Goal: Communication & Community: Connect with others

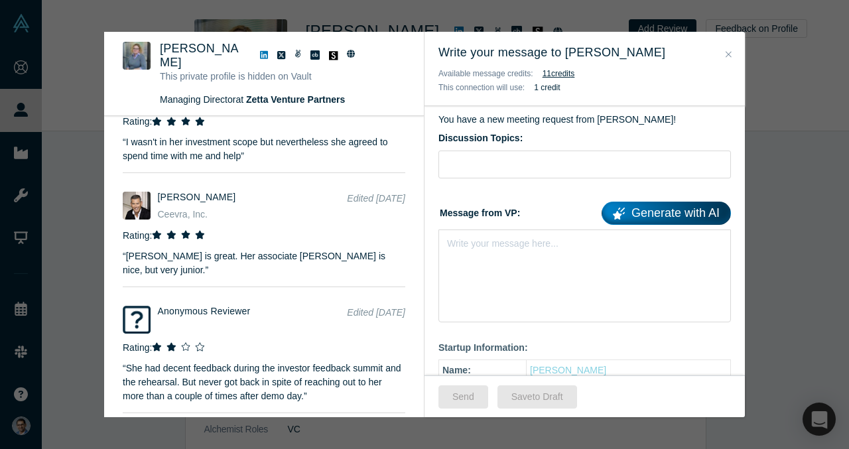
scroll to position [1929, 0]
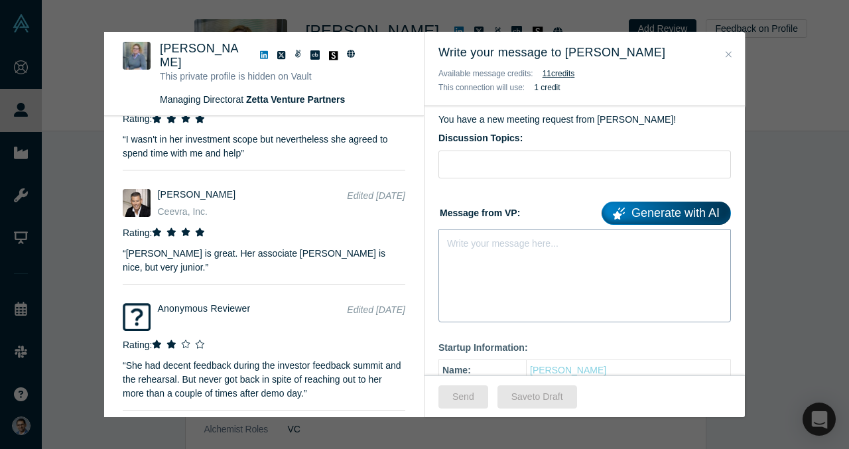
click at [483, 264] on div "Write your message here..." at bounding box center [584, 275] width 292 height 93
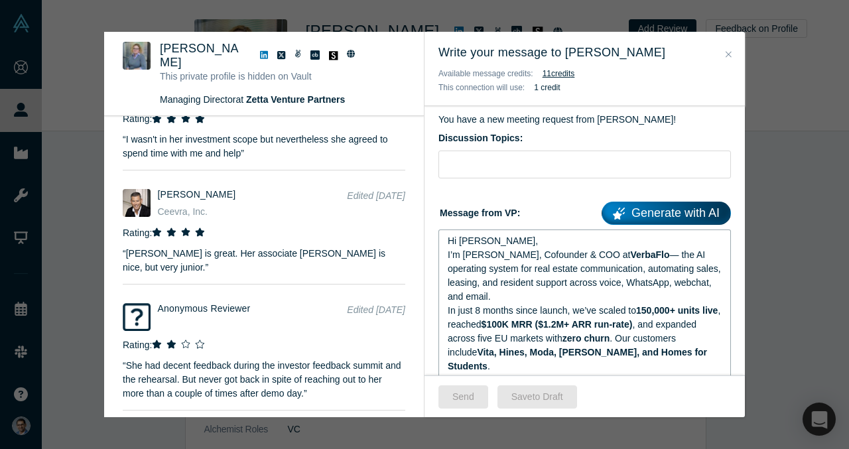
click at [507, 241] on div "Hi [PERSON_NAME]," at bounding box center [585, 241] width 274 height 14
click at [507, 241] on div "Hi Jocelyn," at bounding box center [585, 241] width 274 height 14
click at [566, 301] on div "I’m VP Singh, Cofounder & COO at VerbaFlo — the AI operating system for real es…" at bounding box center [585, 276] width 274 height 56
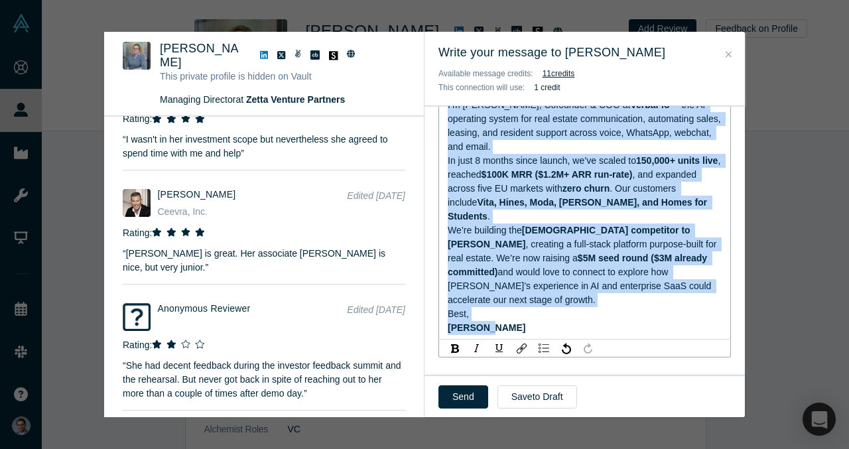
scroll to position [280, 0]
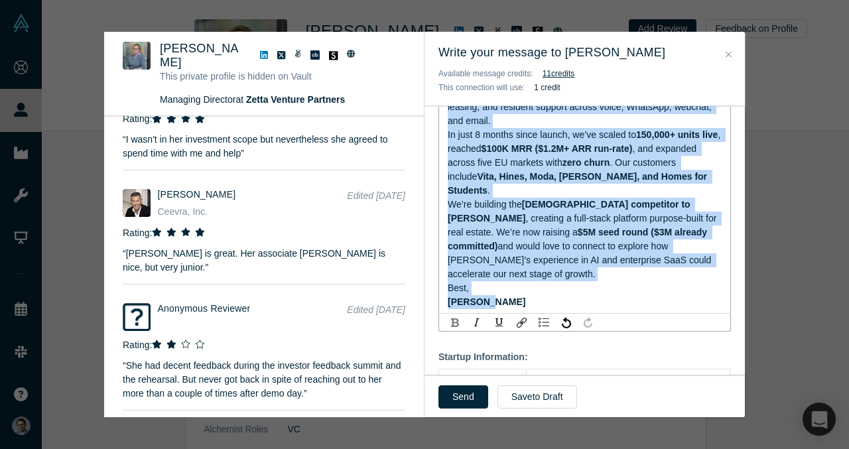
click at [458, 316] on div "rdw-inline-control" at bounding box center [454, 322] width 17 height 13
click at [458, 296] on span "[PERSON_NAME]" at bounding box center [487, 301] width 78 height 11
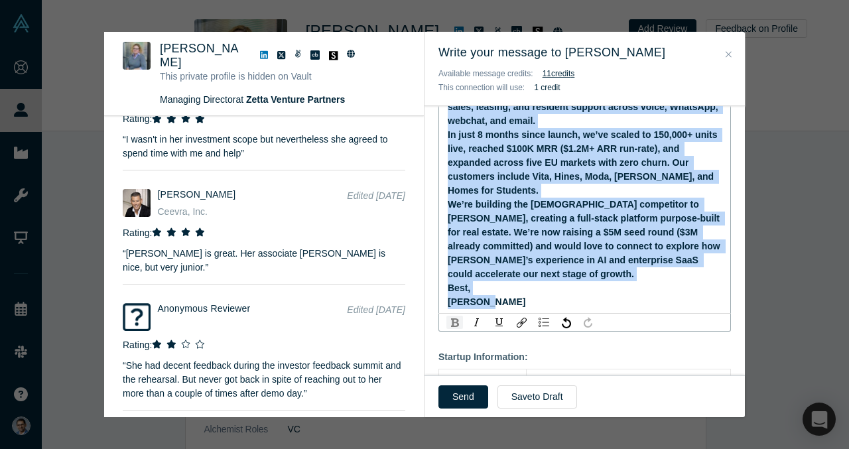
click at [457, 318] on img "rdw-inline-control" at bounding box center [455, 322] width 8 height 9
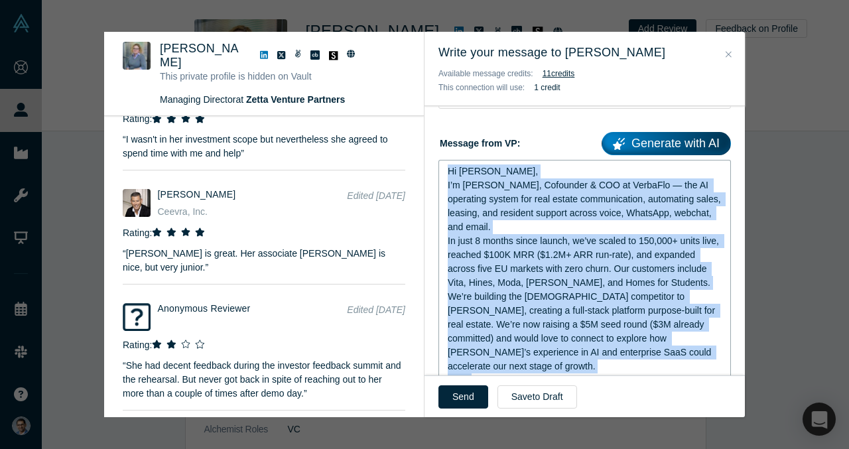
scroll to position [172, 0]
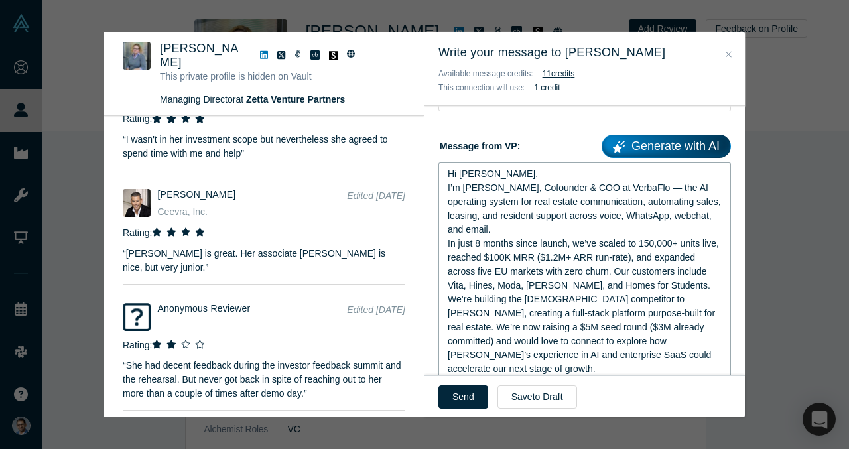
click at [548, 233] on div "I’m VP Singh, Cofounder & COO at VerbaFlo — the AI operating system for real es…" at bounding box center [585, 209] width 274 height 56
click at [551, 177] on div "Hi Jocelyn," at bounding box center [585, 174] width 274 height 14
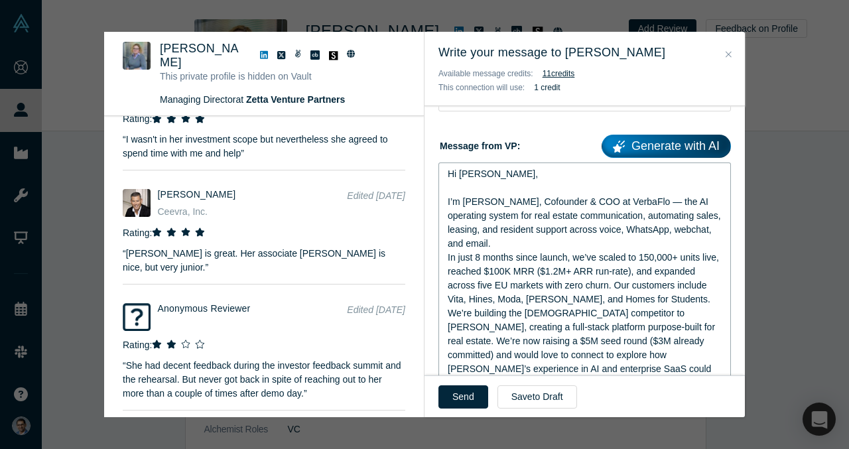
click at [640, 200] on span "I’m VP Singh, Cofounder & COO at VerbaFlo — the AI operating system for real es…" at bounding box center [586, 222] width 276 height 52
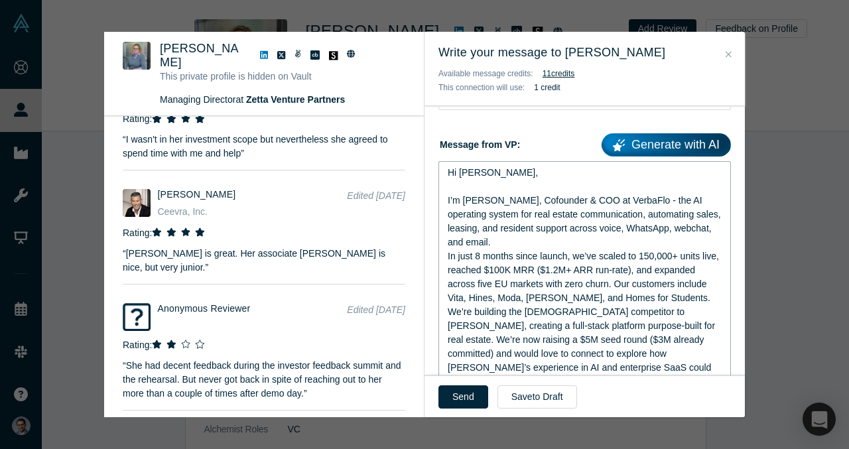
click at [531, 238] on div "I’m VP Singh, Cofounder & COO at VerbaFlo - the AI operating system for real es…" at bounding box center [585, 222] width 274 height 56
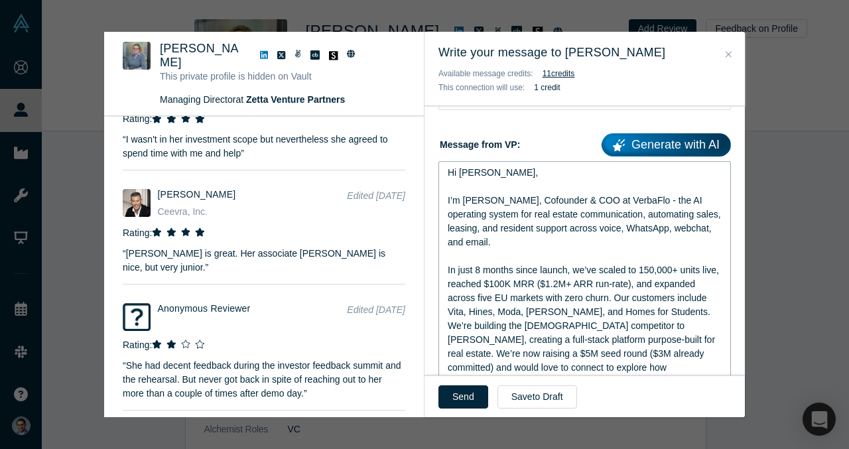
scroll to position [235, 0]
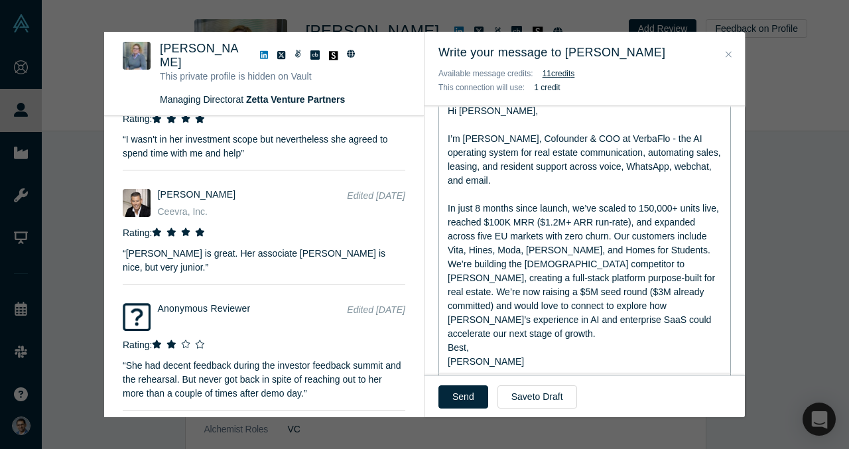
click at [608, 238] on span "In just 8 months since launch, we’ve scaled to 150,000+ units live, reached $10…" at bounding box center [585, 229] width 274 height 52
click at [684, 248] on div "In just 8 months since launch, we’ve scaled to 150,000+ units live, reached $10…" at bounding box center [585, 230] width 274 height 56
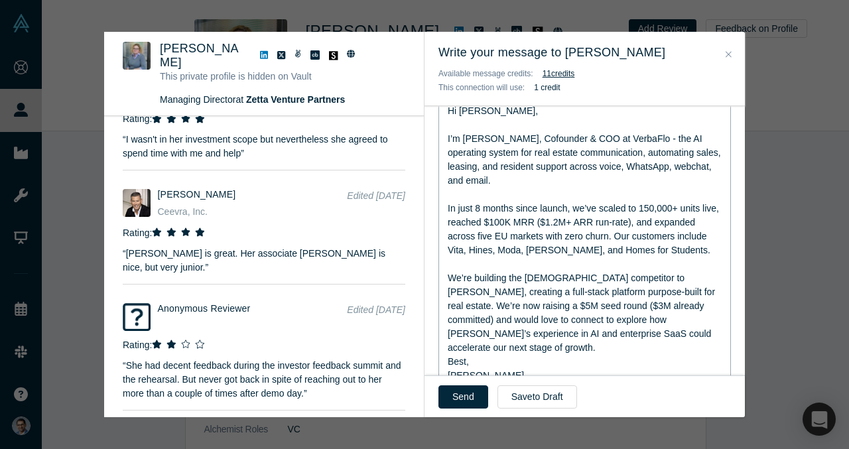
scroll to position [239, 0]
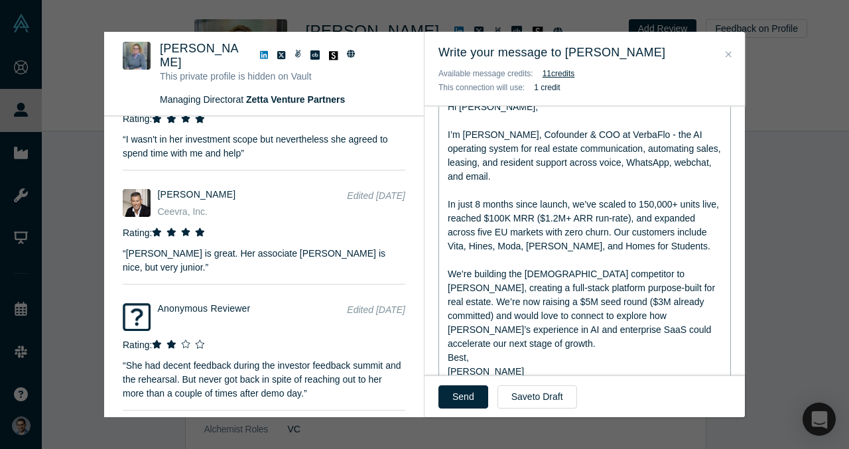
click at [671, 335] on div "We’re building the European competitor to EliseAI, creating a full-stack platfo…" at bounding box center [585, 309] width 274 height 84
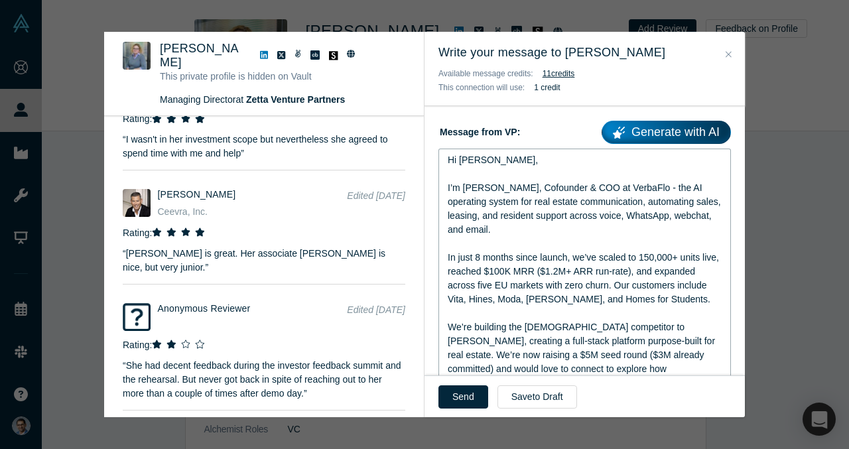
scroll to position [190, 0]
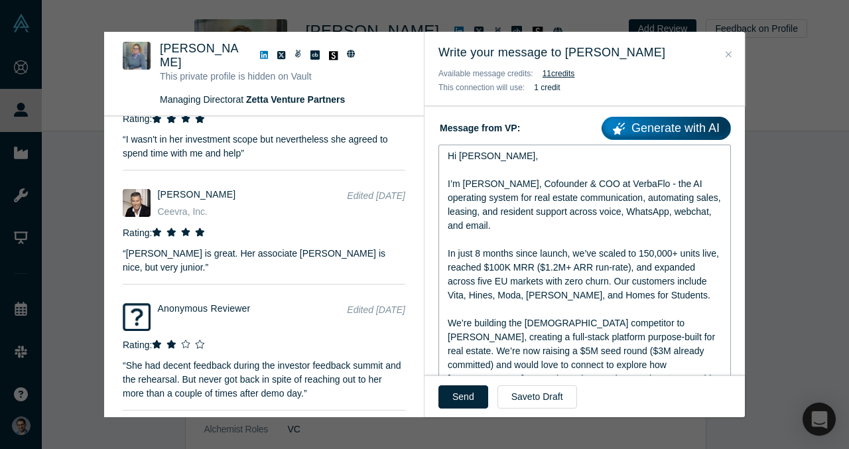
click at [499, 296] on span "In just 8 months since launch, we’ve scaled to 150,000+ units live, reached $10…" at bounding box center [585, 274] width 274 height 52
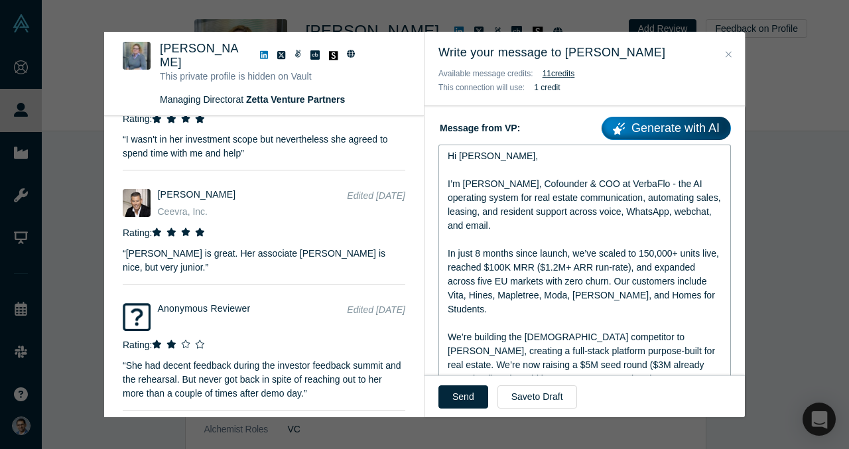
click at [536, 294] on span "In just 8 months since launch, we’ve scaled to 150,000+ units live, reached $10…" at bounding box center [585, 281] width 274 height 66
click at [544, 269] on span "In just 8 months since launch, we’ve scaled to 150,000+ units live, reached $10…" at bounding box center [585, 281] width 274 height 66
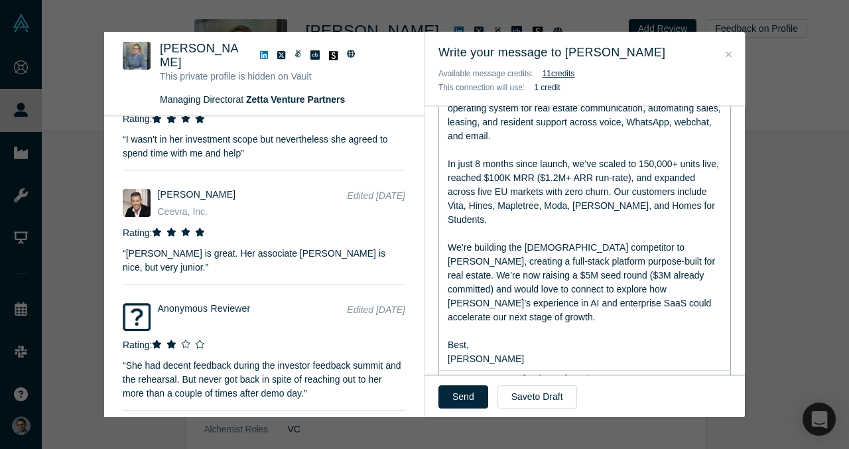
scroll to position [324, 0]
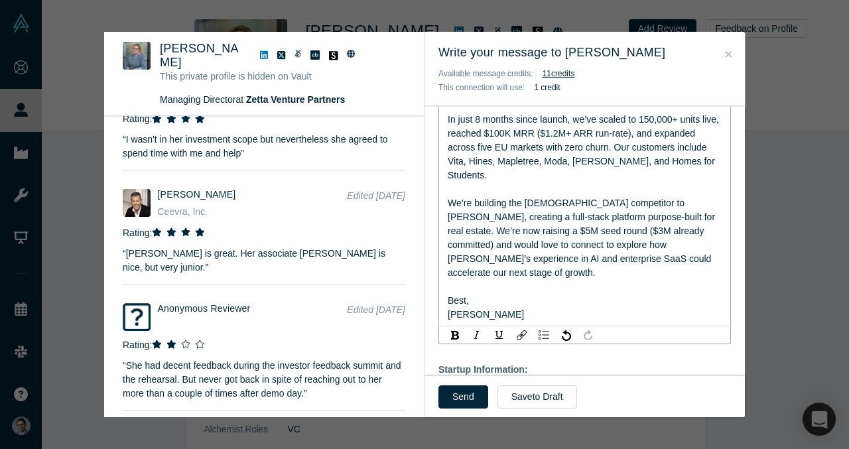
click at [664, 243] on div "We’re building the European competitor to EliseAI, creating a full-stack platfo…" at bounding box center [585, 238] width 274 height 84
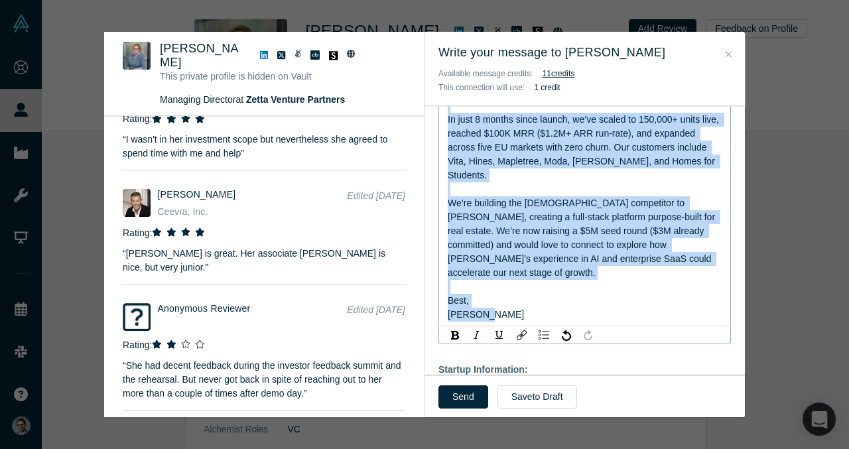
copy div "Hi Jocelyn, I’m VP Singh, Cofounder & COO at VerbaFlo - the AI operating system…"
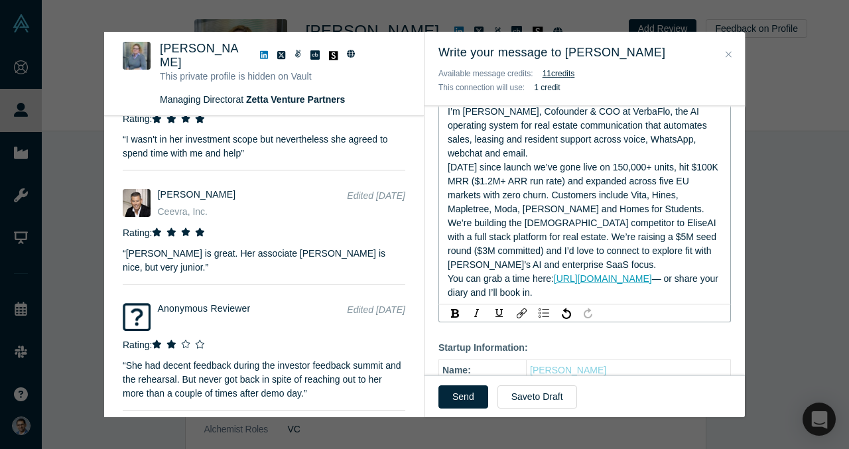
scroll to position [180, 0]
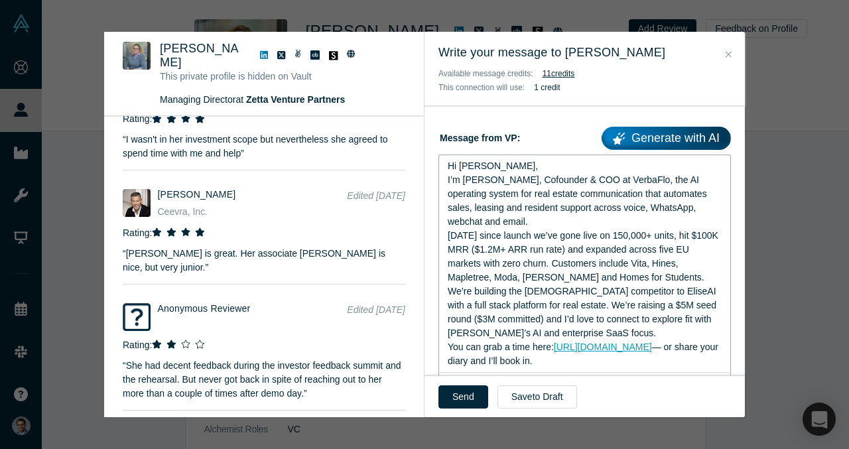
click at [533, 214] on div "I’m VP Singh, Cofounder & COO at VerbaFlo, the AI operating system for real est…" at bounding box center [585, 201] width 274 height 56
click at [517, 220] on div "I’m VP Singh, Cofounder & COO at VerbaFlo, the AI operating system for real est…" at bounding box center [585, 201] width 274 height 56
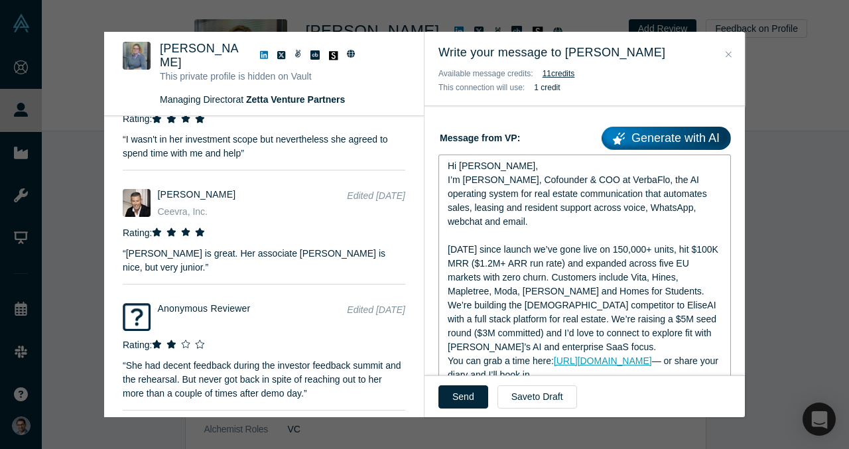
click at [514, 168] on div "Hi Jocelyn," at bounding box center [585, 166] width 274 height 14
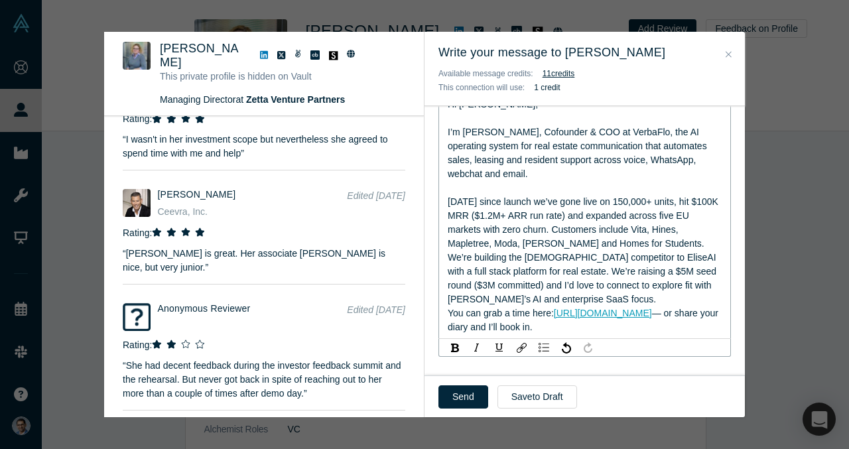
scroll to position [259, 0]
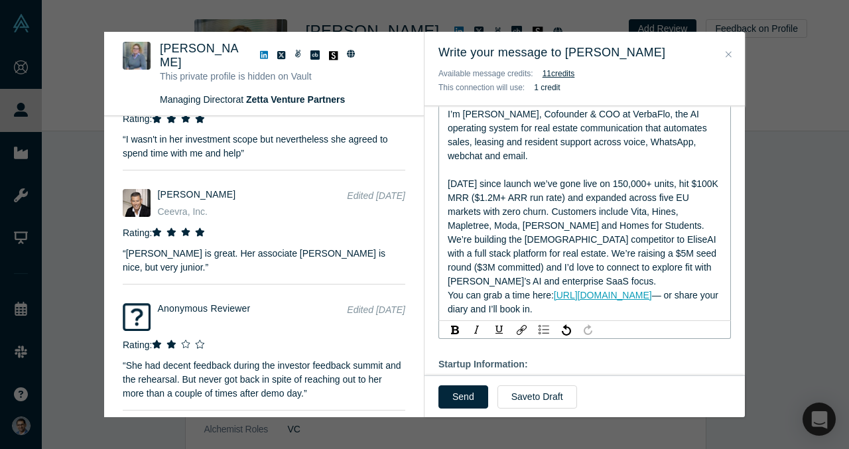
click at [682, 230] on div "In 8 months since launch we’ve gone live on 150,000+ units, hit $100K MRR ($1.2…" at bounding box center [585, 205] width 274 height 56
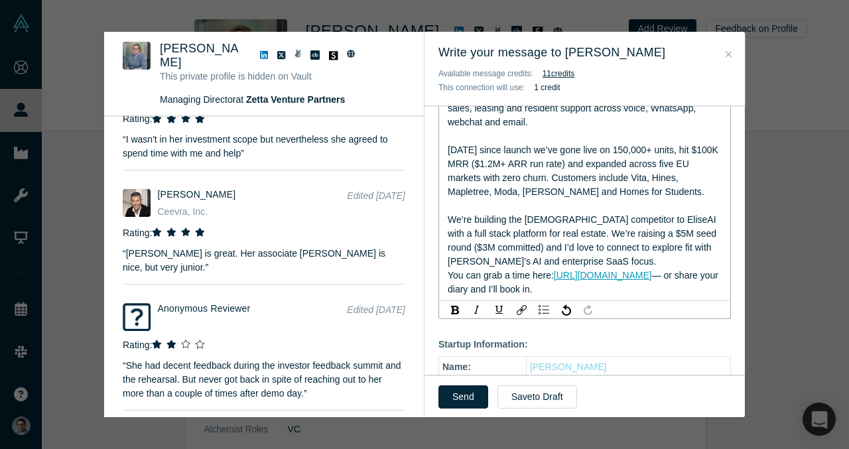
scroll to position [294, 0]
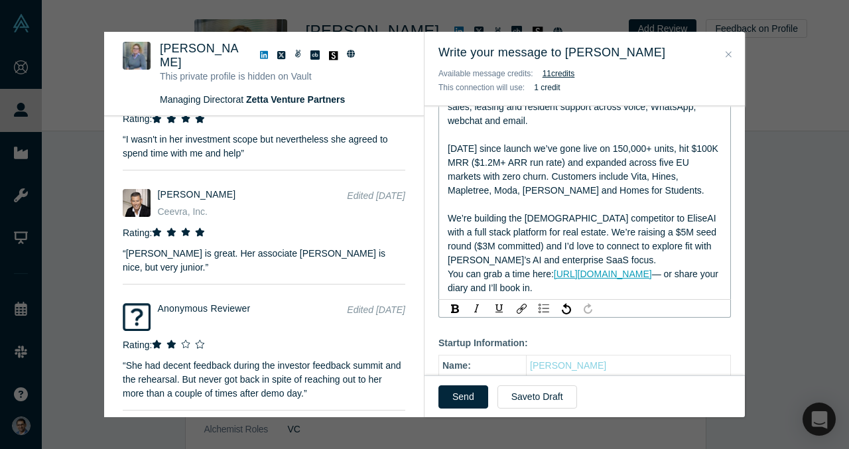
click at [575, 259] on div "We’re building the European competitor to EliseAI with a full stack platform fo…" at bounding box center [585, 239] width 274 height 56
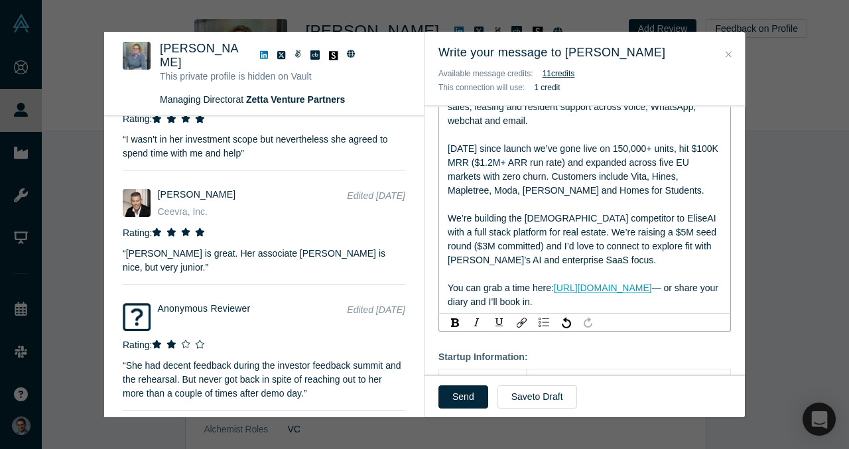
scroll to position [337, 0]
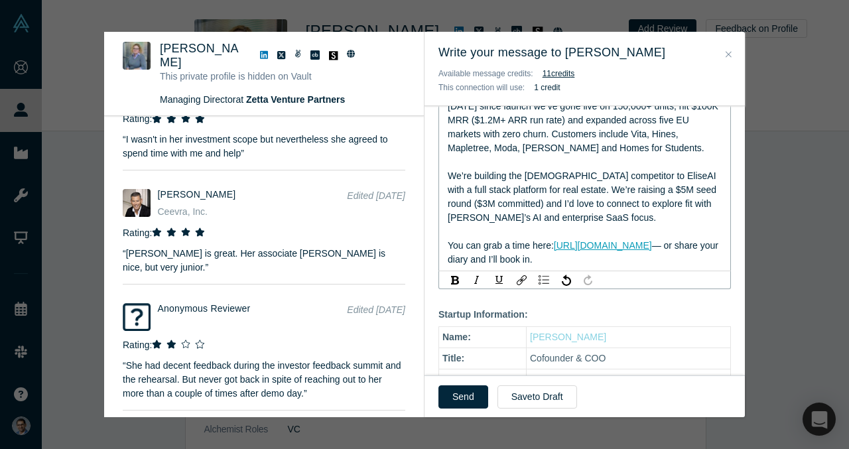
click at [585, 265] on div "You can grab a time here: https://calendly.com/vp-verbaflo — or share your diar…" at bounding box center [585, 253] width 274 height 28
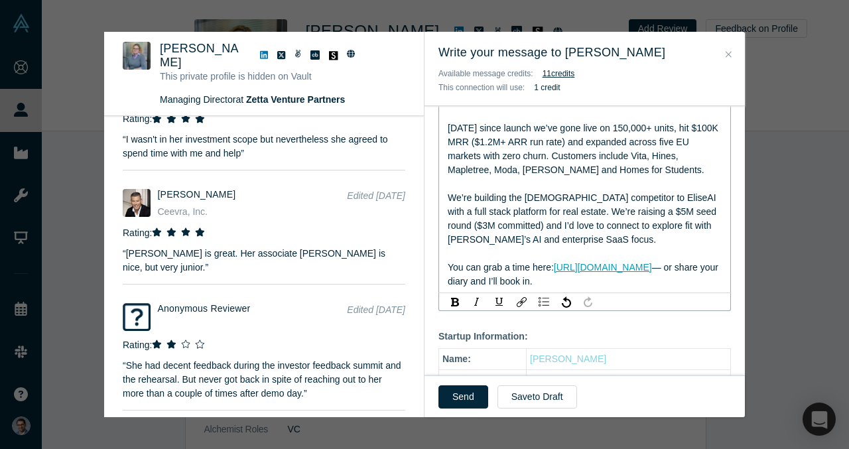
scroll to position [314, 0]
click at [703, 269] on span "— or share your diary and I’ll book in." at bounding box center [584, 275] width 273 height 25
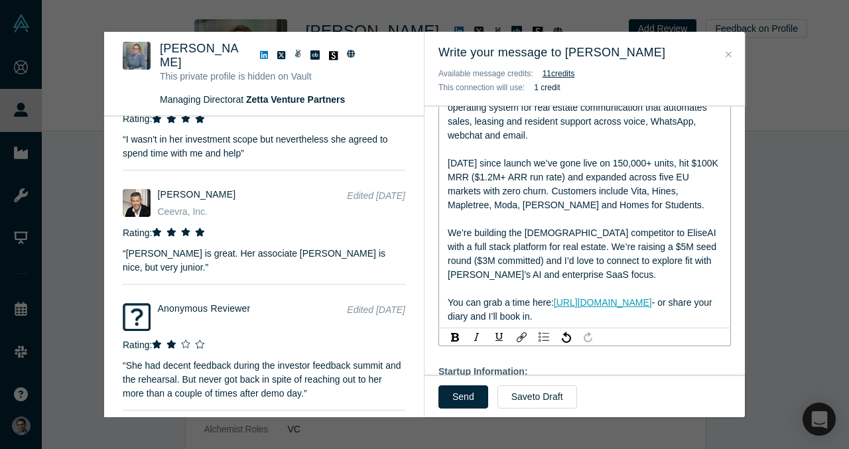
scroll to position [284, 0]
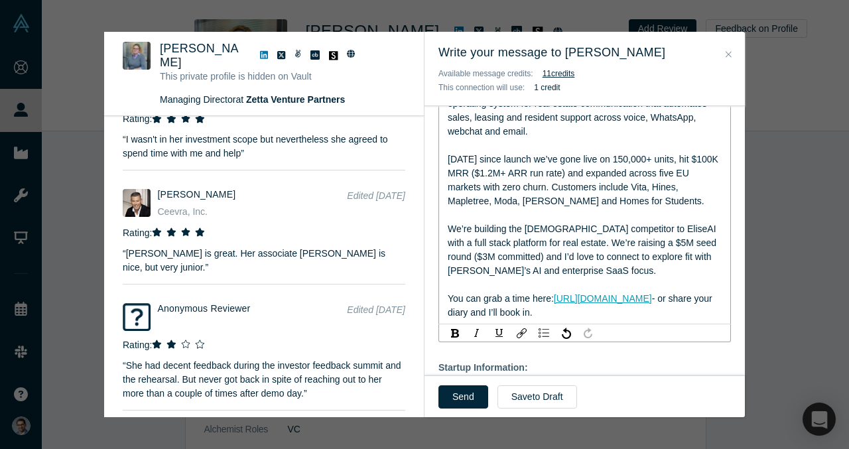
click at [634, 184] on span "In 8 months since launch we’ve gone live on 150,000+ units, hit $100K MRR ($1.2…" at bounding box center [584, 180] width 273 height 52
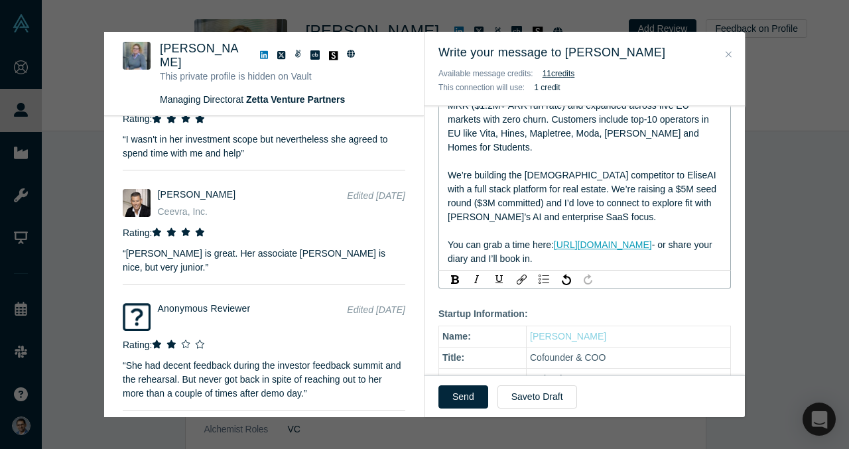
scroll to position [318, 0]
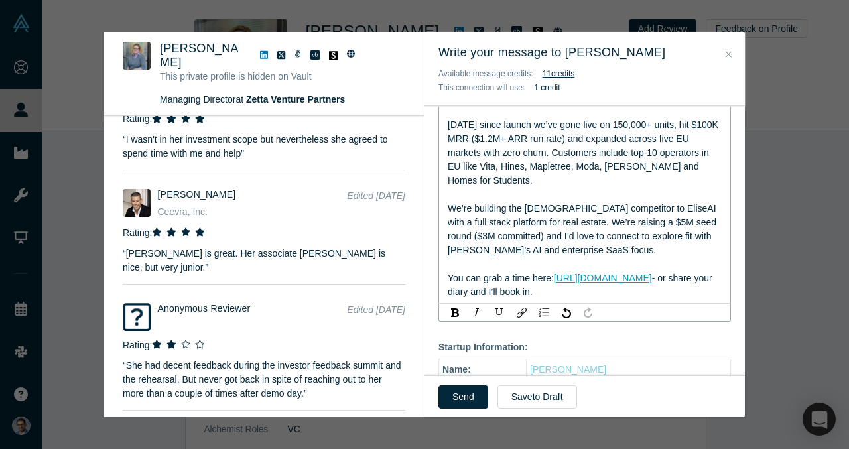
click at [661, 149] on span "In 8 months since launch we’ve gone live on 150,000+ units, hit $100K MRR ($1.2…" at bounding box center [584, 152] width 273 height 66
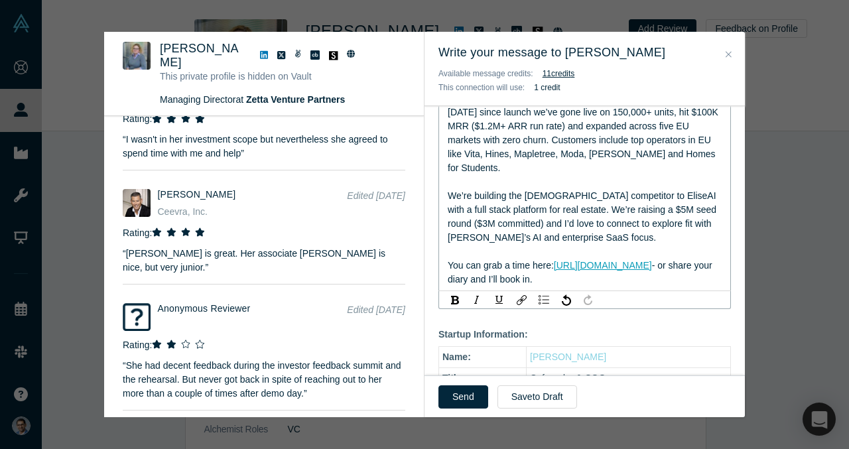
scroll to position [334, 0]
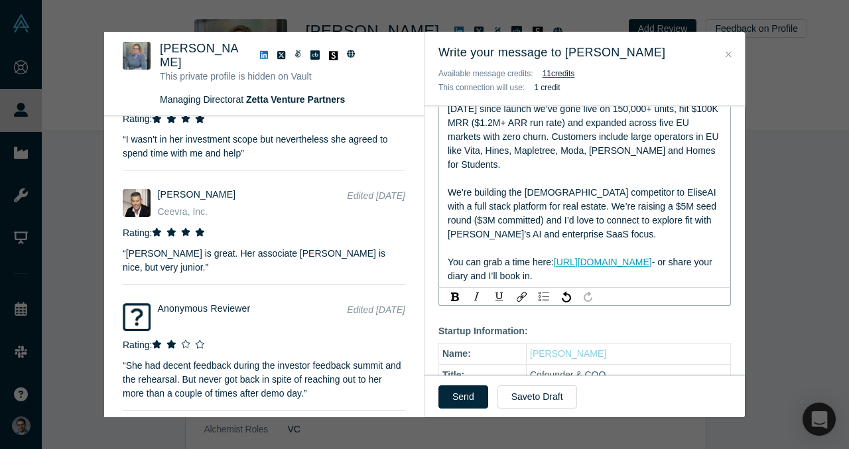
click at [479, 152] on span "In 8 months since launch we’ve gone live on 150,000+ units, hit $100K MRR ($1.2…" at bounding box center [584, 136] width 273 height 66
click at [464, 154] on span "In 8 months since launch we’ve gone live on 150,000+ units, hit $100K MRR ($1.2…" at bounding box center [584, 136] width 273 height 66
click at [479, 152] on span "In 8 months since launch we’ve gone live on 150,000+ units, hit $100K MRR ($1.2…" at bounding box center [584, 136] width 273 height 66
click at [540, 162] on div "In 8 months since launch we’ve gone live on 150,000+ units, hit $100K MRR ($1.2…" at bounding box center [585, 137] width 274 height 70
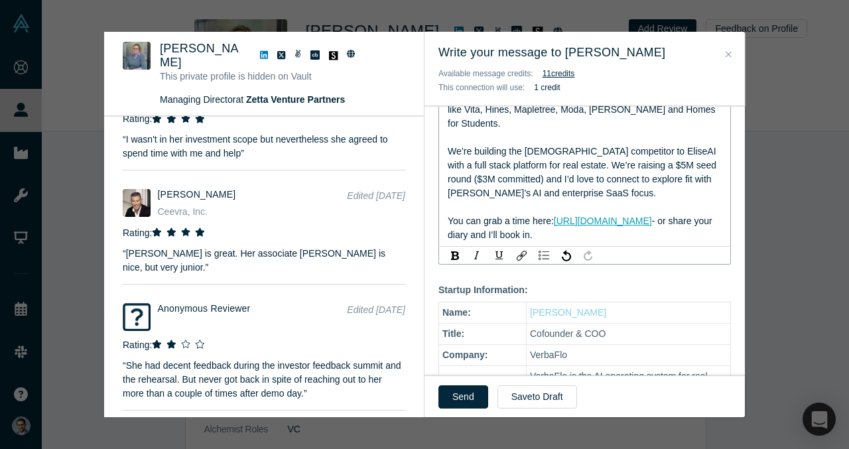
scroll to position [397, 0]
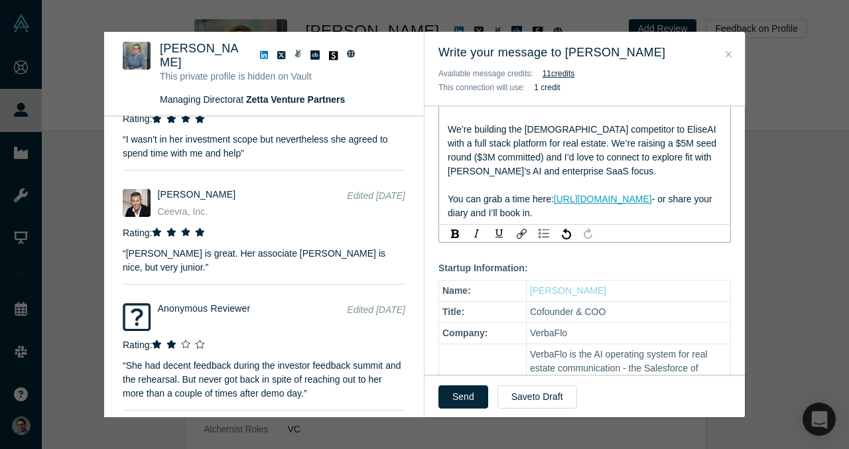
click at [540, 162] on div "We’re building the European competitor to EliseAI with a full stack platform fo…" at bounding box center [585, 151] width 274 height 56
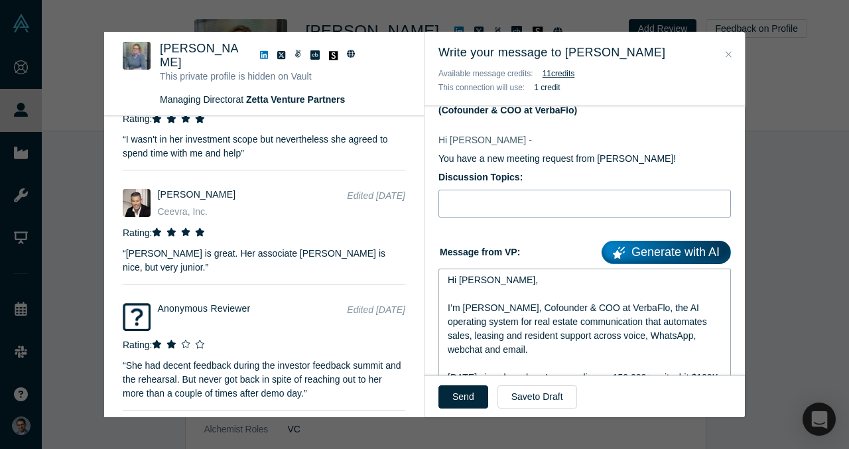
scroll to position [0, 0]
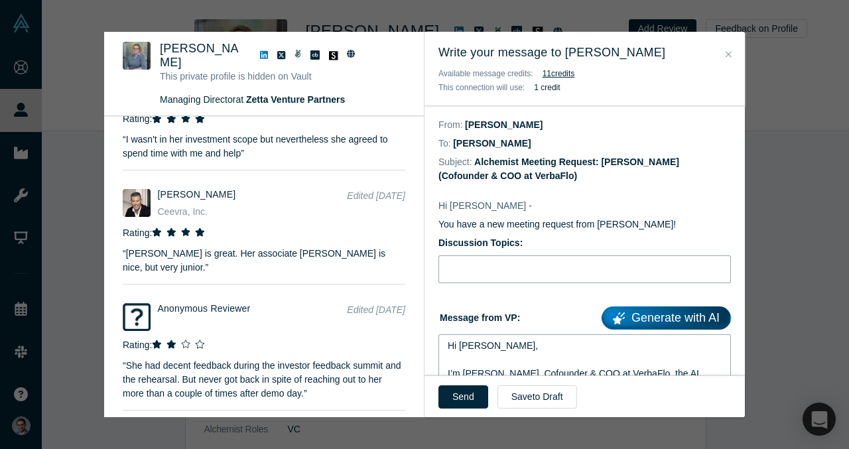
click at [540, 272] on input "Discussion Topics:" at bounding box center [584, 269] width 292 height 28
drag, startPoint x: 538, startPoint y: 270, endPoint x: 599, endPoint y: 270, distance: 60.3
click at [599, 270] on input "Seed Round Raise for European and US Expansion" at bounding box center [584, 269] width 292 height 28
click at [556, 271] on input "Seed Round Raise for US Expansion" at bounding box center [584, 269] width 292 height 28
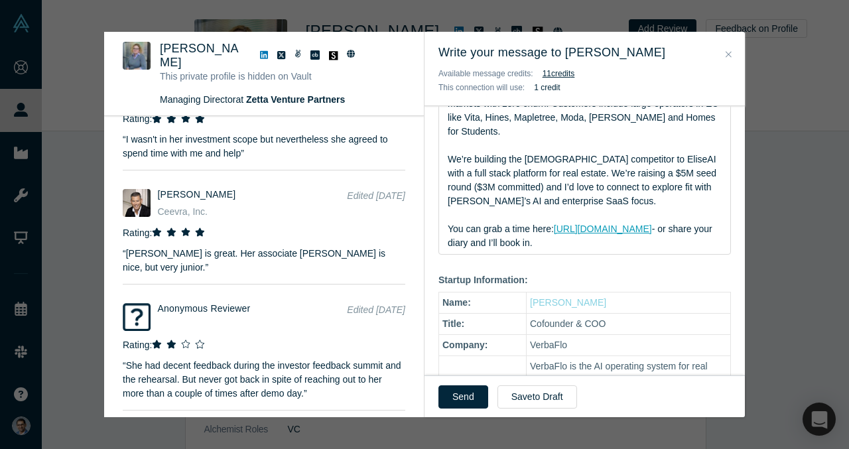
scroll to position [398, 0]
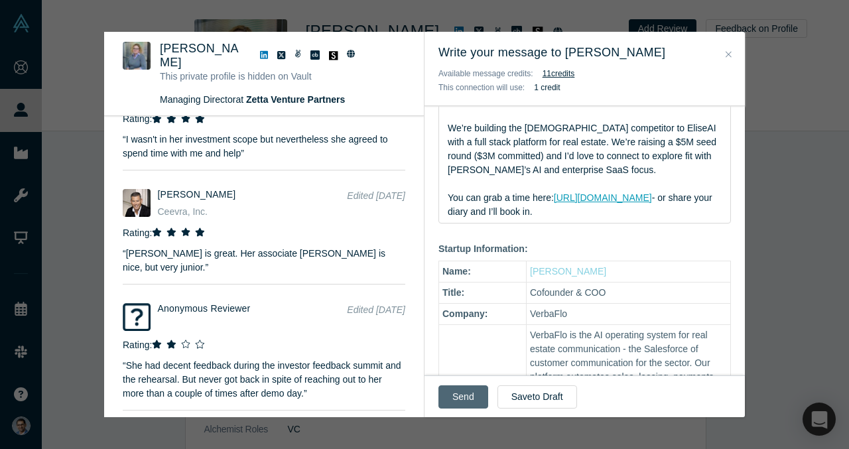
type input "Seed Round Raise for US Expansion"
click at [461, 388] on button "Send" at bounding box center [463, 396] width 50 height 23
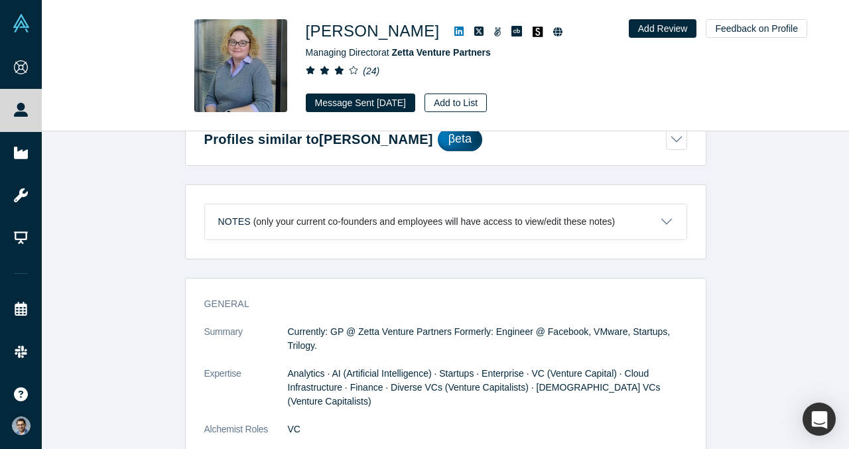
click at [469, 107] on button "Add to List" at bounding box center [455, 102] width 62 height 19
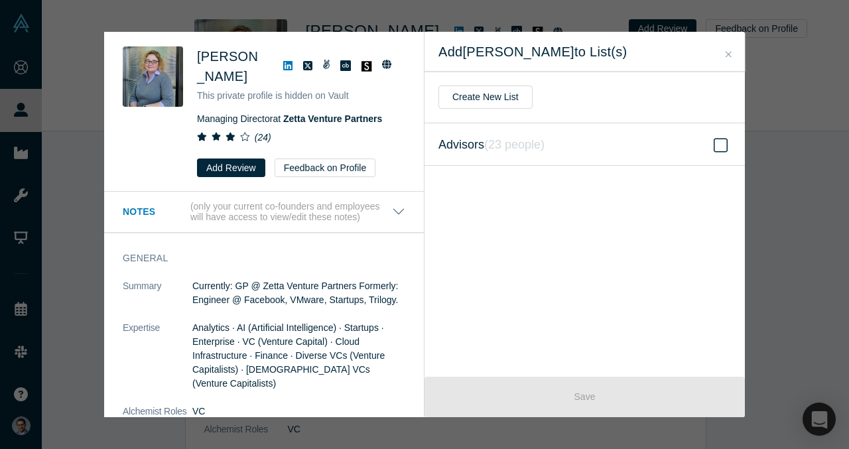
click at [552, 138] on label "Advisors ( 23 people )" at bounding box center [584, 144] width 320 height 42
click at [0, 0] on input "Advisors ( 23 people )" at bounding box center [0, 0] width 0 height 0
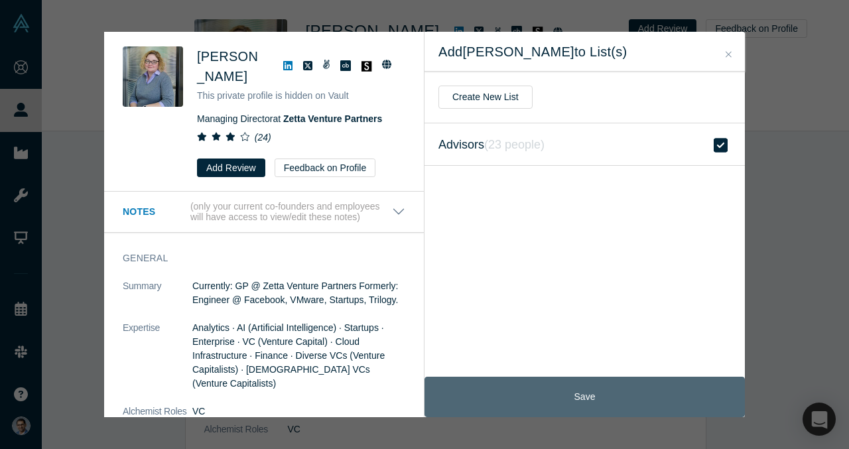
click at [576, 397] on button "Save" at bounding box center [584, 397] width 320 height 40
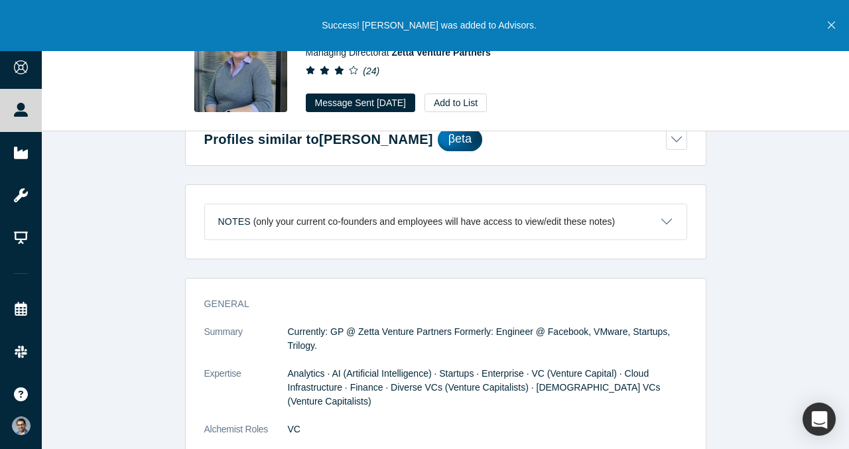
drag, startPoint x: 335, startPoint y: 23, endPoint x: 320, endPoint y: 146, distance: 124.3
click at [320, 146] on div "Success! Jocelyn Goldfein was added to Advisors. Onboarding People Startups Res…" at bounding box center [424, 224] width 849 height 449
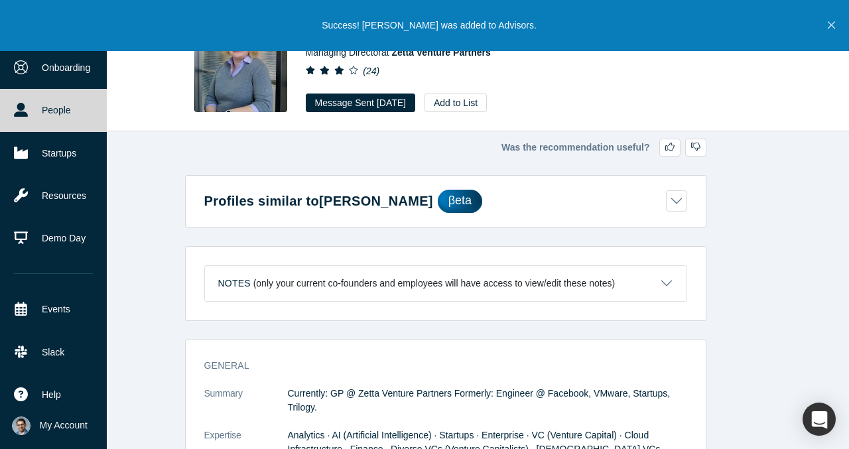
click at [36, 113] on link "People" at bounding box center [53, 110] width 107 height 42
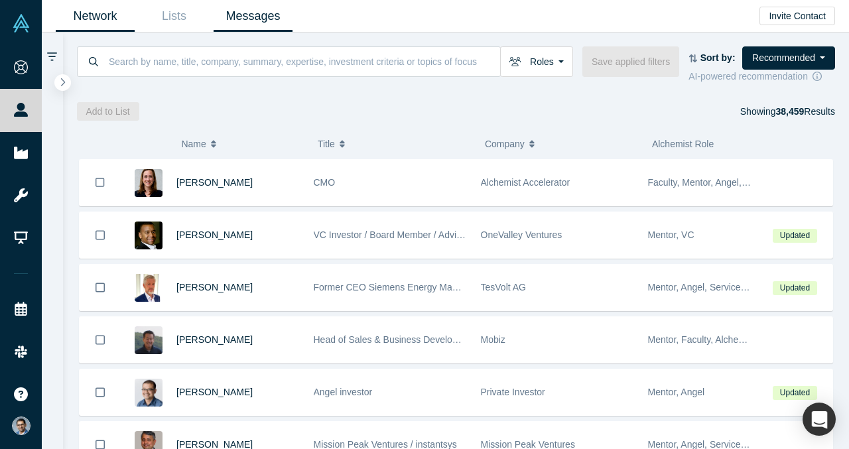
click at [270, 21] on link "Messages" at bounding box center [252, 16] width 79 height 31
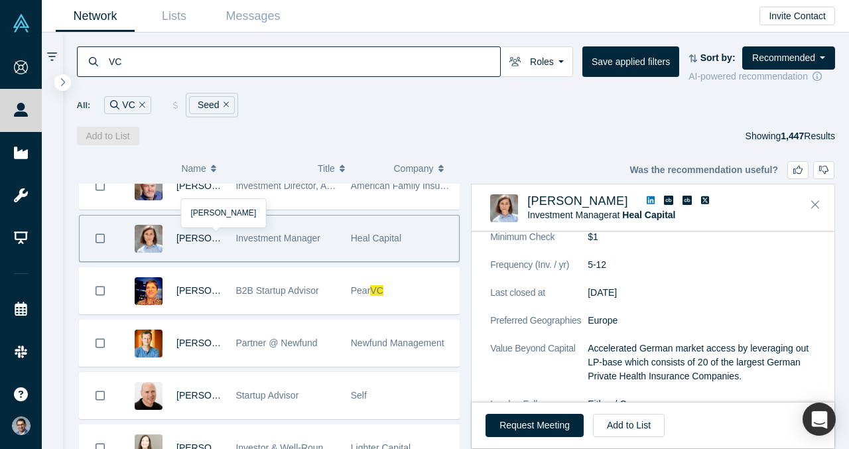
scroll to position [1248, 0]
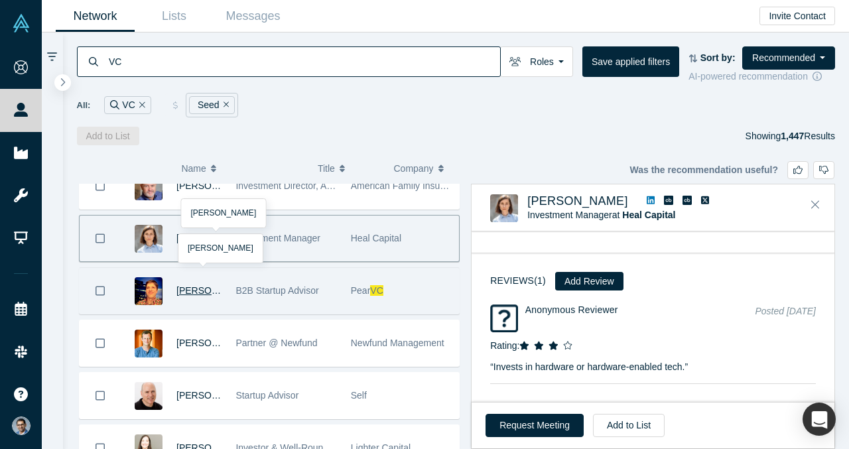
click at [207, 288] on span "Nils Bunger" at bounding box center [214, 290] width 76 height 11
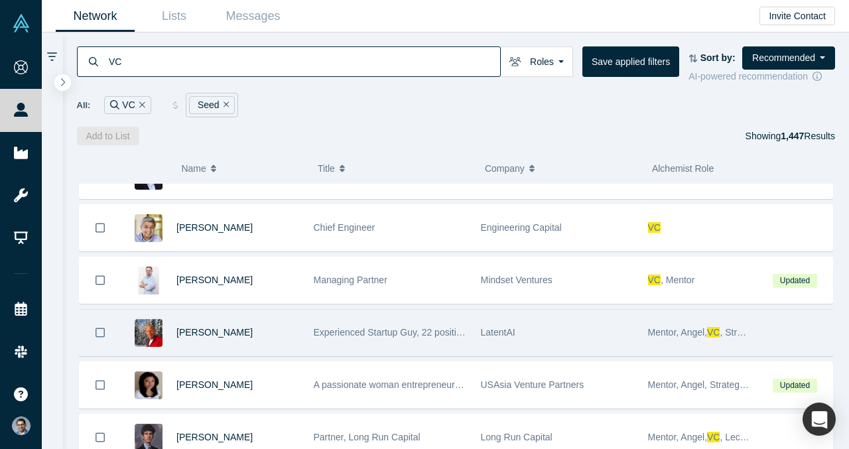
scroll to position [820, 0]
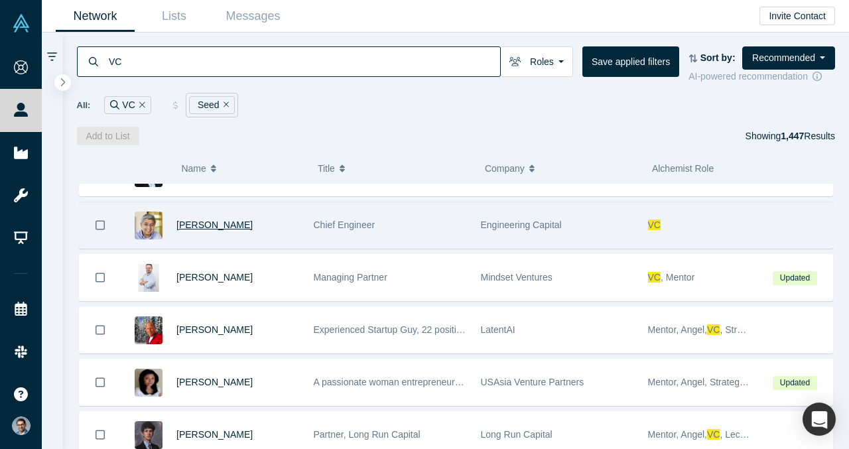
click at [212, 223] on span "Ashmeet Sidana" at bounding box center [214, 224] width 76 height 11
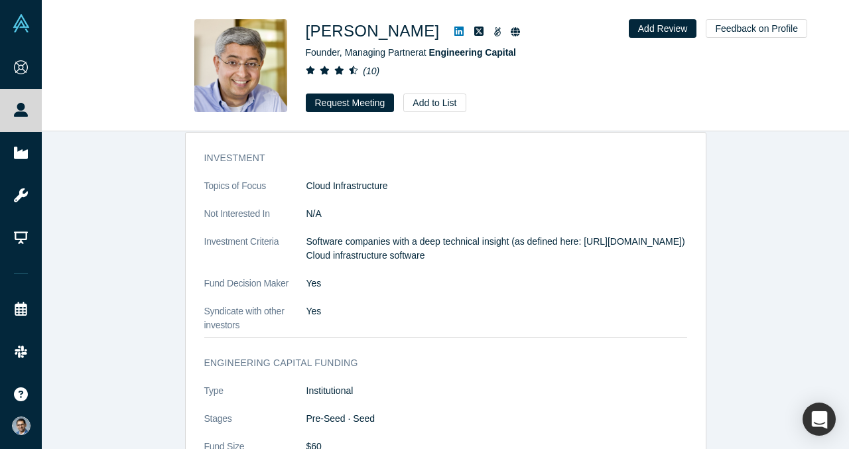
scroll to position [1925, 0]
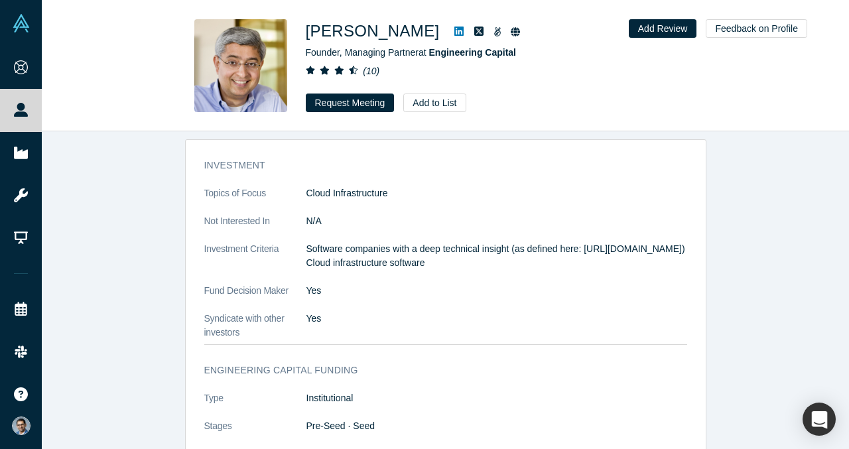
drag, startPoint x: 578, startPoint y: 265, endPoint x: 306, endPoint y: 259, distance: 272.6
click at [306, 259] on p "Software companies with a deep technical insight (as defined here: http://www.e…" at bounding box center [496, 256] width 381 height 28
copy p "http://www.engineeringcapital.com/technical-insights-in-startups/"
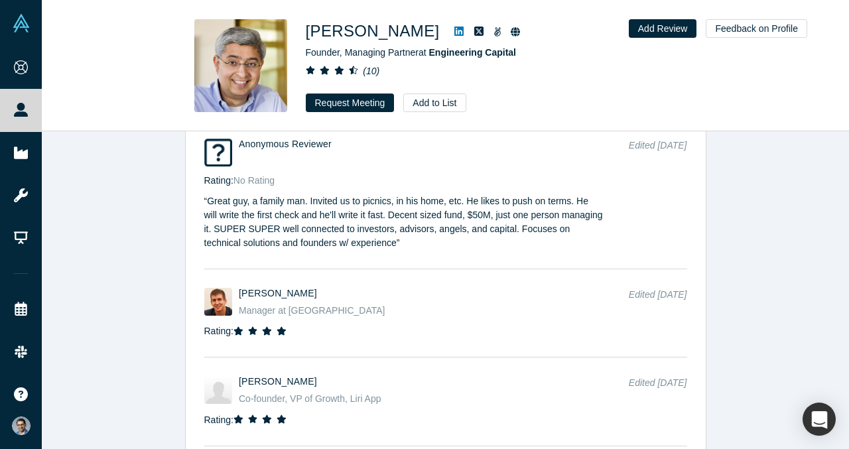
scroll to position [2970, 0]
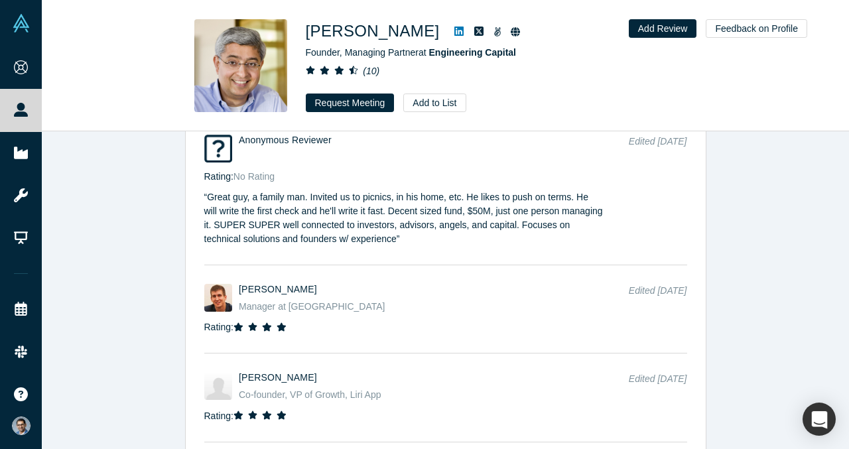
click at [454, 34] on icon at bounding box center [458, 31] width 9 height 11
click at [346, 106] on button "Request Meeting" at bounding box center [350, 102] width 89 height 19
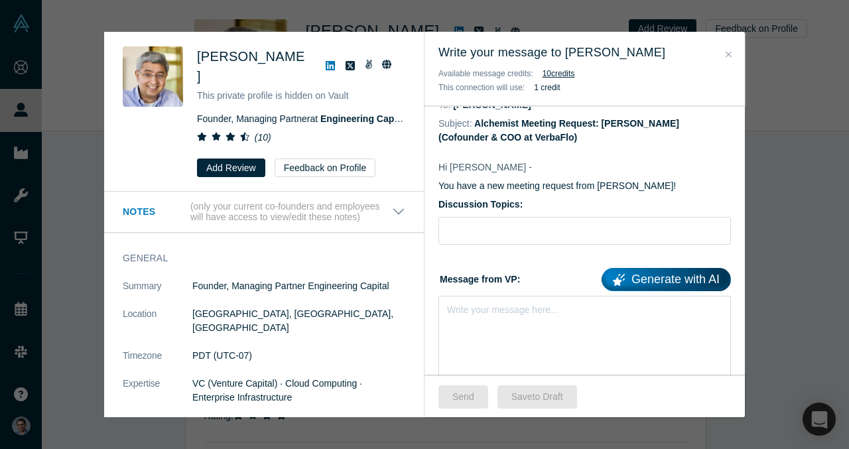
scroll to position [49, 0]
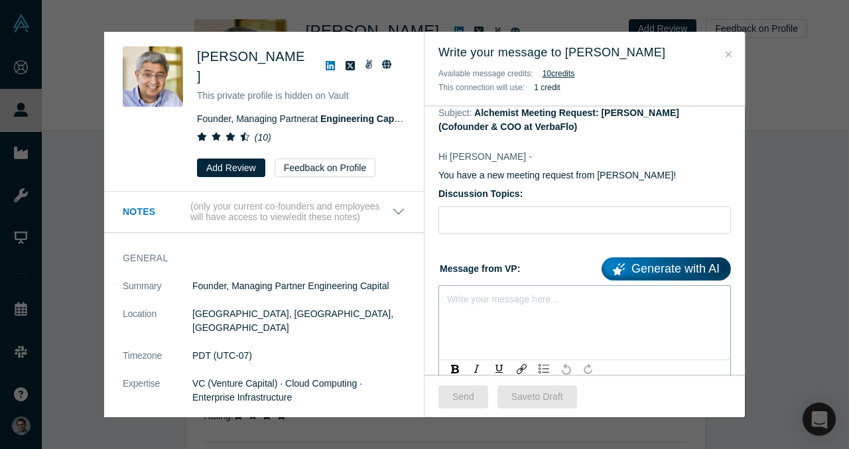
click at [495, 302] on div "rdw-editor" at bounding box center [585, 297] width 274 height 14
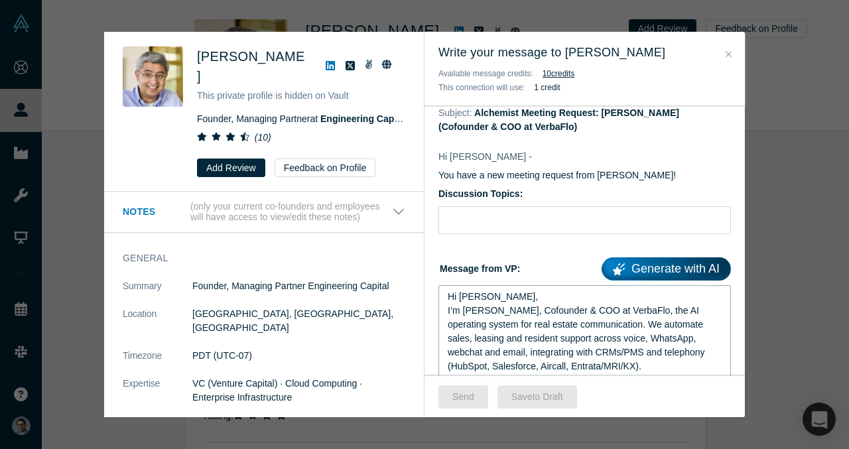
scroll to position [52, 0]
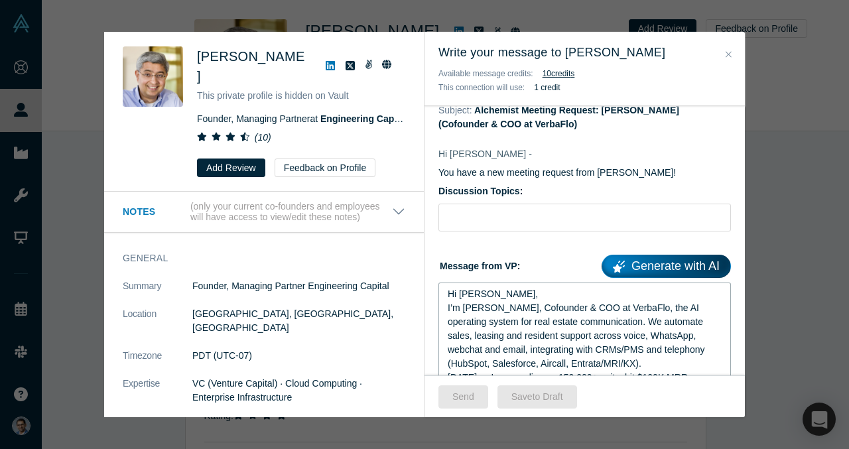
click at [512, 294] on div "Hi Ashmeet," at bounding box center [585, 294] width 274 height 14
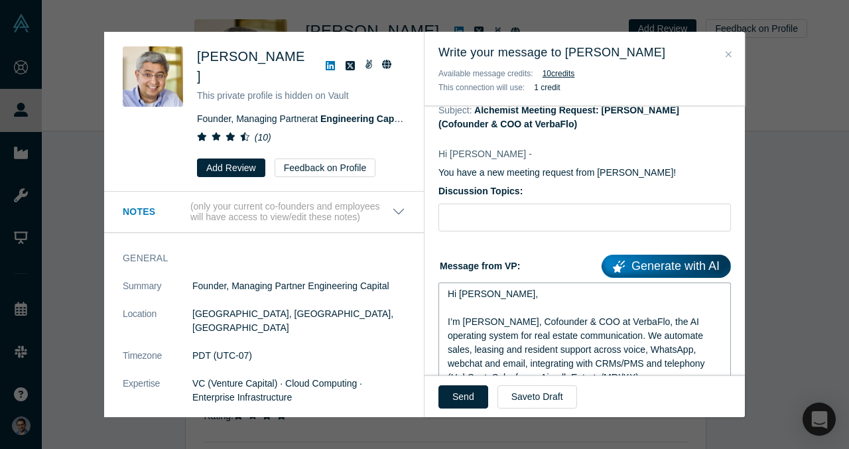
scroll to position [121, 0]
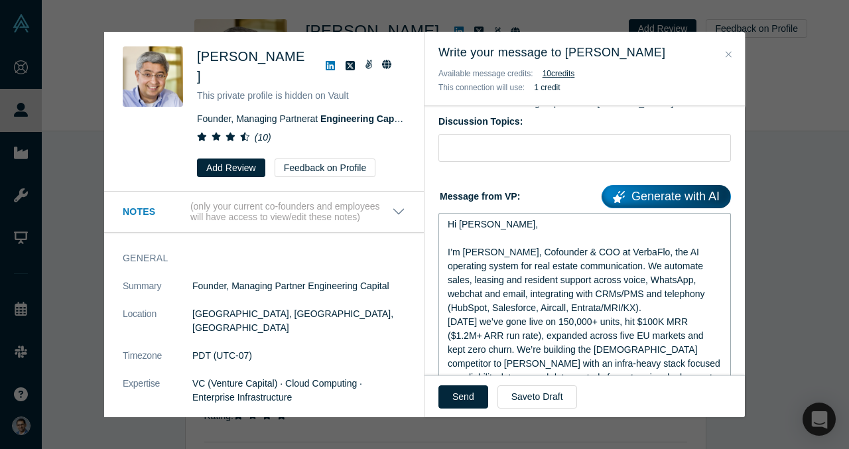
click at [613, 306] on div "I’m VP Singh, Cofounder & COO at VerbaFlo, the AI operating system for real est…" at bounding box center [585, 280] width 274 height 70
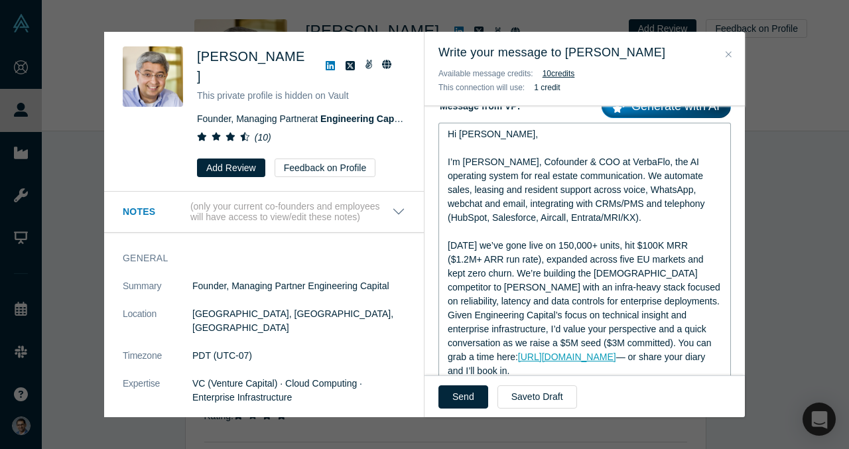
scroll to position [212, 0]
click at [672, 300] on div "In 8 months we’ve gone live on 150,000+ units, hit $100K MRR ($1.2M+ ARR run ra…" at bounding box center [585, 273] width 274 height 70
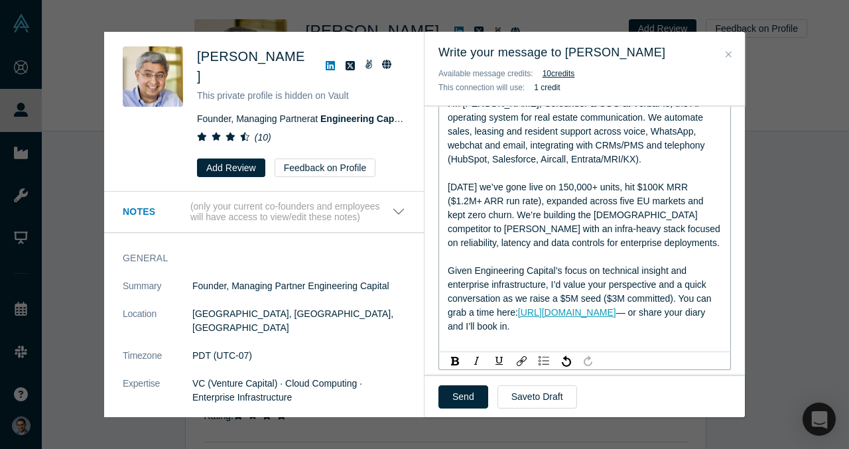
scroll to position [281, 0]
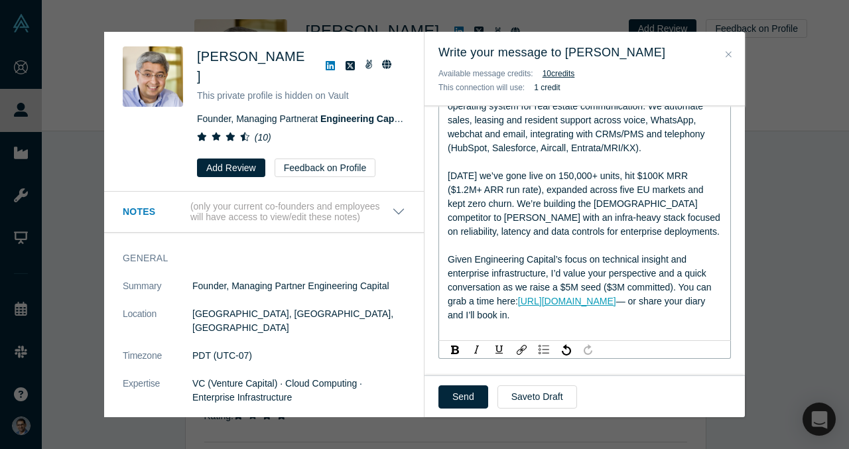
click at [664, 301] on span "— or share your diary and I’ll book in." at bounding box center [578, 308] width 260 height 25
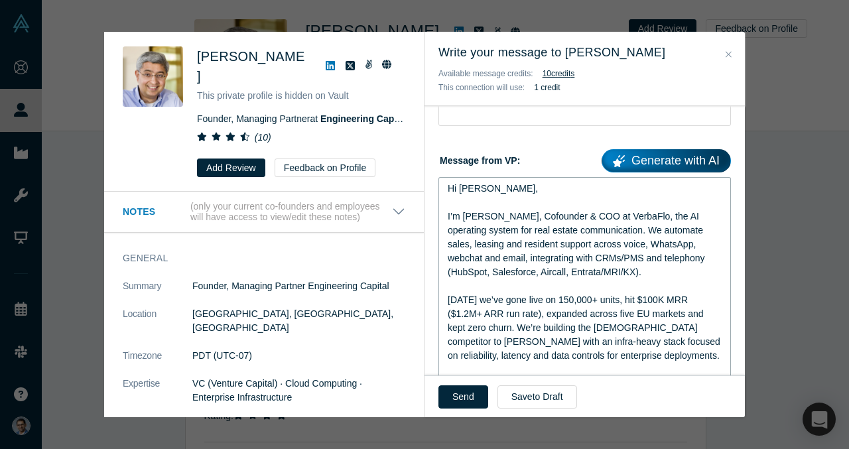
scroll to position [158, 0]
click at [591, 272] on span "I’m VP Singh, Cofounder & COO at VerbaFlo, the AI operating system for real est…" at bounding box center [577, 243] width 259 height 66
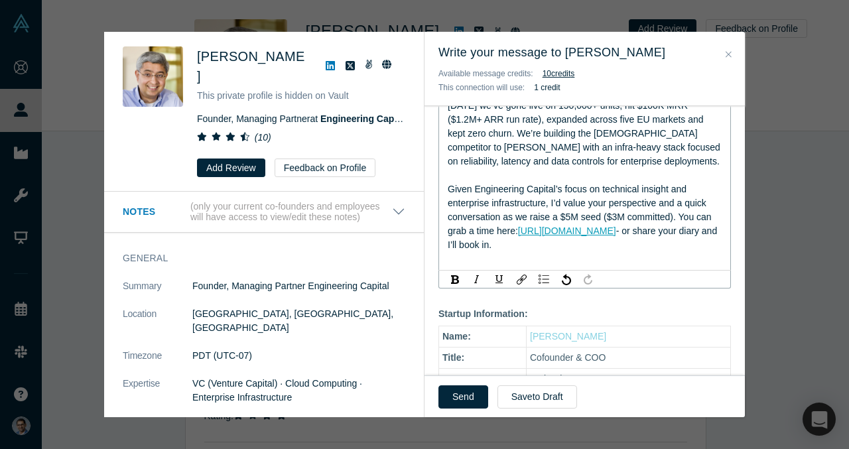
scroll to position [352, 0]
click at [592, 247] on div "Given Engineering Capital’s focus on technical insight and enterprise infrastru…" at bounding box center [585, 217] width 274 height 70
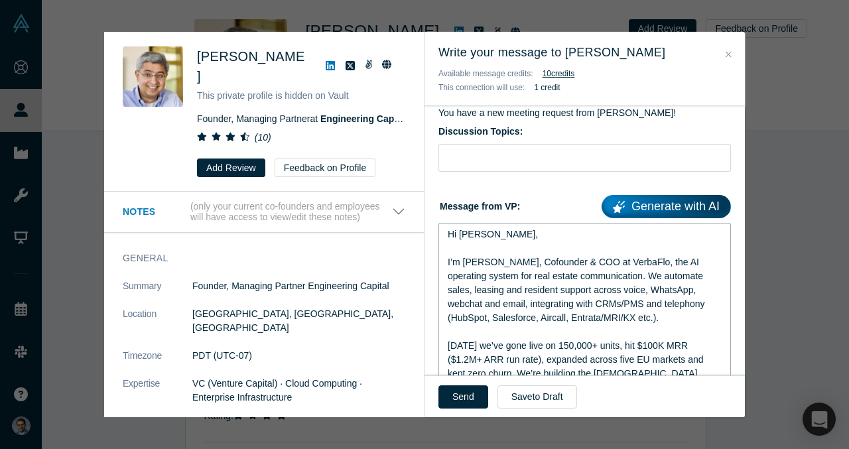
scroll to position [99, 0]
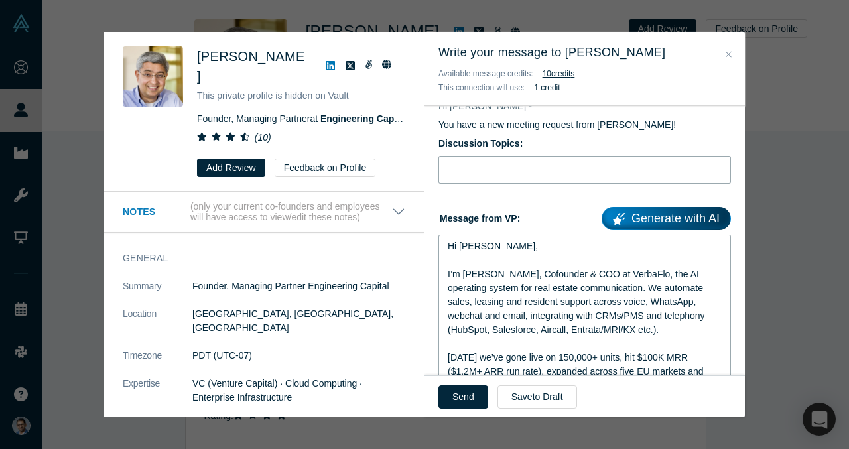
click at [516, 174] on input "Discussion Topics:" at bounding box center [584, 170] width 292 height 28
type input "S"
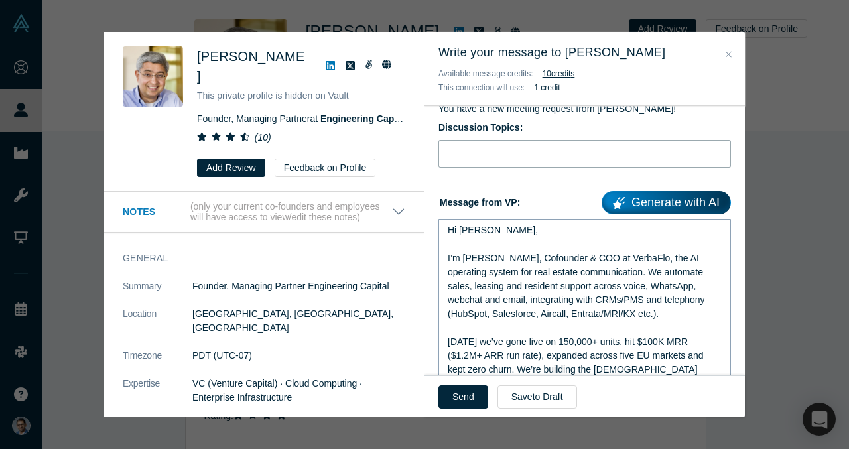
scroll to position [118, 0]
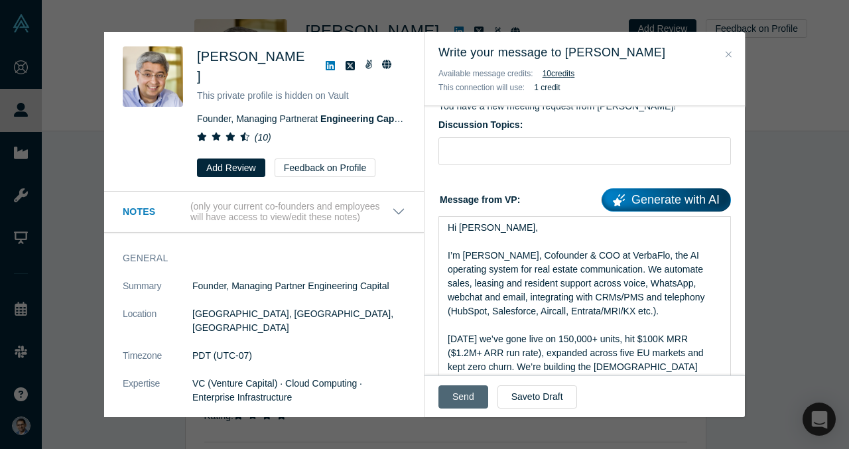
click at [463, 397] on button "Send" at bounding box center [463, 396] width 50 height 23
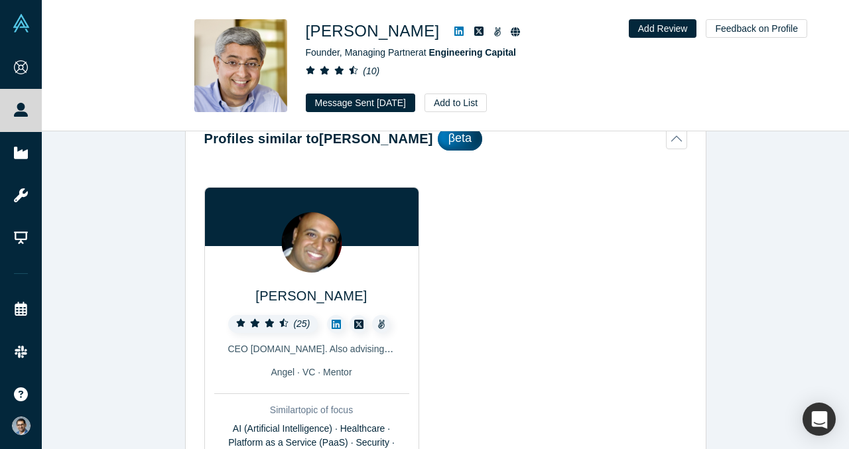
scroll to position [84, 0]
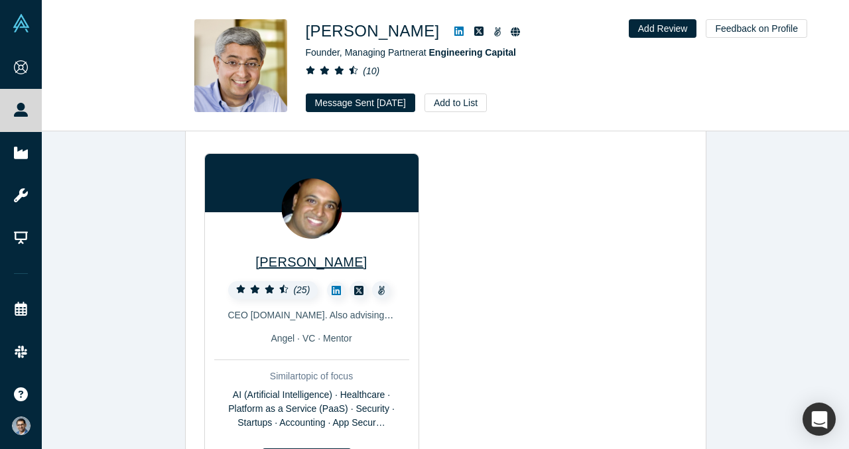
click at [310, 265] on span "[PERSON_NAME]" at bounding box center [310, 262] width 111 height 15
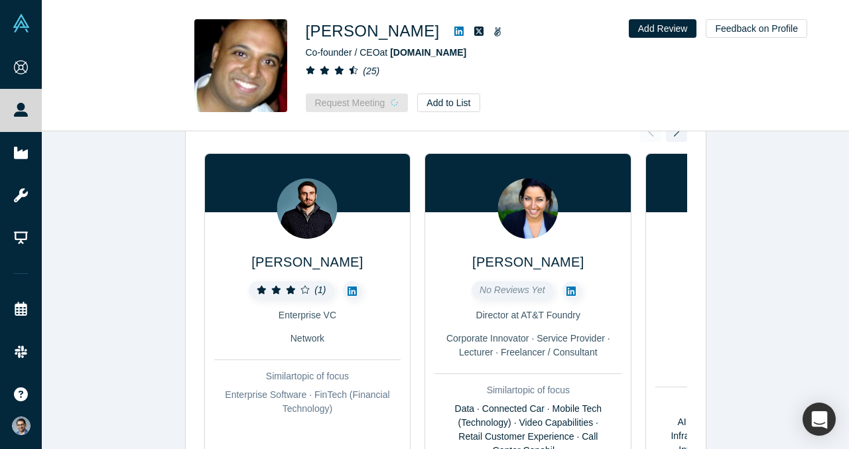
scroll to position [587, 0]
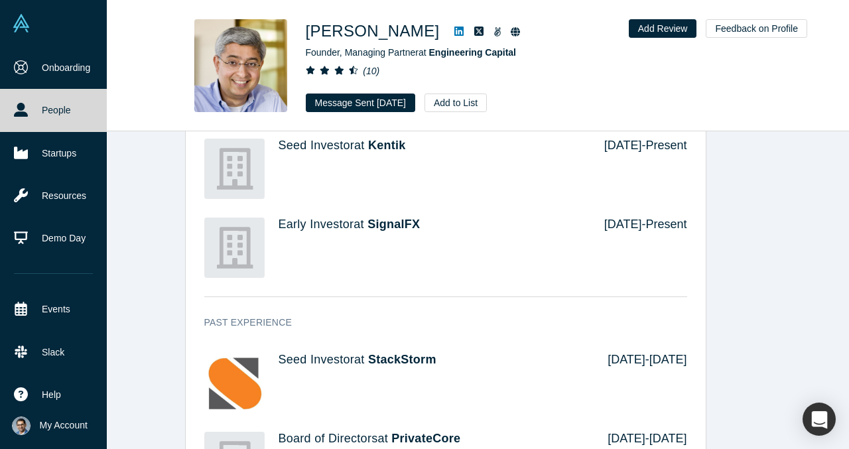
scroll to position [96, 0]
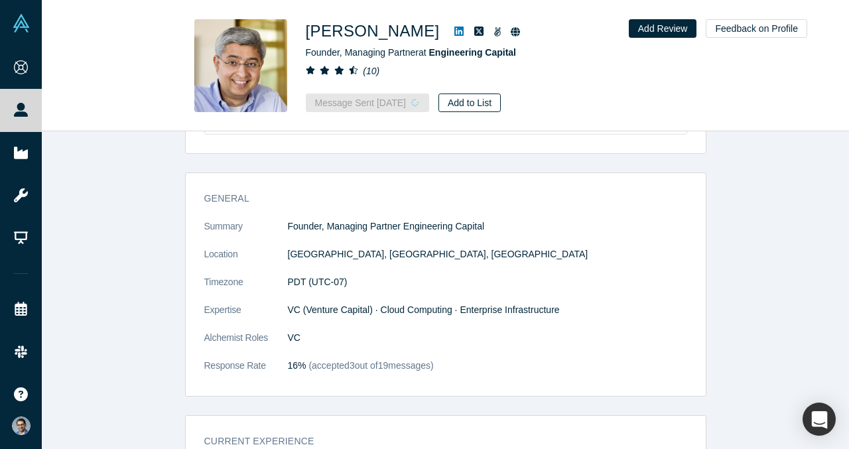
click at [479, 101] on button "Add to List" at bounding box center [469, 102] width 62 height 19
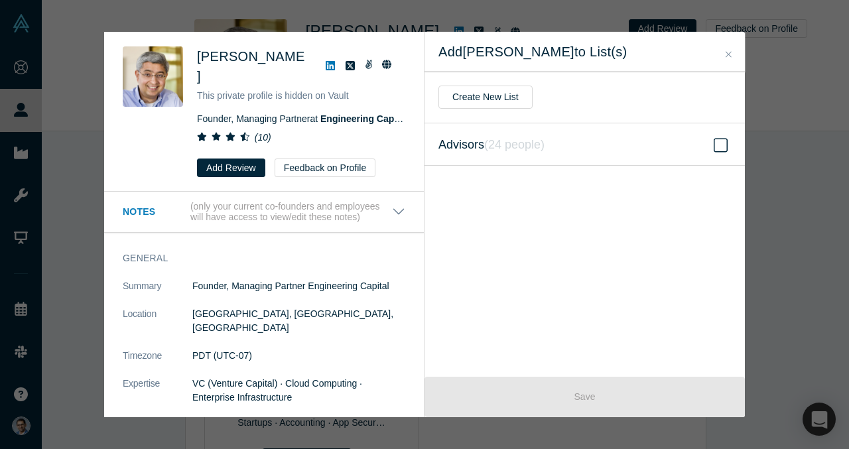
scroll to position [571, 0]
click at [660, 143] on label "Advisors ( 24 people )" at bounding box center [584, 144] width 320 height 42
click at [0, 0] on input "Advisors ( 24 people )" at bounding box center [0, 0] width 0 height 0
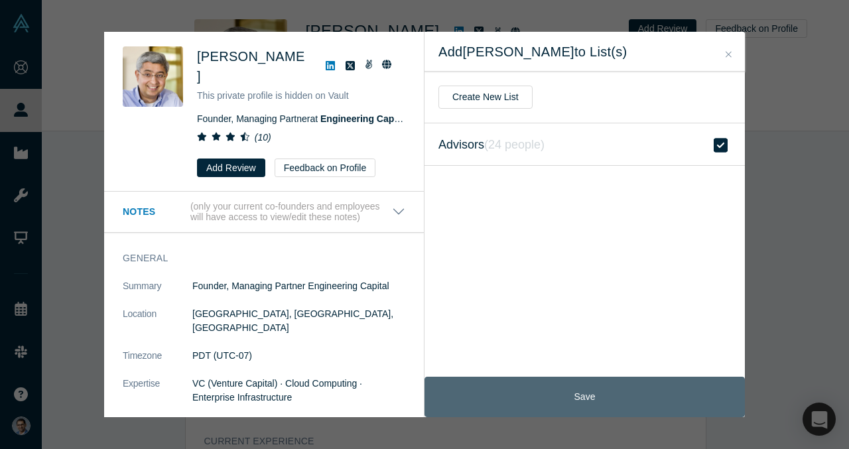
click at [619, 389] on button "Save" at bounding box center [584, 397] width 320 height 40
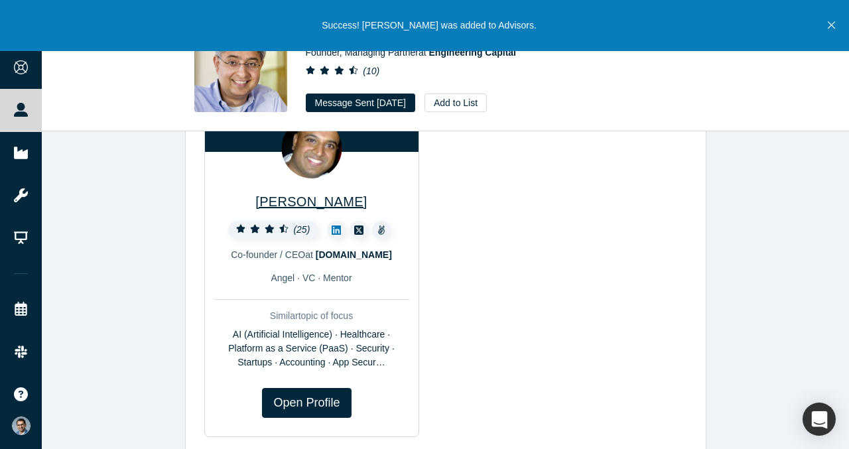
click at [322, 195] on span "[PERSON_NAME]" at bounding box center [310, 201] width 111 height 15
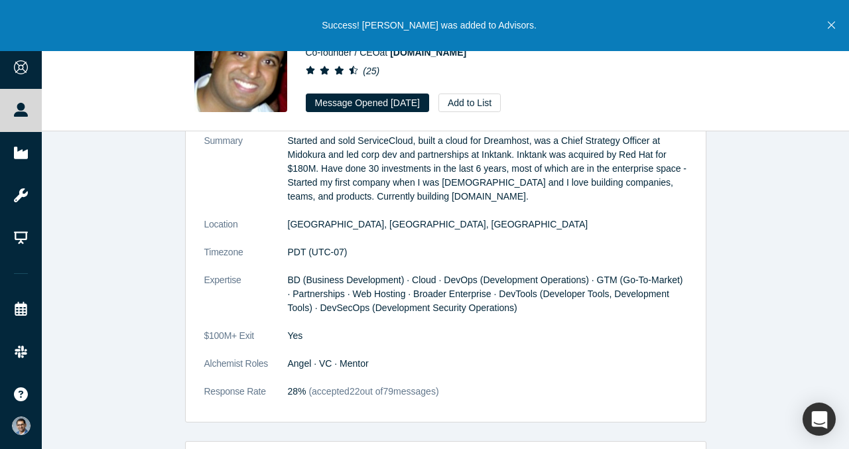
scroll to position [131, 0]
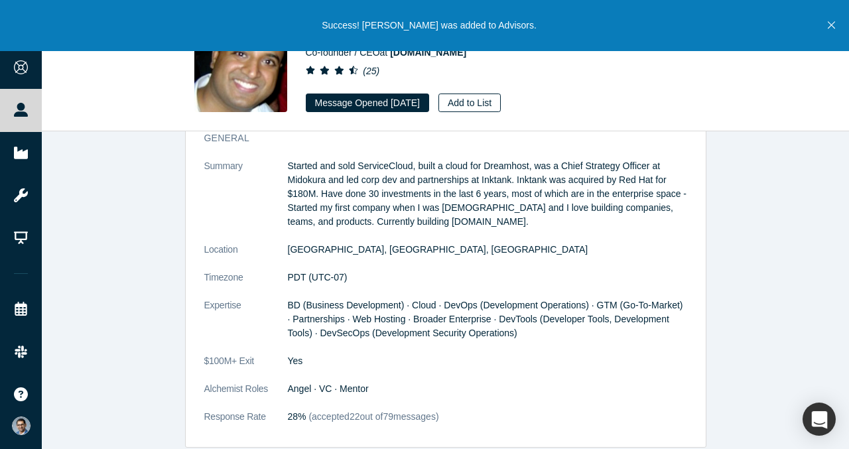
click at [499, 99] on button "Add to List" at bounding box center [469, 102] width 62 height 19
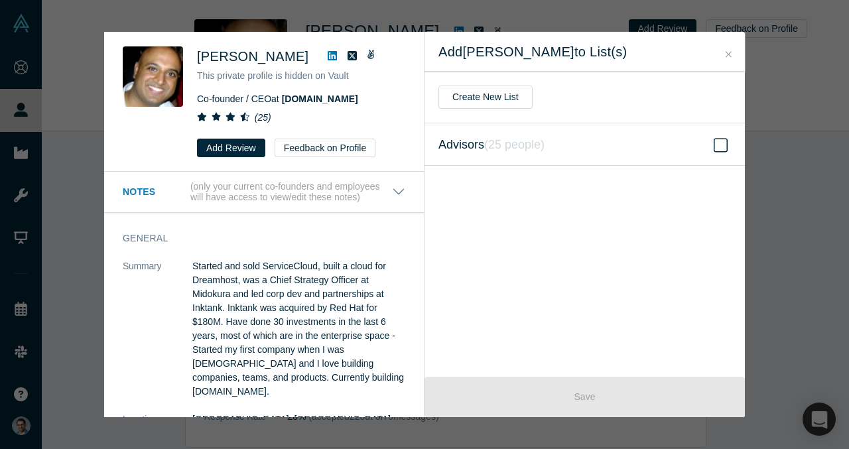
click at [520, 152] on span "Advisors ( 25 people )" at bounding box center [491, 144] width 106 height 19
click at [0, 0] on input "Advisors ( 25 people )" at bounding box center [0, 0] width 0 height 0
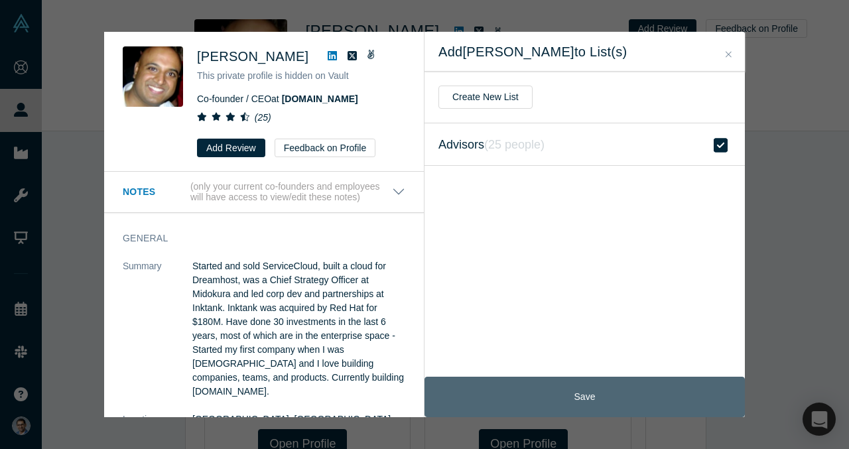
click at [551, 396] on button "Save" at bounding box center [584, 397] width 320 height 40
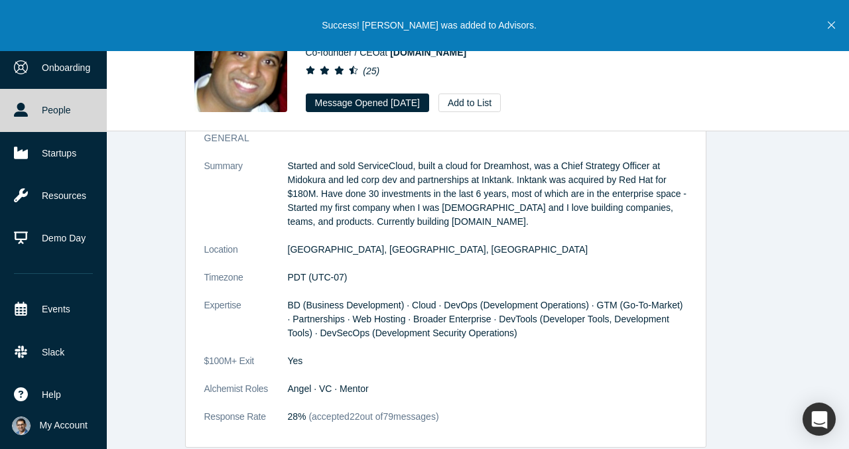
click at [32, 101] on link "People" at bounding box center [53, 110] width 107 height 42
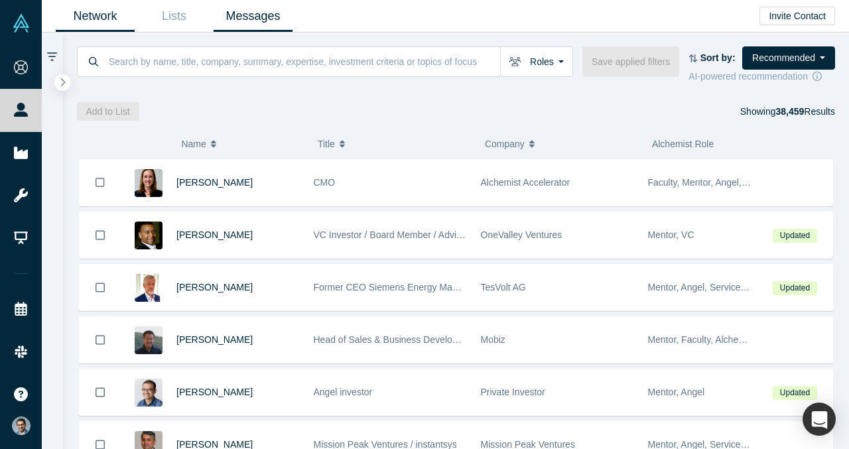
click at [271, 13] on link "Messages" at bounding box center [252, 16] width 79 height 31
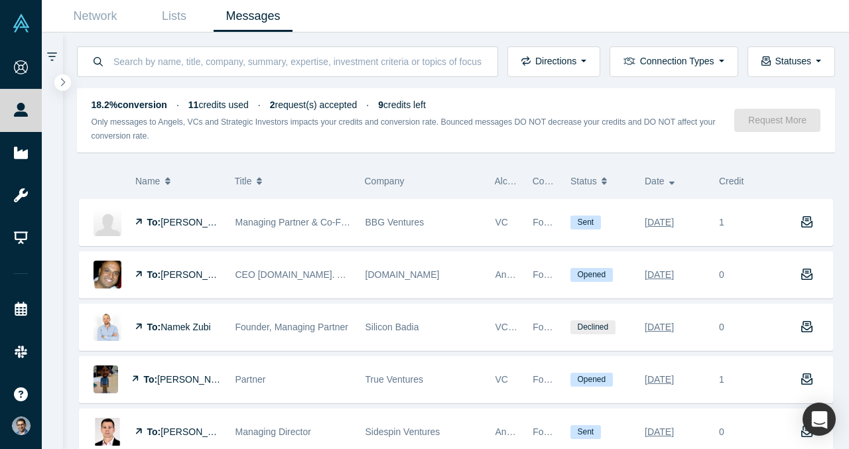
scroll to position [110, 0]
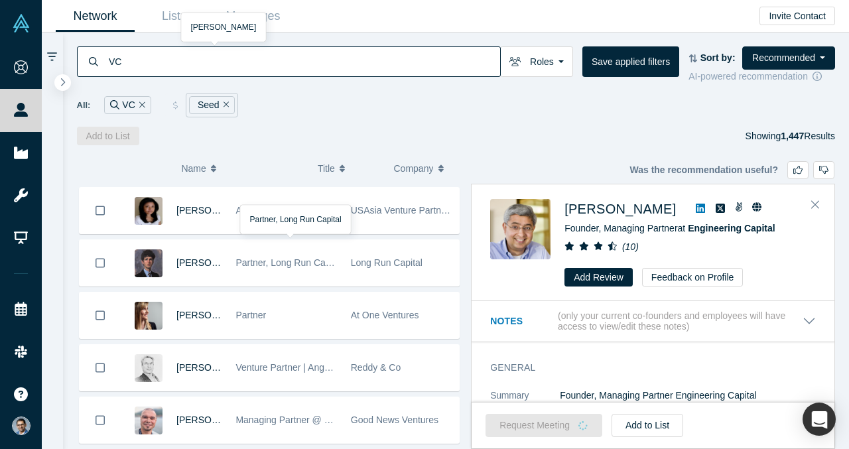
scroll to position [994, 0]
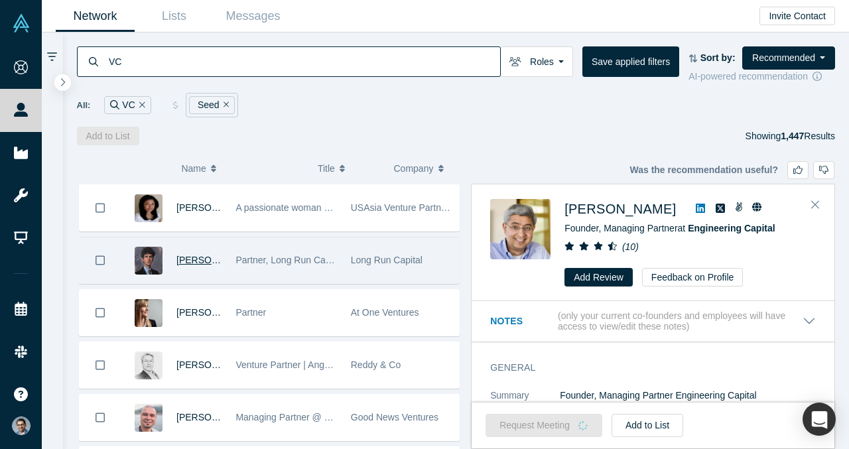
click at [198, 262] on span "Calvin Clayton" at bounding box center [214, 260] width 76 height 11
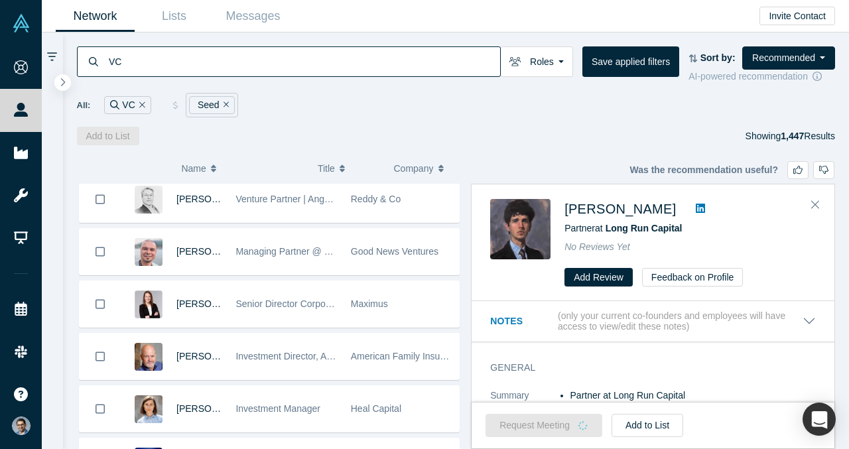
scroll to position [1164, 0]
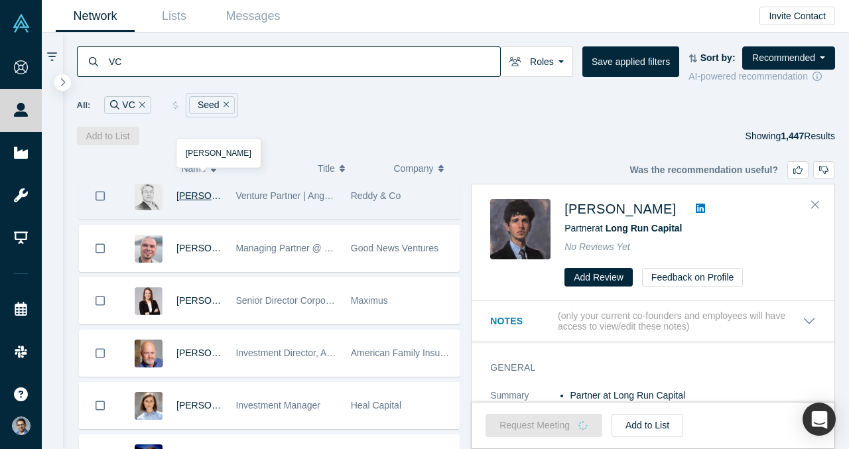
click at [185, 194] on span "Kevin Reddy" at bounding box center [214, 195] width 76 height 11
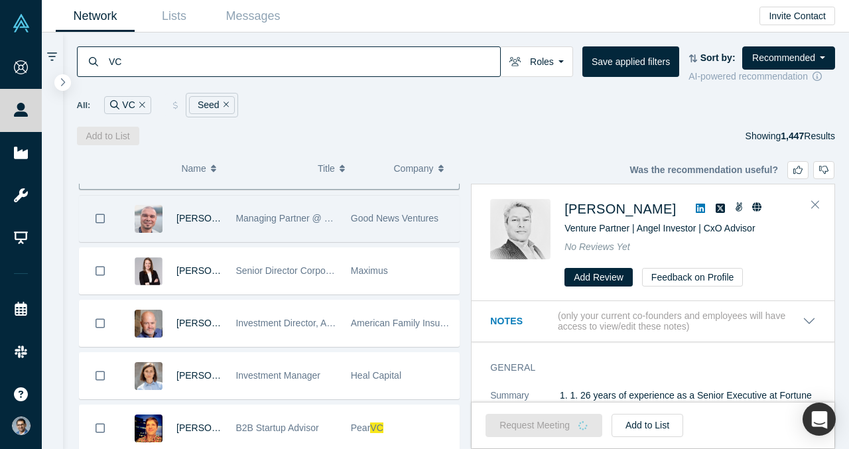
scroll to position [1194, 0]
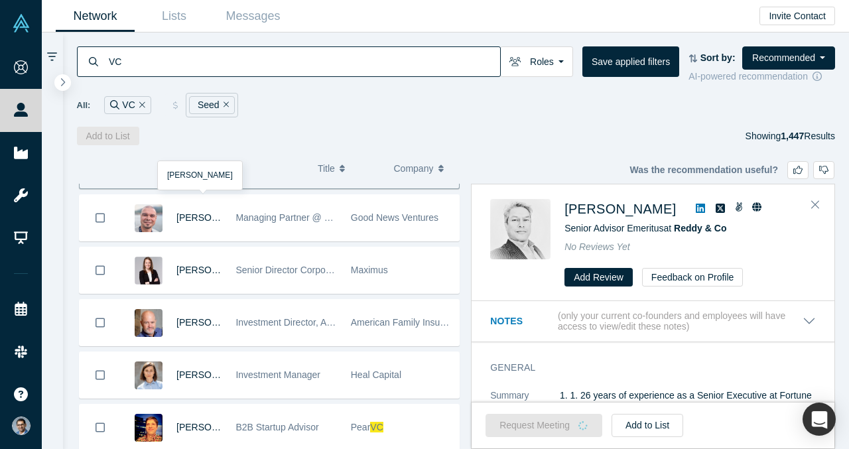
click at [210, 215] on span "[PERSON_NAME]" at bounding box center [214, 217] width 76 height 11
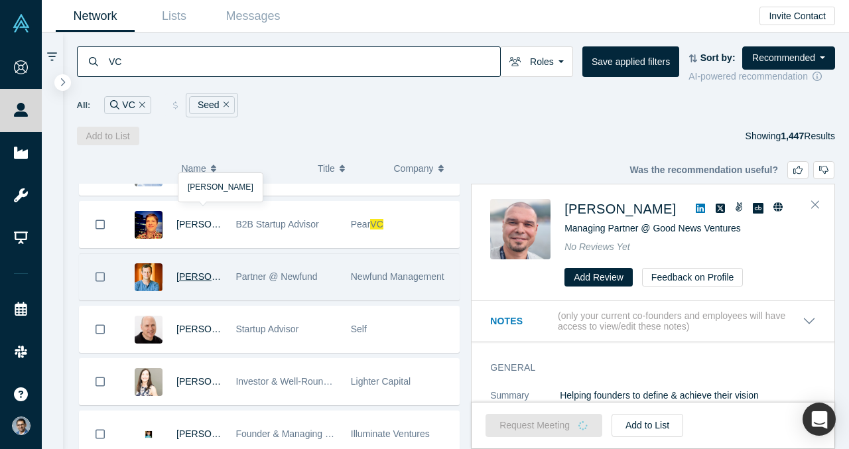
scroll to position [1398, 0]
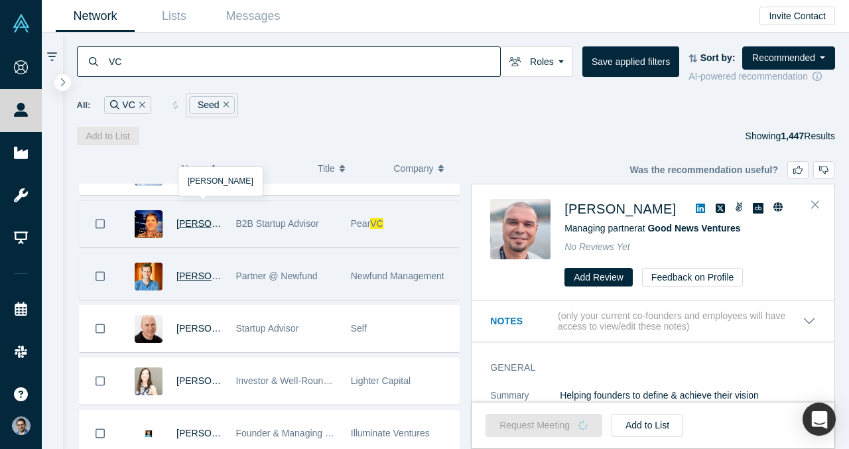
click at [176, 222] on span "Nils Bunger" at bounding box center [214, 223] width 76 height 11
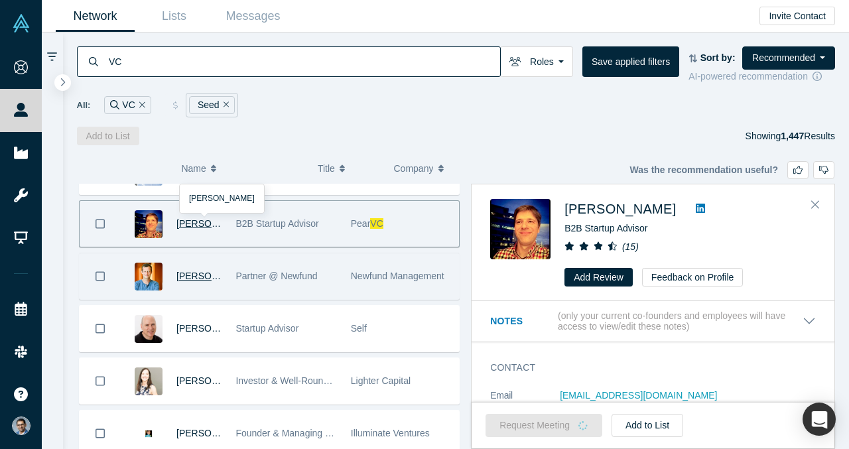
click at [192, 274] on span "[PERSON_NAME]" at bounding box center [214, 275] width 76 height 11
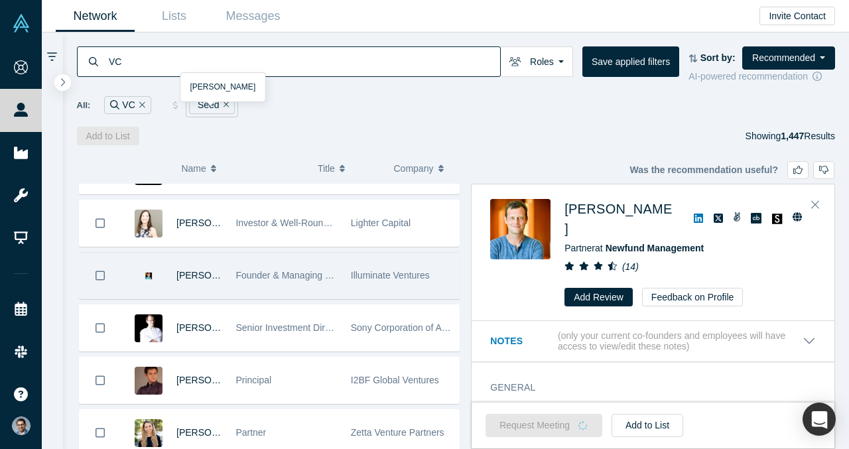
scroll to position [1561, 0]
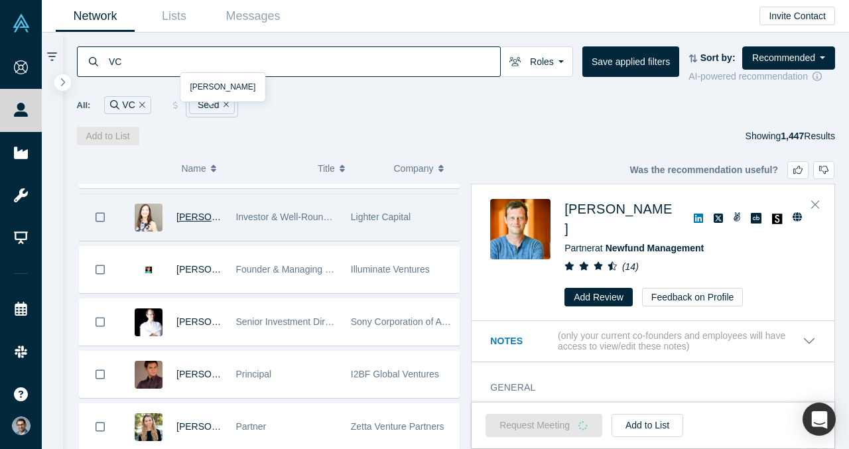
click at [203, 219] on span "Leah Edwards" at bounding box center [214, 216] width 76 height 11
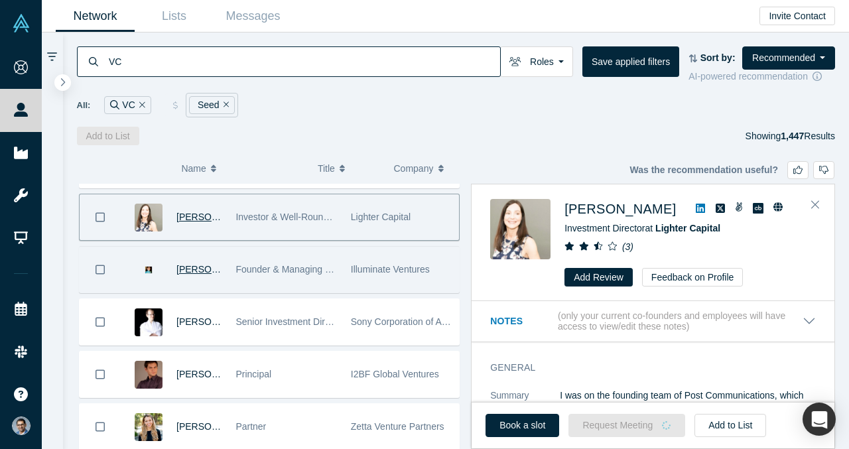
click at [188, 274] on span "[PERSON_NAME]" at bounding box center [214, 269] width 76 height 11
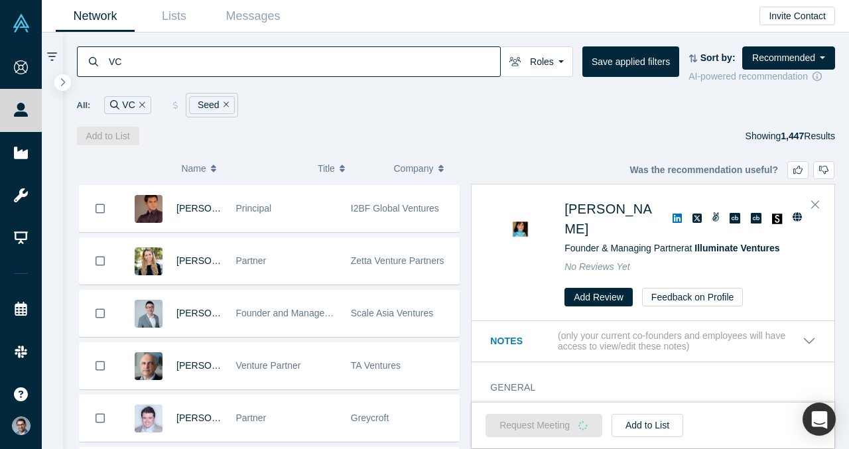
scroll to position [1728, 0]
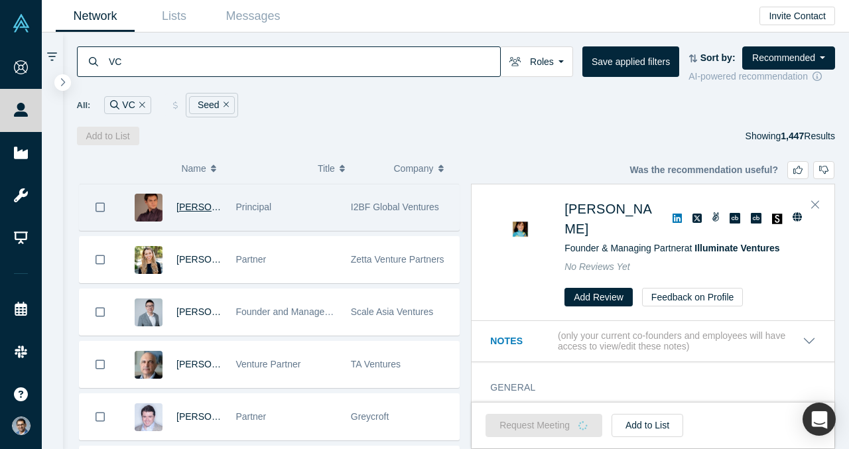
click at [202, 209] on span "Denis Kalyshkin" at bounding box center [214, 207] width 76 height 11
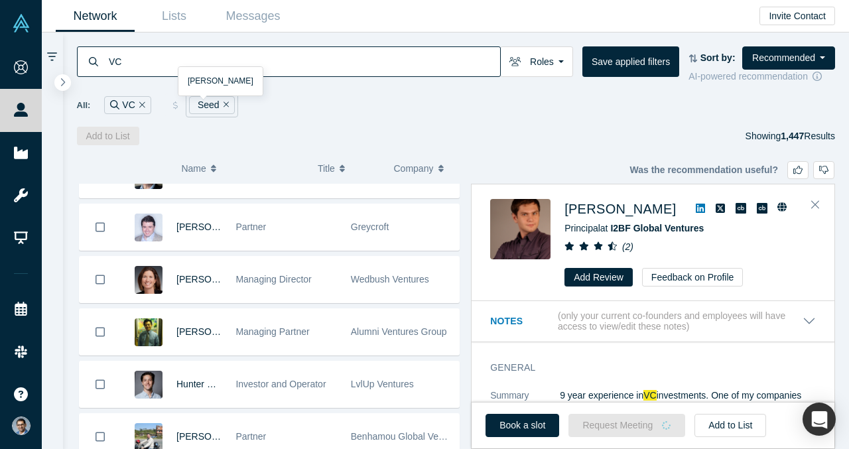
scroll to position [1934, 0]
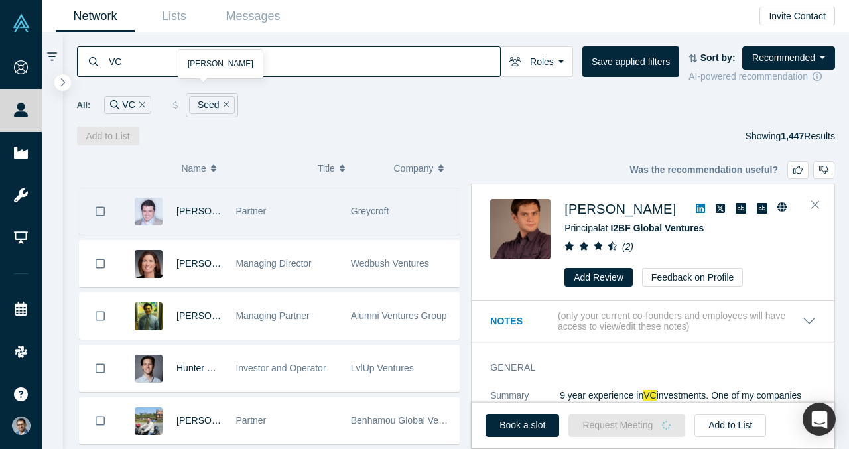
click at [198, 204] on div "[PERSON_NAME]" at bounding box center [198, 211] width 45 height 46
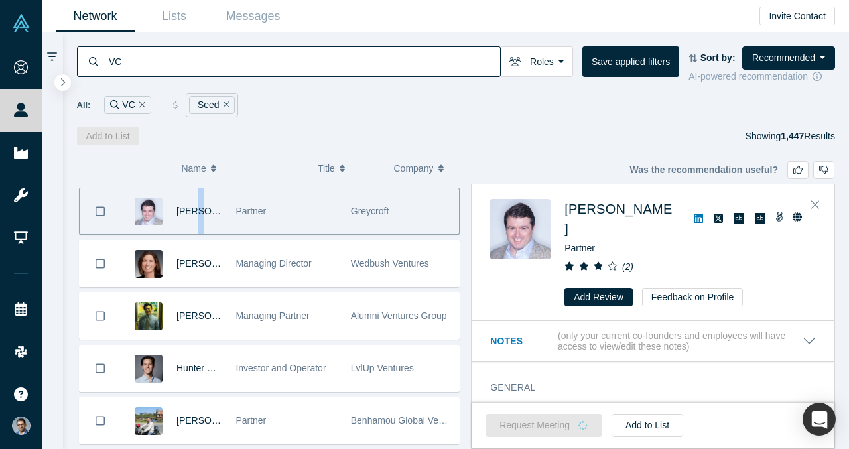
click at [198, 204] on div "[PERSON_NAME]" at bounding box center [198, 211] width 45 height 46
click at [198, 211] on span "[PERSON_NAME]" at bounding box center [214, 211] width 76 height 11
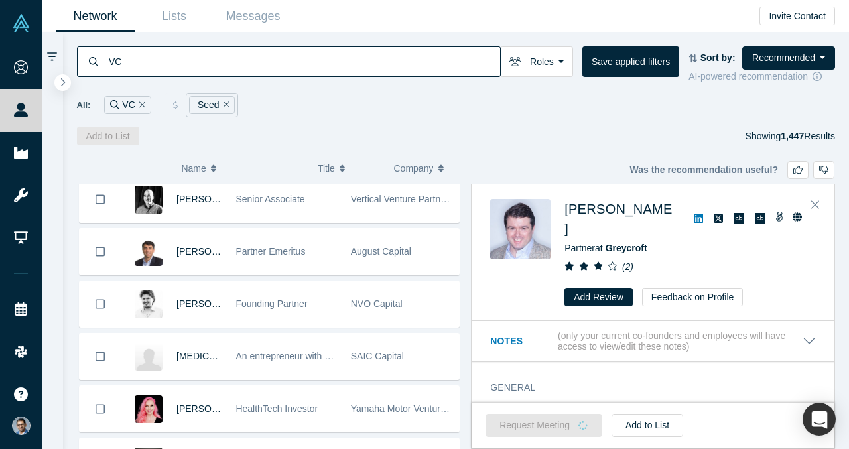
scroll to position [2210, 0]
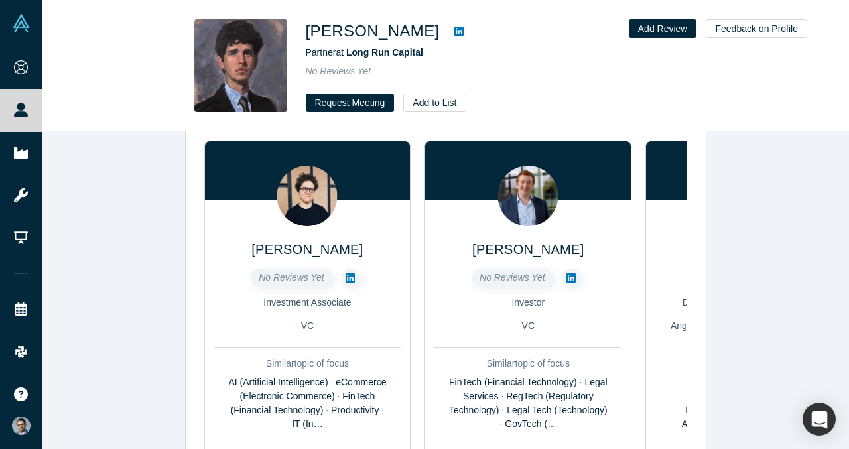
scroll to position [101, 0]
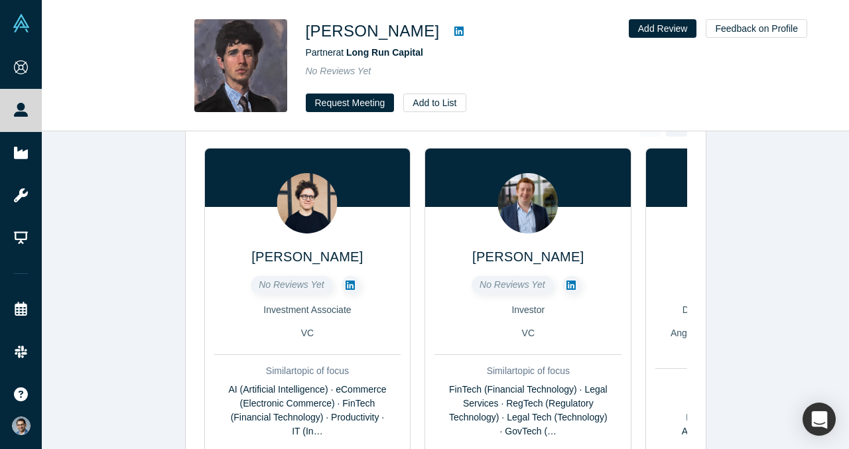
click at [566, 282] on icon at bounding box center [570, 285] width 9 height 11
click at [454, 32] on icon at bounding box center [458, 31] width 9 height 11
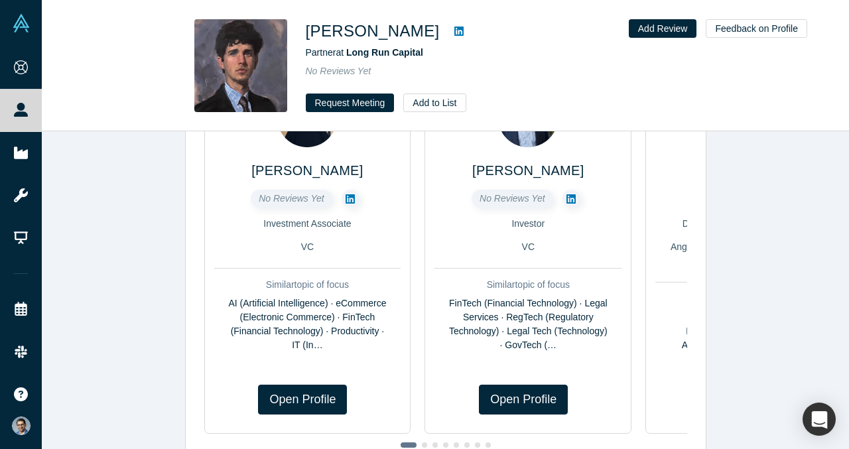
scroll to position [202, 0]
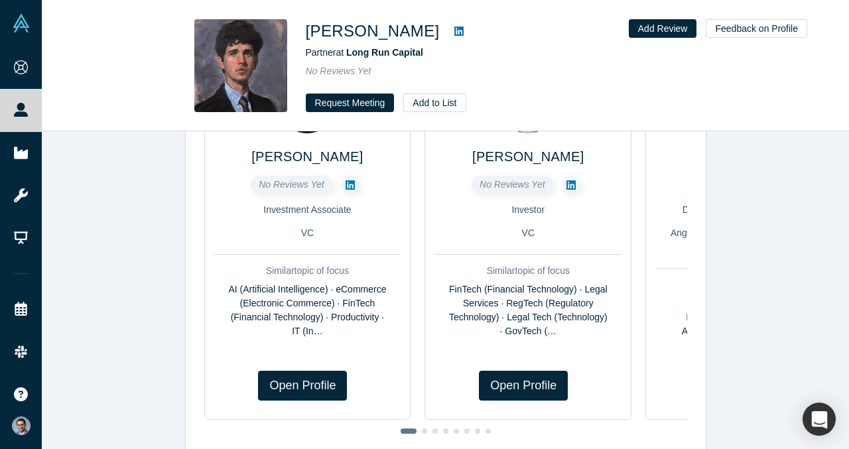
click at [349, 184] on icon at bounding box center [349, 184] width 9 height 9
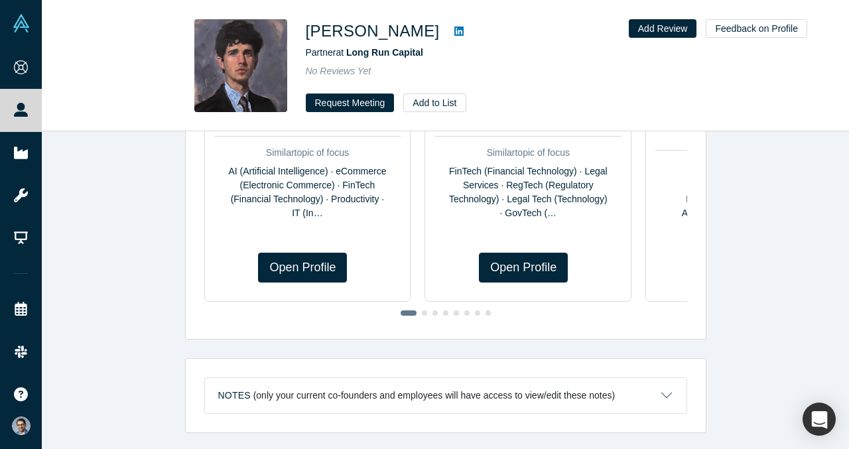
scroll to position [351, 0]
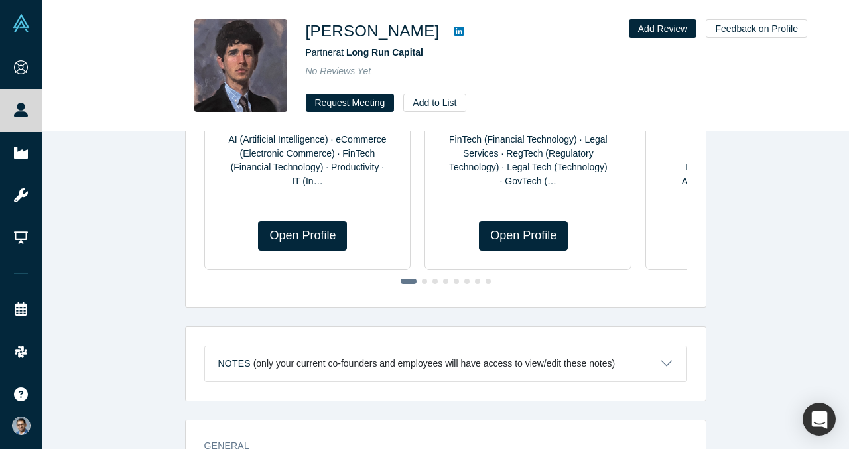
click at [424, 280] on span at bounding box center [424, 280] width 5 height 5
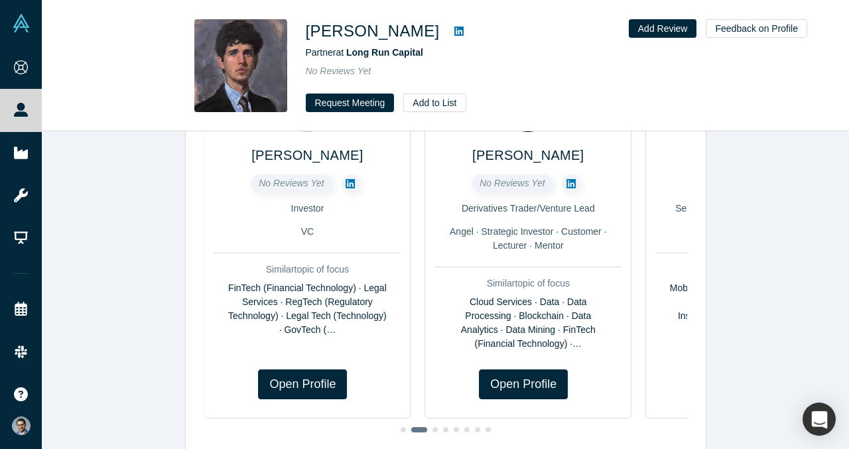
scroll to position [204, 0]
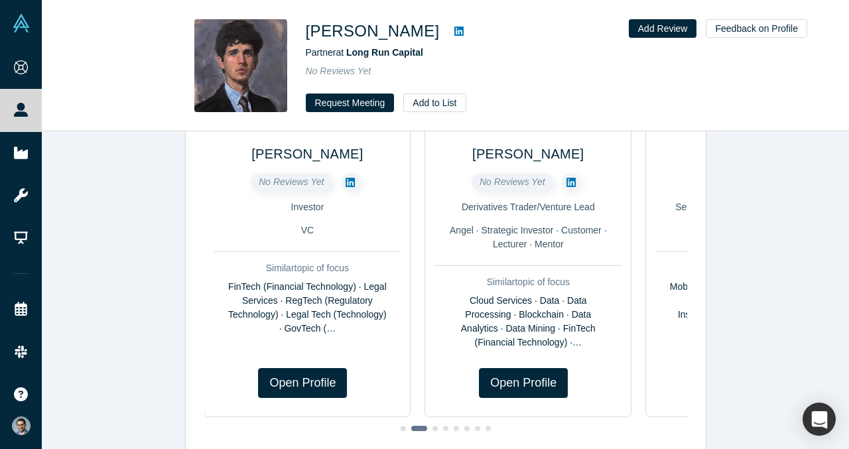
click at [432, 430] on div at bounding box center [445, 428] width 483 height 14
click at [432, 428] on span at bounding box center [434, 428] width 5 height 5
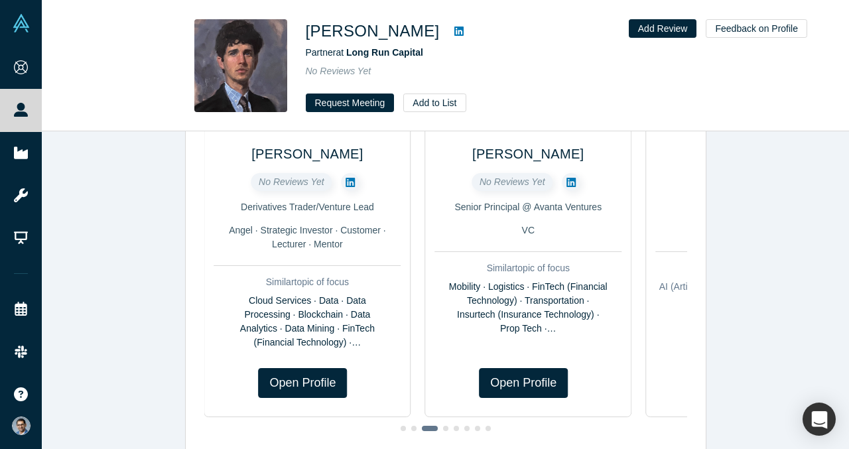
click at [571, 182] on icon at bounding box center [570, 182] width 9 height 9
click at [448, 425] on div at bounding box center [445, 428] width 483 height 14
click at [446, 425] on div at bounding box center [445, 428] width 483 height 14
click at [444, 430] on span at bounding box center [445, 428] width 5 height 5
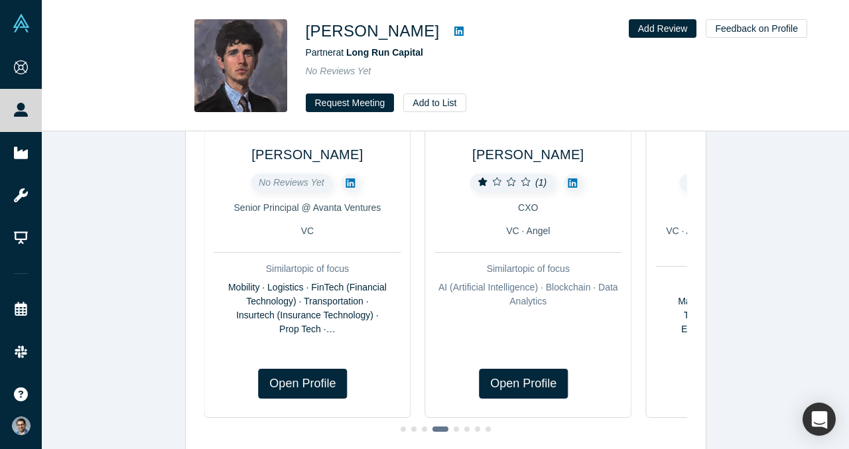
scroll to position [170, 0]
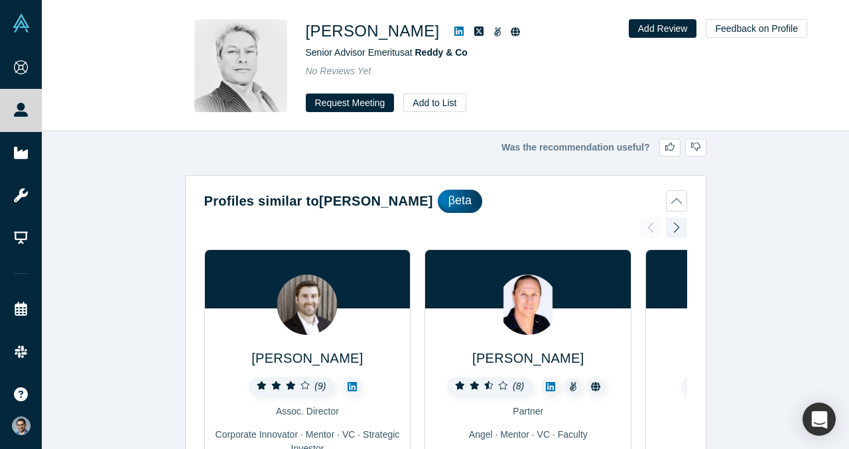
click at [454, 32] on icon at bounding box center [458, 31] width 9 height 11
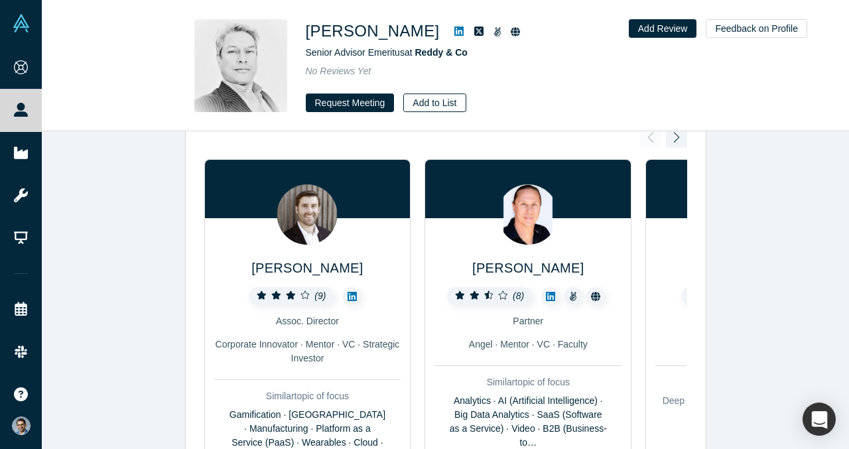
scroll to position [92, 0]
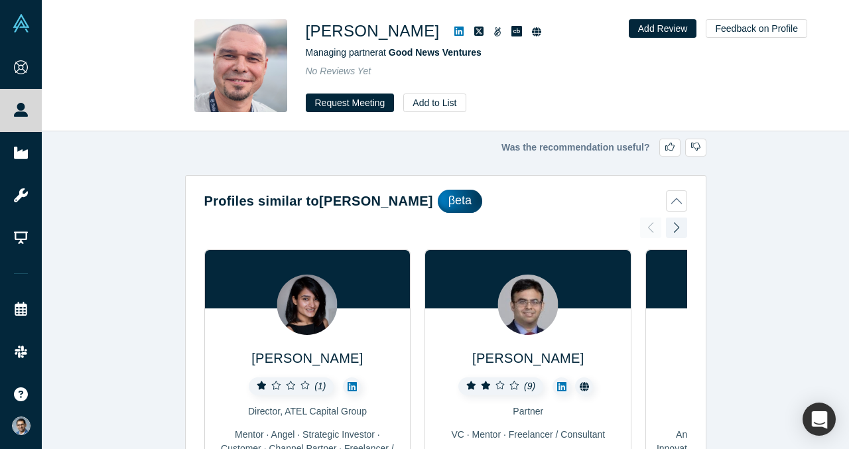
click at [463, 36] on icon at bounding box center [458, 31] width 9 height 9
click at [348, 108] on button "Request Meeting" at bounding box center [350, 102] width 89 height 19
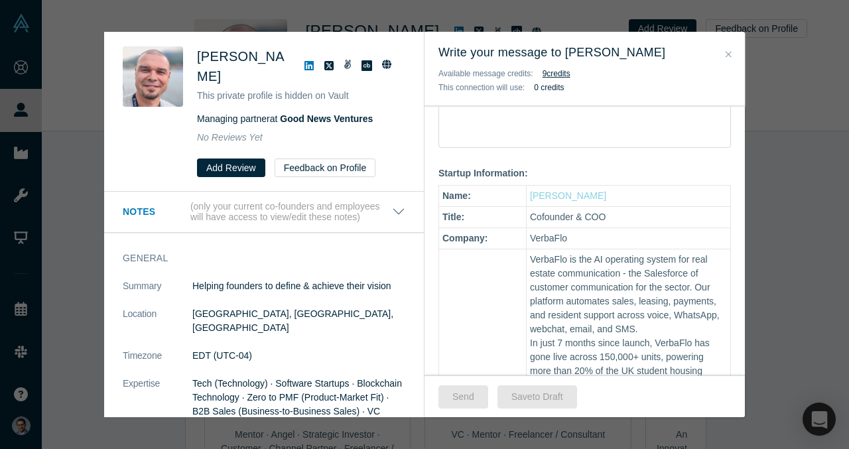
scroll to position [181, 0]
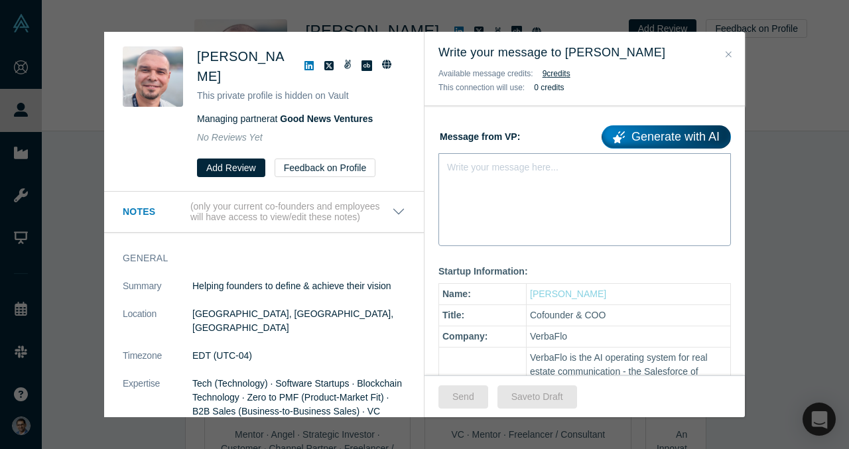
click at [583, 202] on div "Write your message here..." at bounding box center [584, 199] width 292 height 93
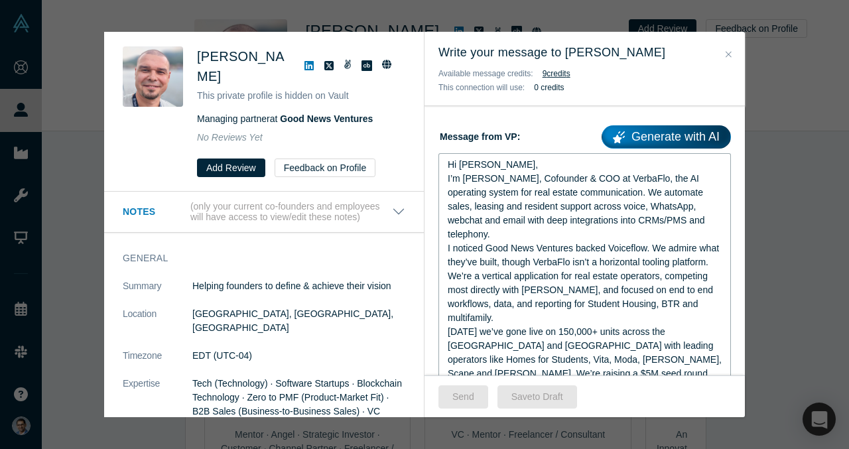
click at [504, 164] on div "Hi [PERSON_NAME]," at bounding box center [585, 165] width 274 height 14
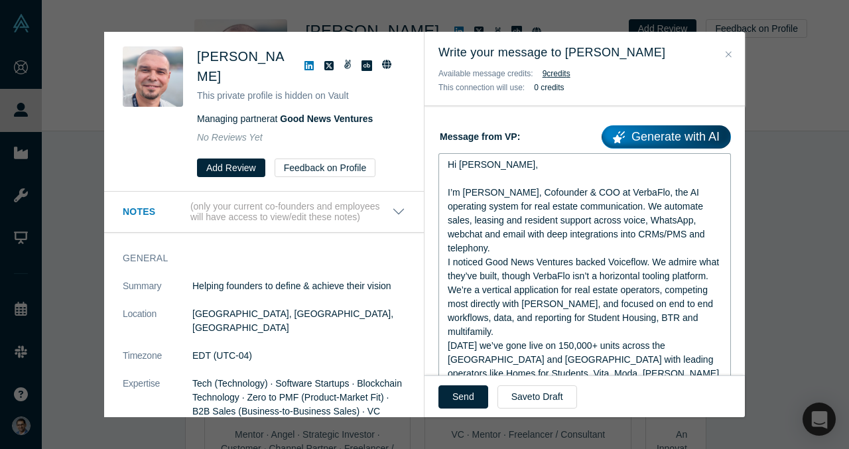
click at [695, 233] on div "I’m [PERSON_NAME], Cofounder & COO at VerbaFlo, the AI operating system for rea…" at bounding box center [585, 221] width 274 height 70
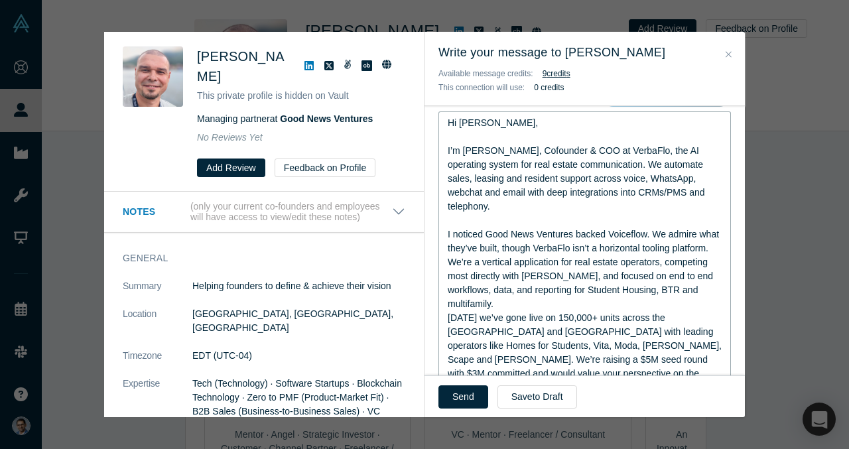
scroll to position [229, 0]
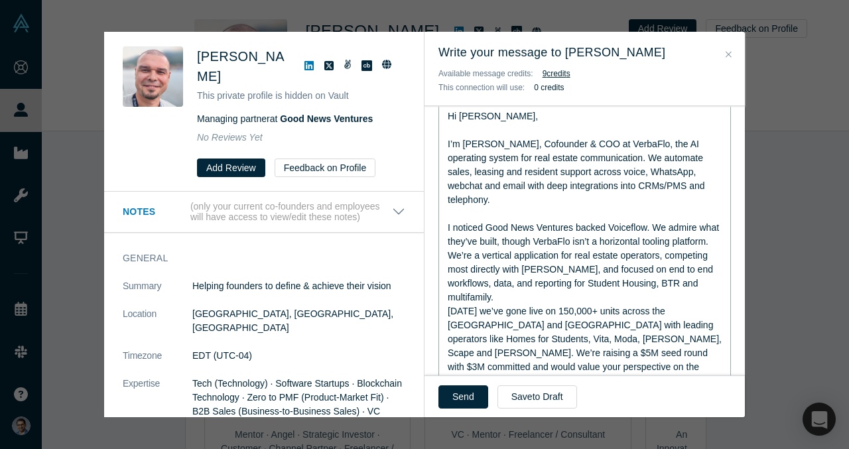
click at [660, 341] on div "[DATE] we’ve gone live on 150,000+ units across the [GEOGRAPHIC_DATA] and [GEOG…" at bounding box center [585, 346] width 274 height 84
click at [710, 269] on div "I noticed Good News Ventures backed Voiceflow. We admire what they’ve built, th…" at bounding box center [585, 263] width 274 height 84
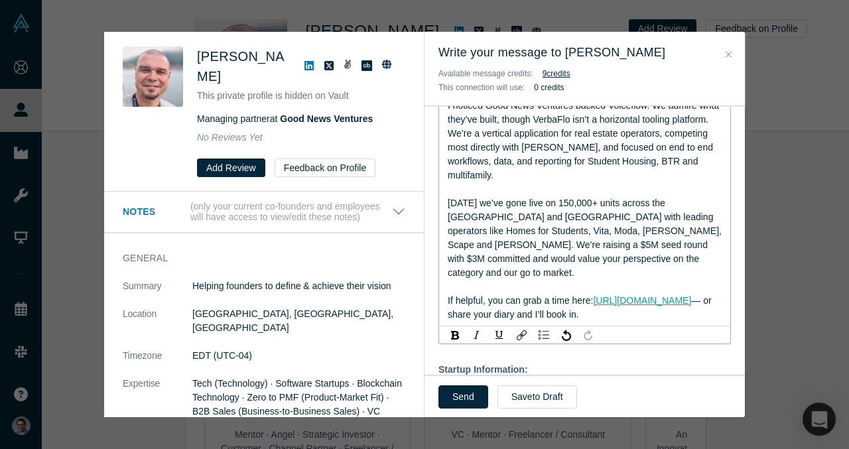
scroll to position [368, 0]
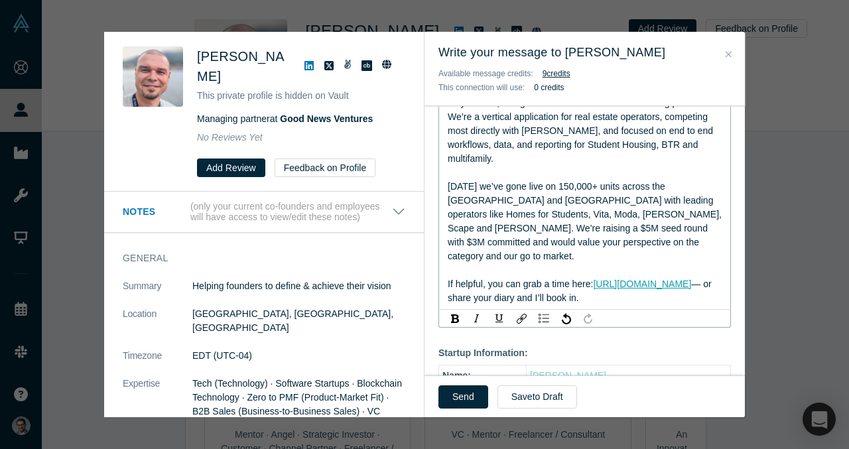
click at [488, 278] on span "— or share your diary and I’ll book in." at bounding box center [581, 290] width 267 height 25
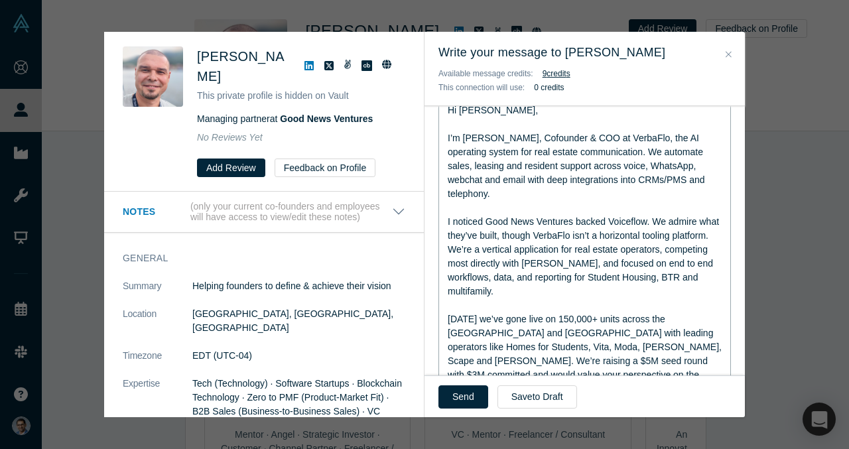
scroll to position [237, 0]
drag, startPoint x: 634, startPoint y: 259, endPoint x: 621, endPoint y: 259, distance: 12.6
click at [621, 259] on span "I noticed Good News Ventures backed Voiceflow. We admire what they’ve built, th…" at bounding box center [585, 255] width 274 height 80
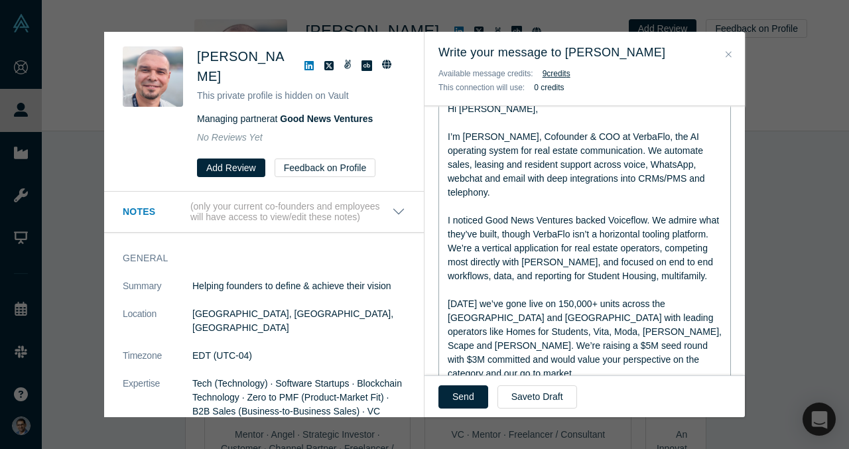
click at [676, 283] on div "rdw-editor" at bounding box center [585, 290] width 274 height 14
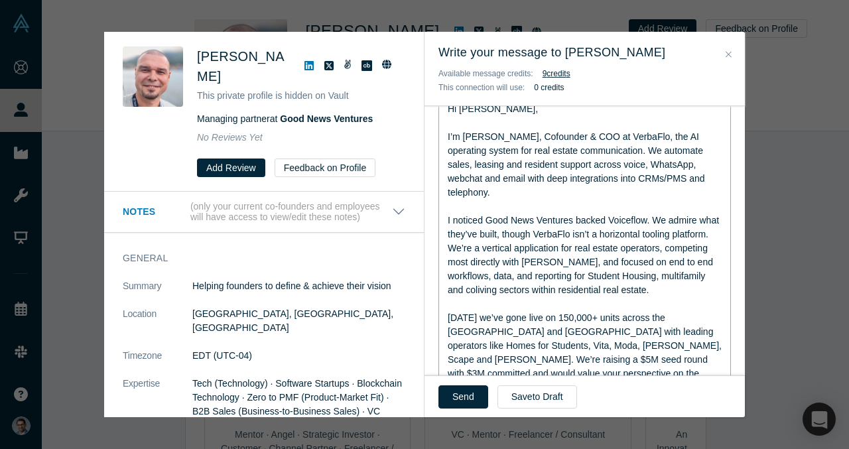
click at [668, 268] on div "I noticed Good News Ventures backed Voiceflow. We admire what they’ve built, th…" at bounding box center [585, 255] width 274 height 84
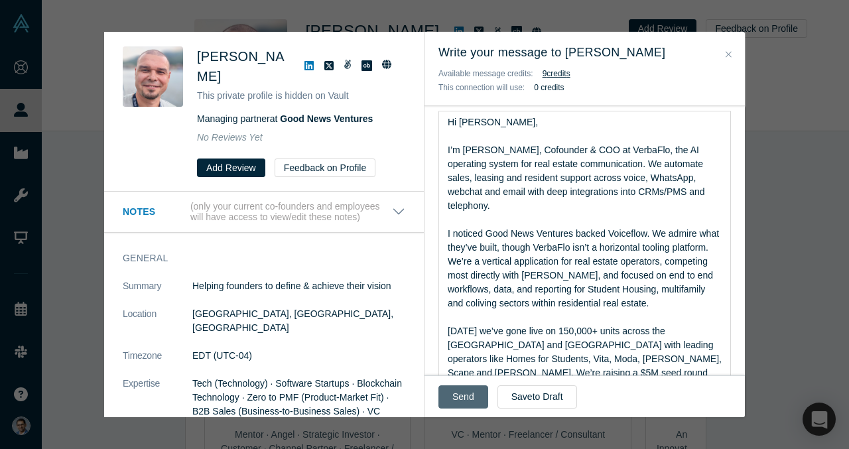
click at [463, 397] on button "Send" at bounding box center [463, 396] width 50 height 23
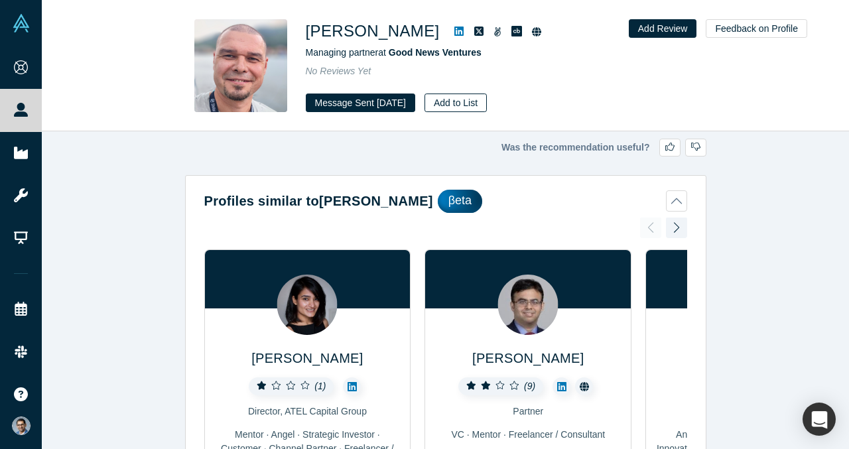
click at [485, 111] on button "Add to List" at bounding box center [455, 102] width 62 height 19
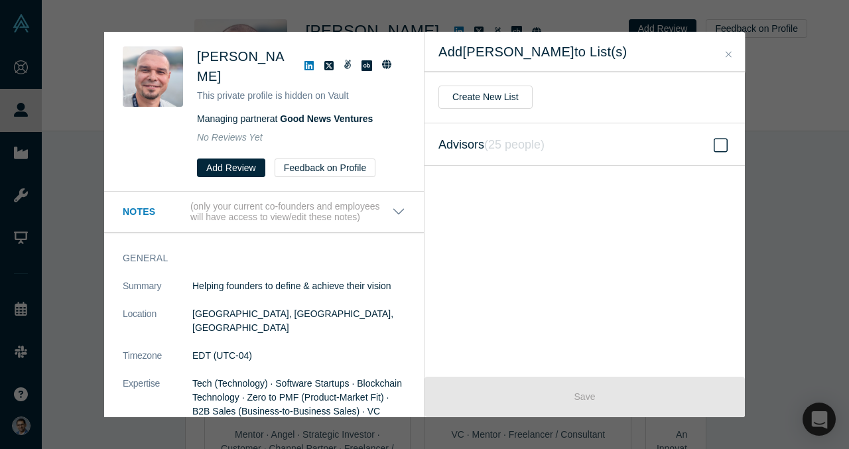
click at [560, 148] on label "Advisors ( 25 people )" at bounding box center [584, 144] width 320 height 42
click at [0, 0] on input "Advisors ( 25 people )" at bounding box center [0, 0] width 0 height 0
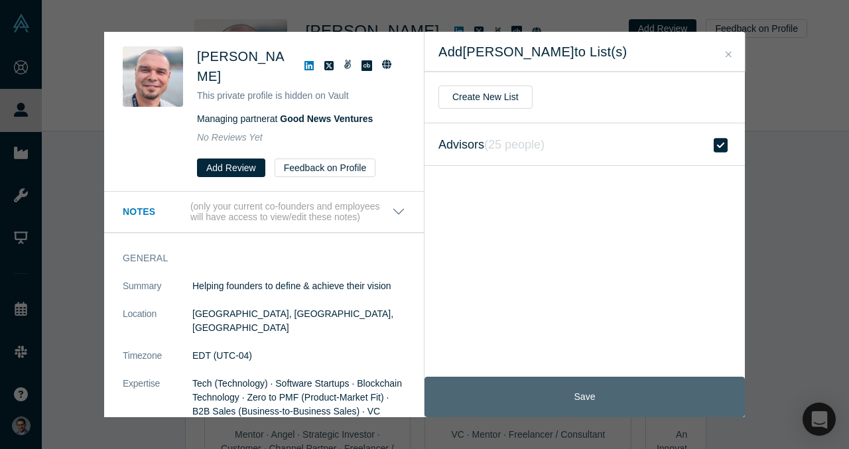
click at [582, 390] on button "Save" at bounding box center [584, 397] width 320 height 40
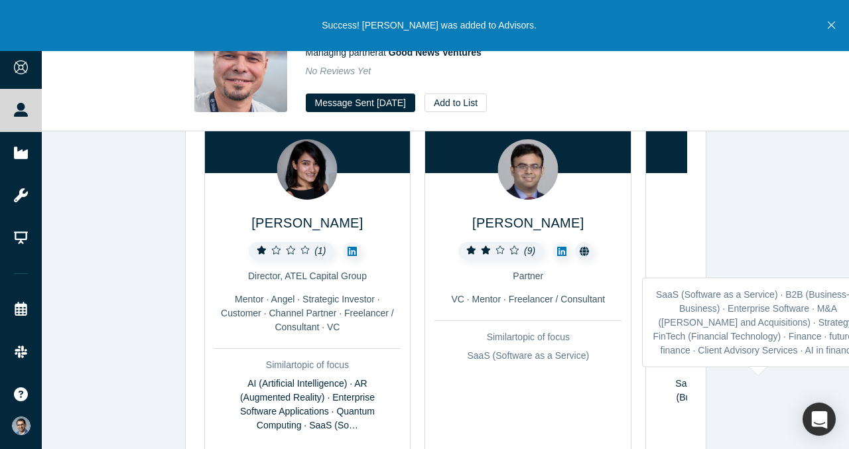
scroll to position [134, 0]
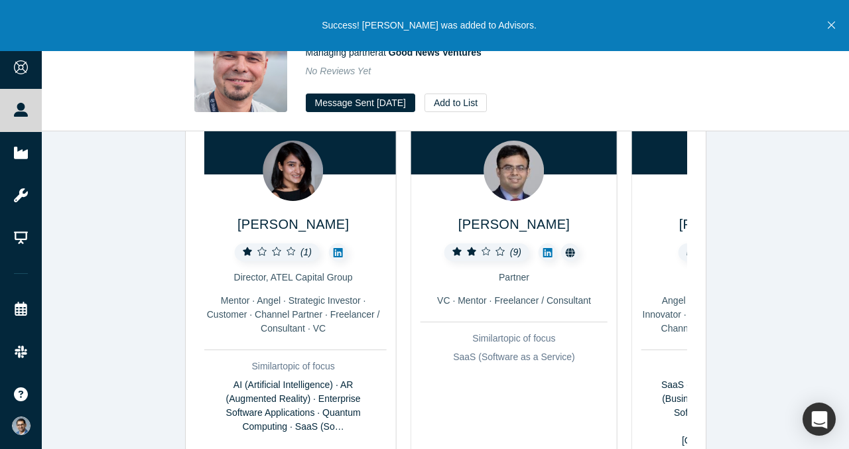
click at [632, 363] on div "[PERSON_NAME] No Reviews Yet angel investor Angel · Industry Analyst · Corporat…" at bounding box center [735, 344] width 206 height 340
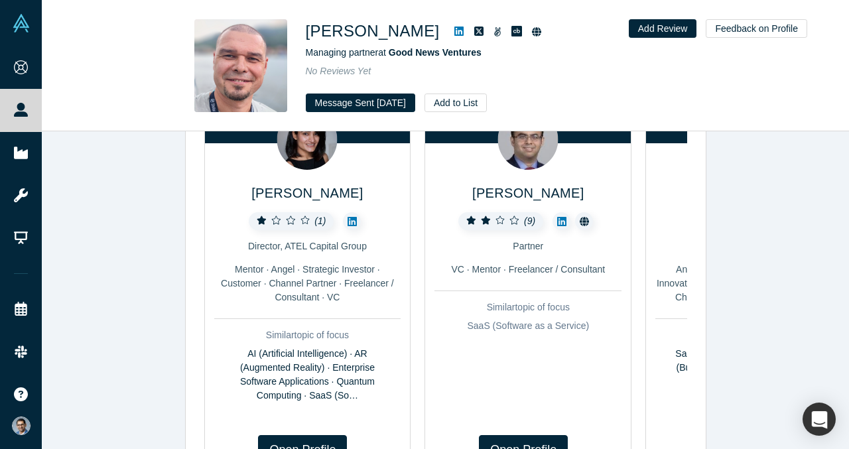
scroll to position [158, 0]
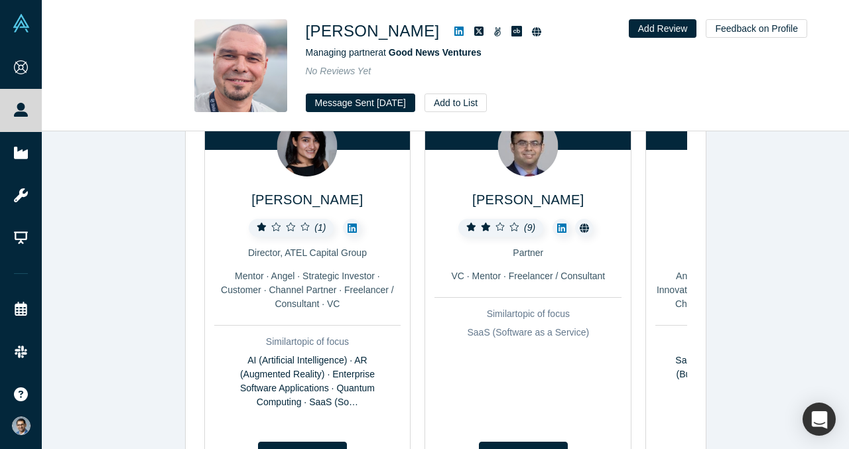
click at [666, 311] on div "No Reviews Yet angel investor Angel · Industry Analyst · Corporate Innovator · …" at bounding box center [748, 321] width 187 height 204
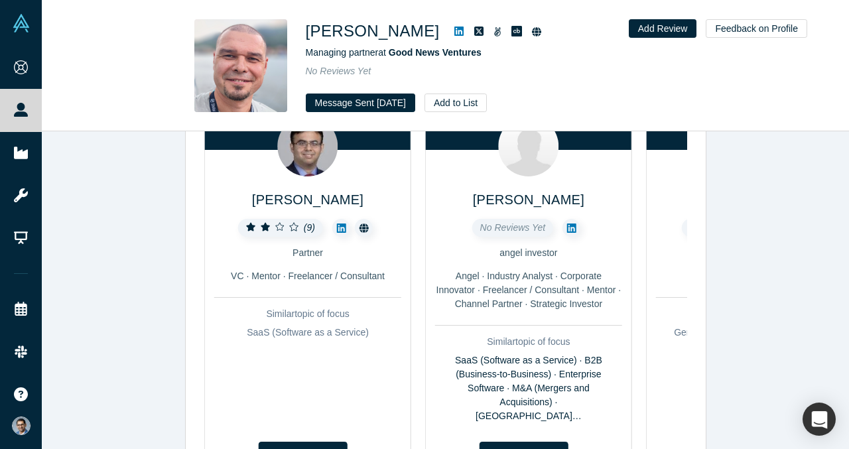
click at [440, 291] on div "No Reviews Yet angel investor Angel · Industry Analyst · Corporate Innovator · …" at bounding box center [528, 321] width 187 height 204
click at [340, 232] on icon at bounding box center [340, 227] width 9 height 9
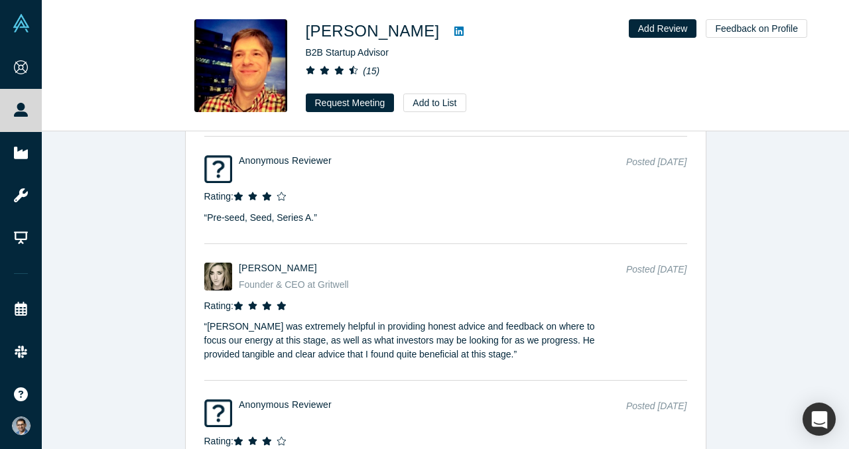
scroll to position [3006, 0]
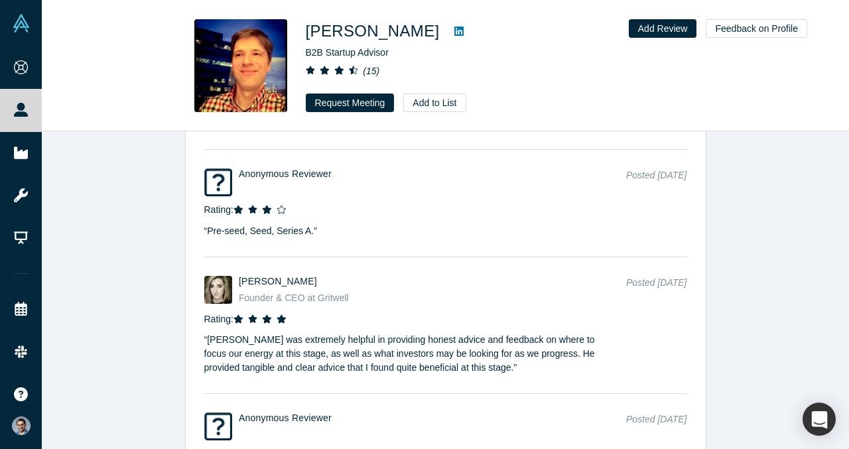
click at [454, 30] on icon at bounding box center [458, 31] width 9 height 11
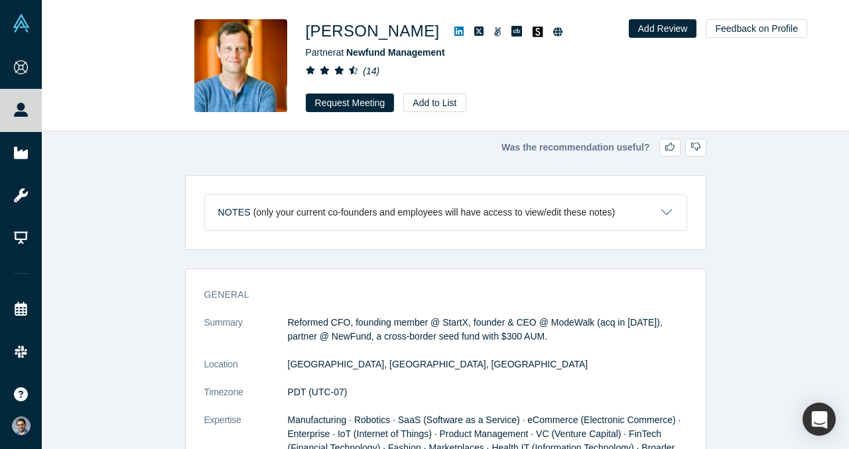
click at [454, 33] on icon at bounding box center [458, 31] width 9 height 11
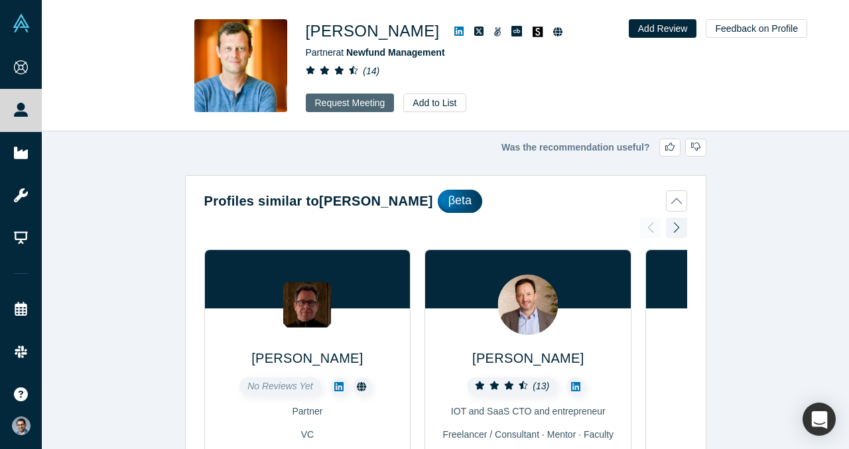
click at [349, 101] on button "Request Meeting" at bounding box center [350, 102] width 89 height 19
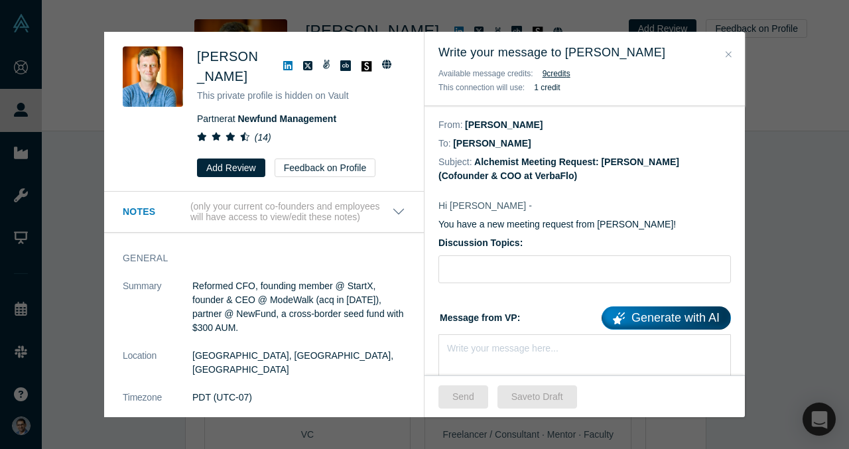
click at [284, 67] on icon at bounding box center [287, 65] width 9 height 9
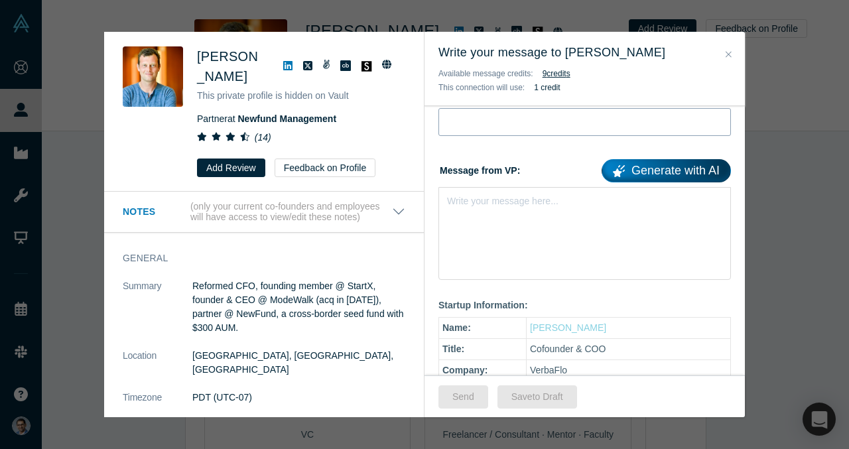
scroll to position [148, 0]
click at [514, 245] on div "Write your message here..." at bounding box center [584, 232] width 292 height 93
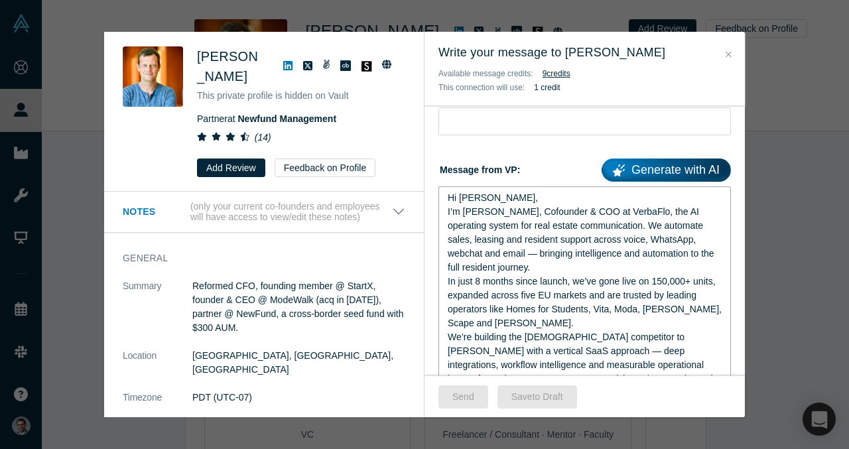
click at [497, 200] on div "Hi Henri," at bounding box center [585, 198] width 274 height 14
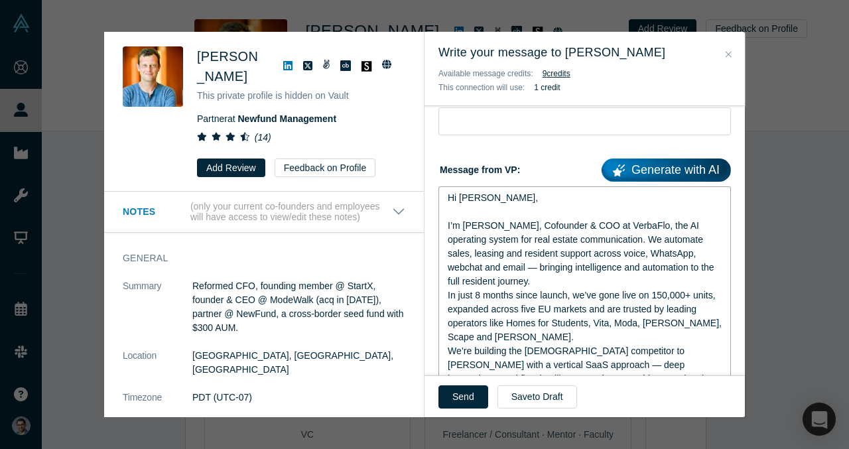
click at [453, 268] on span "I’m VP Singh, Cofounder & COO at VerbaFlo, the AI operating system for real est…" at bounding box center [582, 253] width 269 height 66
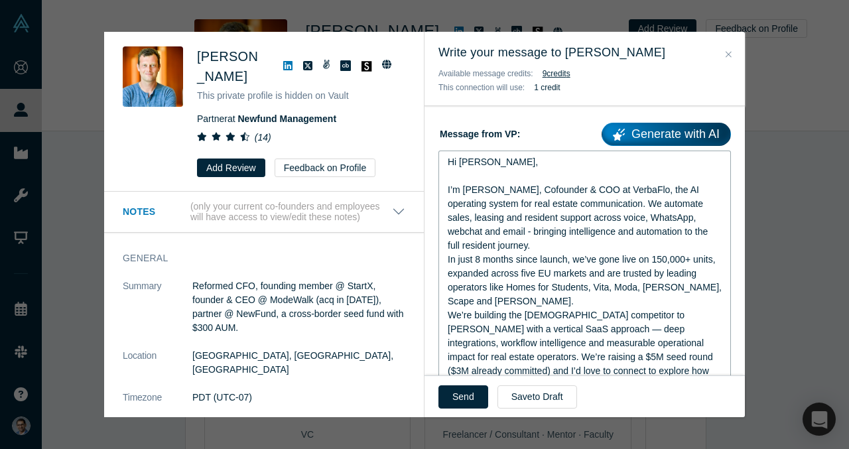
click at [510, 288] on div "In just 8 months since launch, we’ve gone live on 150,000+ units, expanded acro…" at bounding box center [585, 281] width 274 height 56
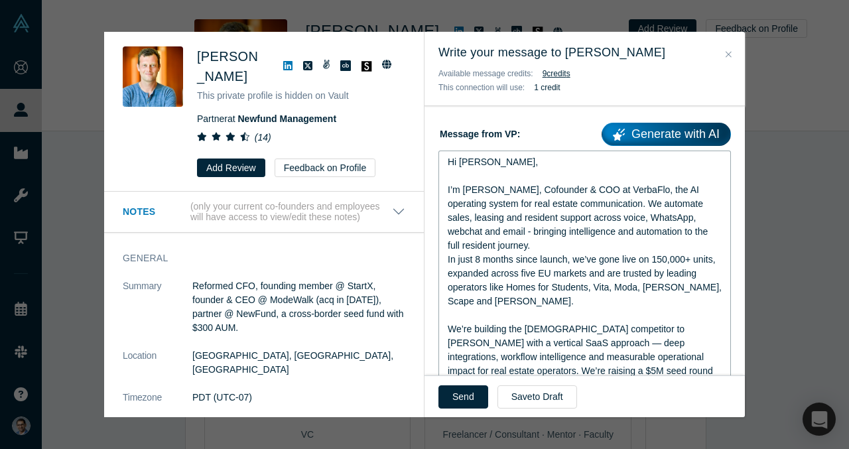
click at [519, 332] on span "We’re building the European competitor to EliseAI with a vertical SaaS approach…" at bounding box center [585, 371] width 275 height 94
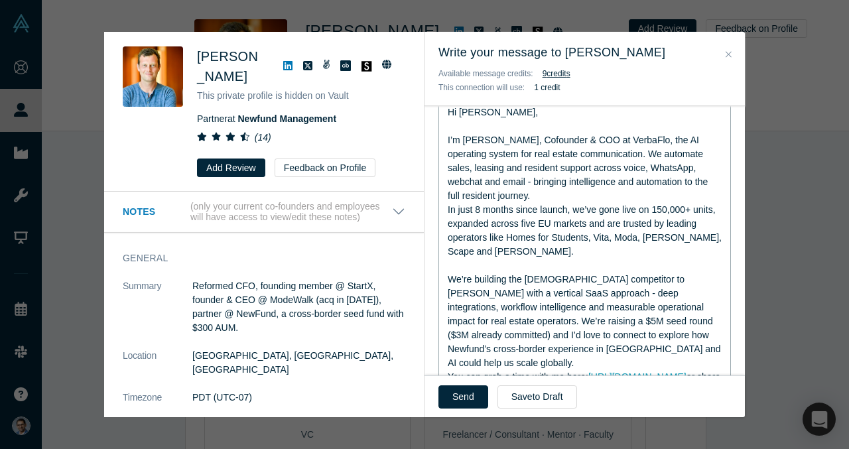
scroll to position [235, 0]
click at [635, 329] on div "We’re building the European competitor to EliseAI with a vertical SaaS approach…" at bounding box center [585, 319] width 274 height 97
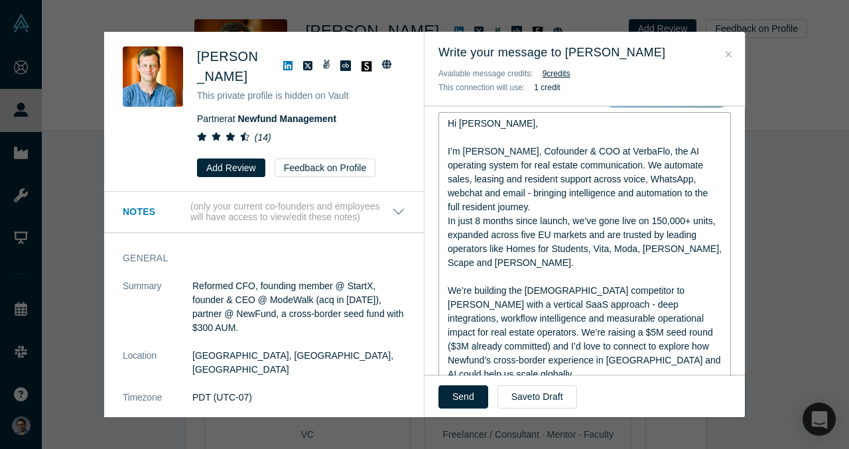
scroll to position [221, 0]
click at [487, 196] on span "I’m VP Singh, Cofounder & COO at VerbaFlo, the AI operating system for real est…" at bounding box center [579, 180] width 263 height 66
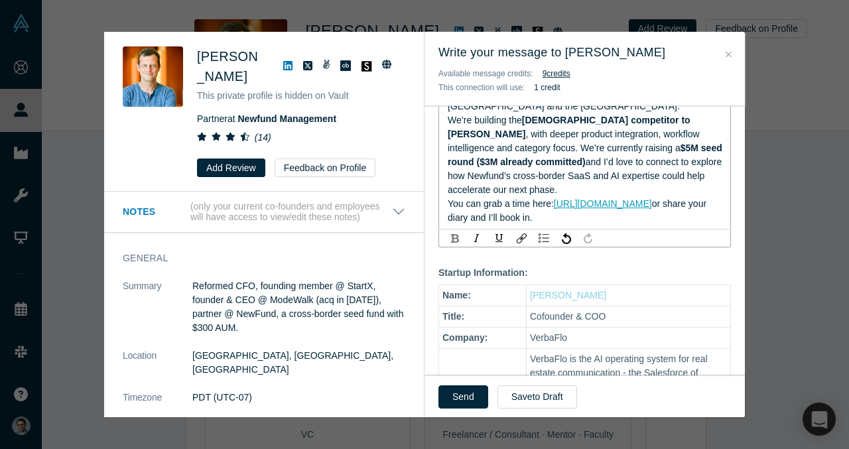
click at [457, 231] on div "rdw-inline-control" at bounding box center [454, 237] width 17 height 13
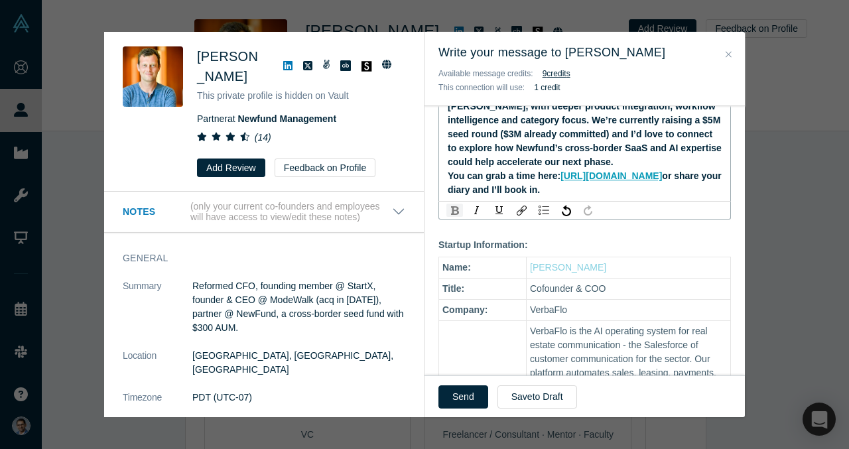
click at [457, 214] on img "rdw-inline-control" at bounding box center [455, 210] width 8 height 9
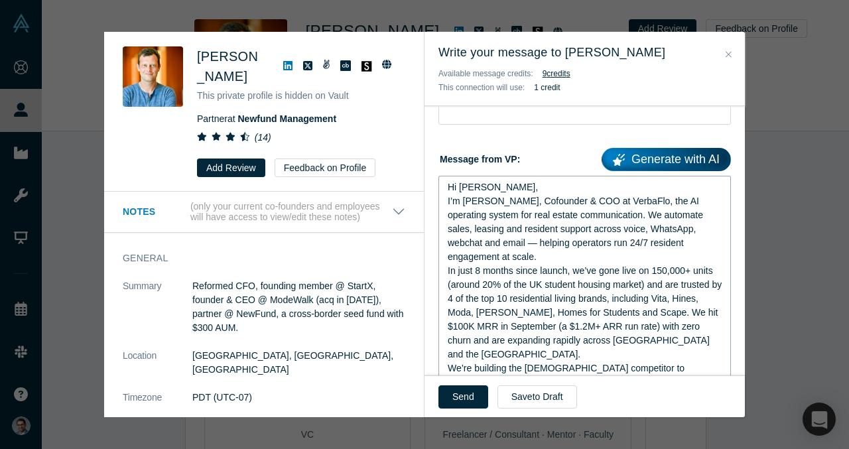
scroll to position [117, 0]
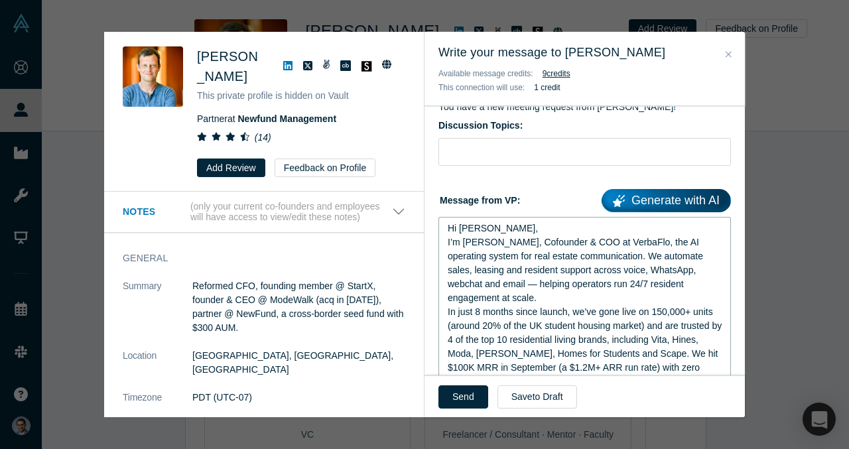
click at [527, 224] on div "Hi Henri," at bounding box center [585, 228] width 274 height 14
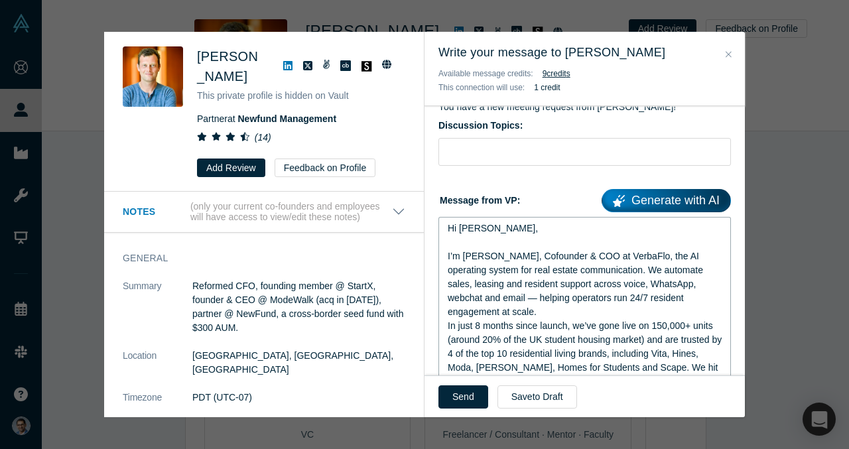
scroll to position [202, 0]
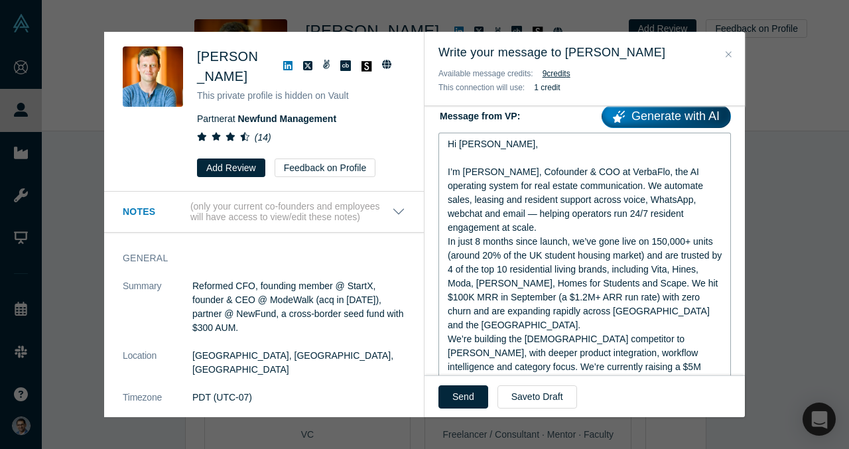
click at [712, 218] on div "I’m VP Singh, Cofounder & COO at VerbaFlo, the AI operating system for real est…" at bounding box center [585, 200] width 274 height 70
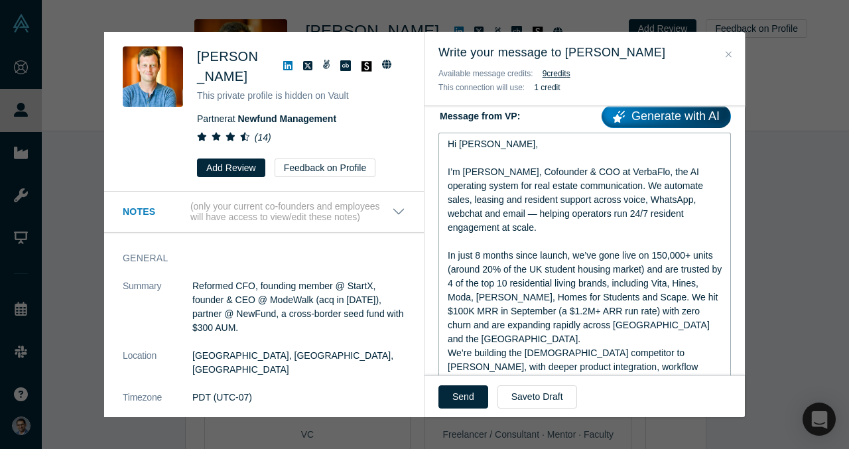
click at [453, 217] on span "I’m VP Singh, Cofounder & COO at VerbaFlo, the AI operating system for real est…" at bounding box center [577, 199] width 258 height 66
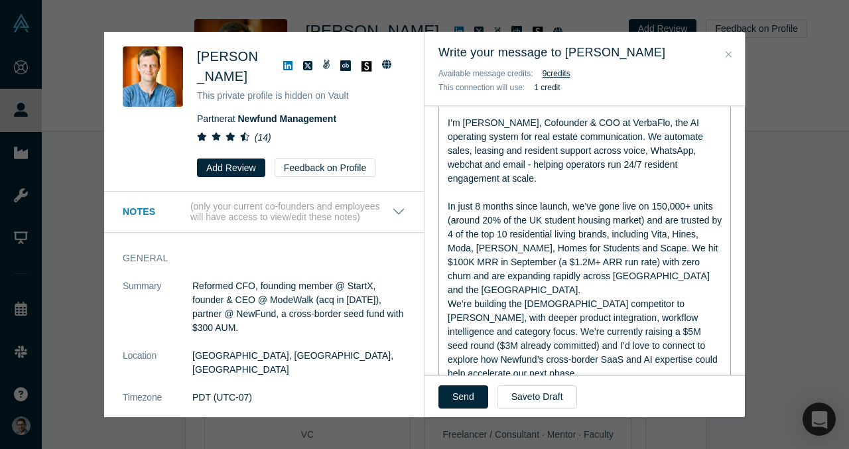
scroll to position [252, 0]
click at [658, 257] on div "In just 8 months since launch, we’ve gone live on 150,000+ units (around 20% of…" at bounding box center [585, 246] width 274 height 97
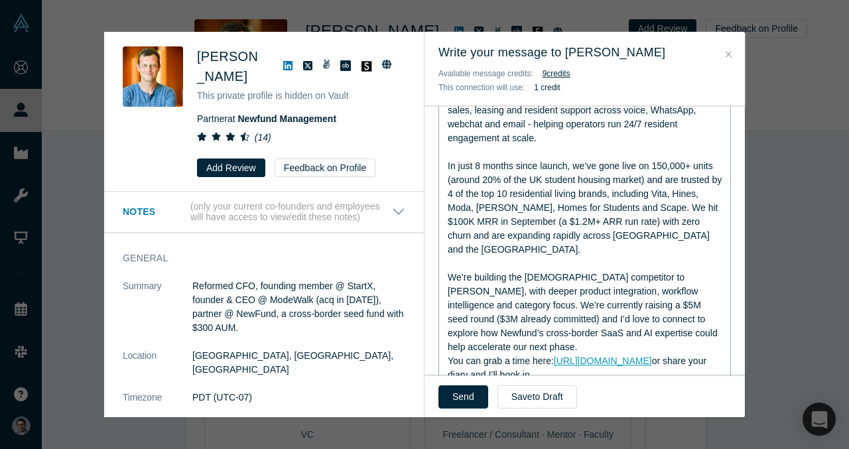
scroll to position [306, 0]
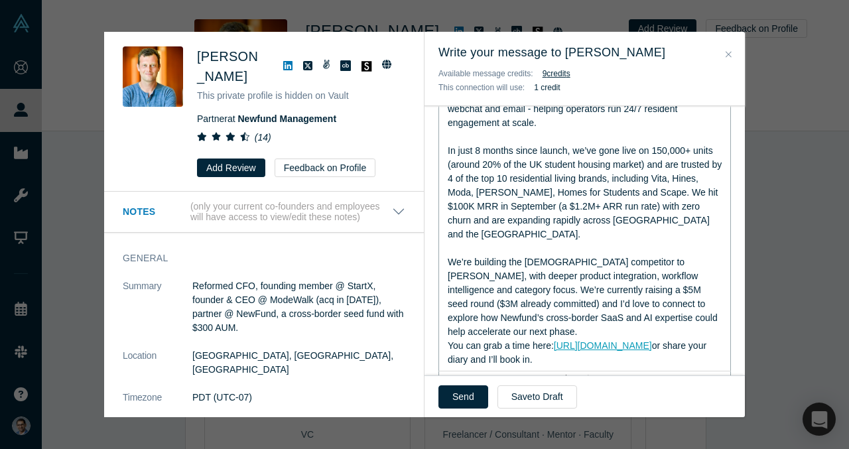
click at [593, 301] on div "We’re building the European competitor to EliseAI, with deeper product integrat…" at bounding box center [585, 297] width 274 height 84
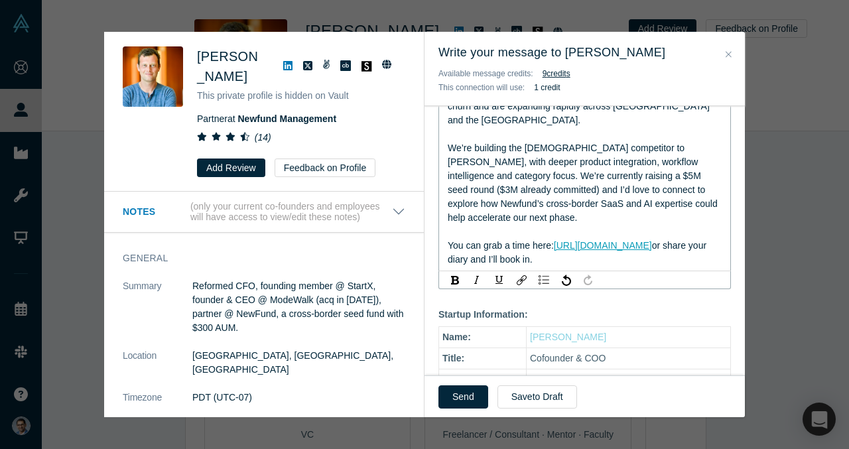
scroll to position [461, 0]
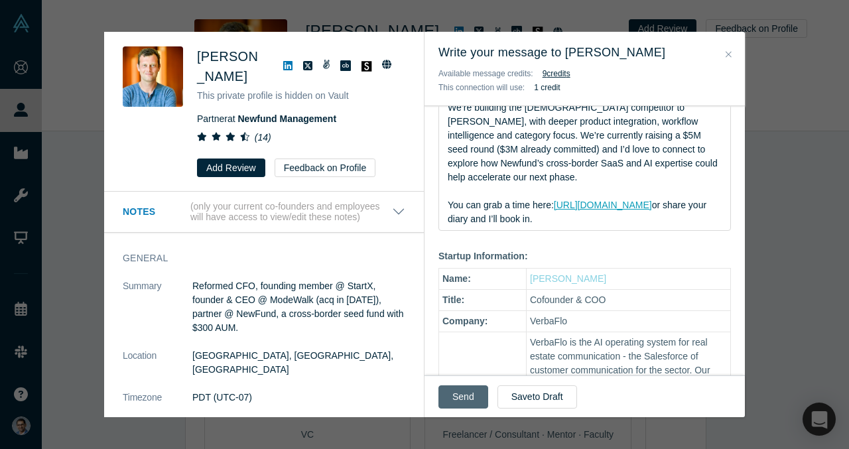
click at [469, 400] on button "Send" at bounding box center [463, 396] width 50 height 23
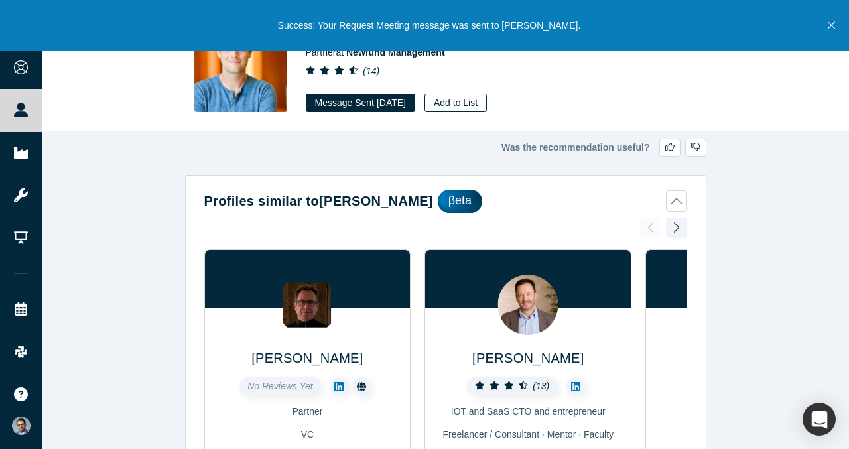
click at [485, 101] on button "Add to List" at bounding box center [455, 102] width 62 height 19
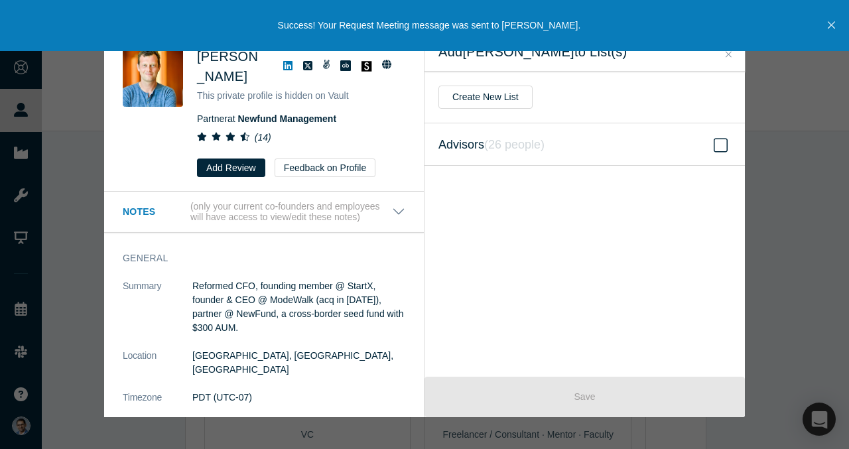
click at [567, 143] on label "Advisors ( 26 people )" at bounding box center [584, 144] width 320 height 42
click at [0, 0] on input "Advisors ( 26 people )" at bounding box center [0, 0] width 0 height 0
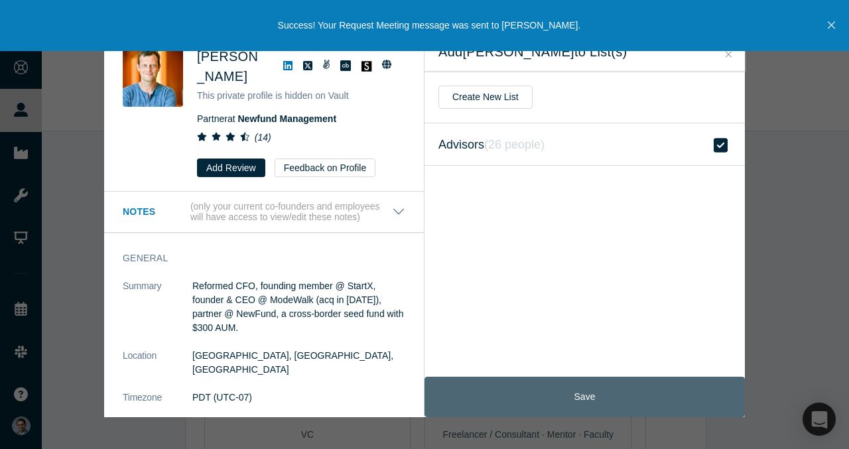
click at [576, 392] on button "Save" at bounding box center [584, 397] width 320 height 40
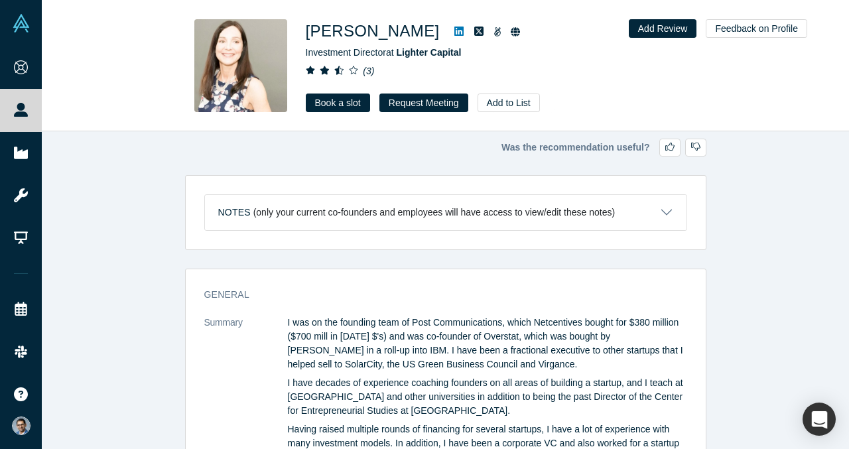
click at [454, 32] on icon at bounding box center [458, 31] width 9 height 9
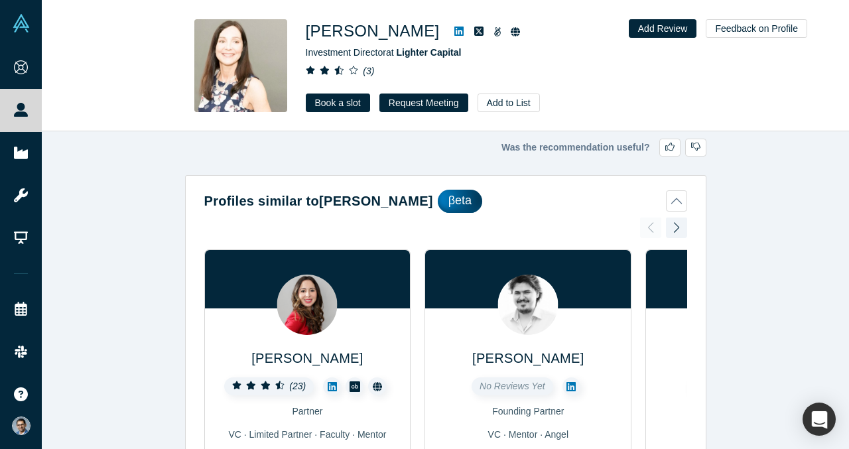
click at [454, 29] on icon at bounding box center [458, 31] width 9 height 9
click at [346, 107] on link "Book a slot" at bounding box center [338, 102] width 64 height 19
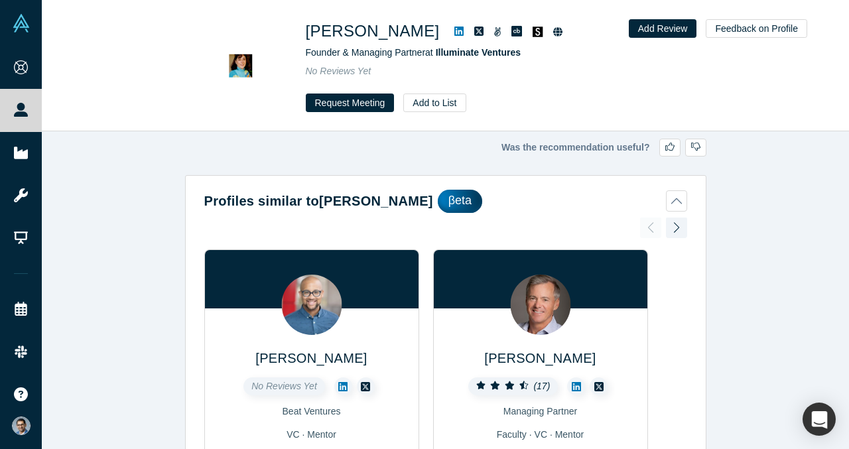
click at [454, 30] on icon at bounding box center [458, 31] width 9 height 9
drag, startPoint x: 361, startPoint y: 98, endPoint x: 363, endPoint y: 213, distance: 114.7
click at [363, 213] on div "[PERSON_NAME] Founder & Managing Partner at Illuminate Ventures No Reviews Yet …" at bounding box center [445, 224] width 807 height 449
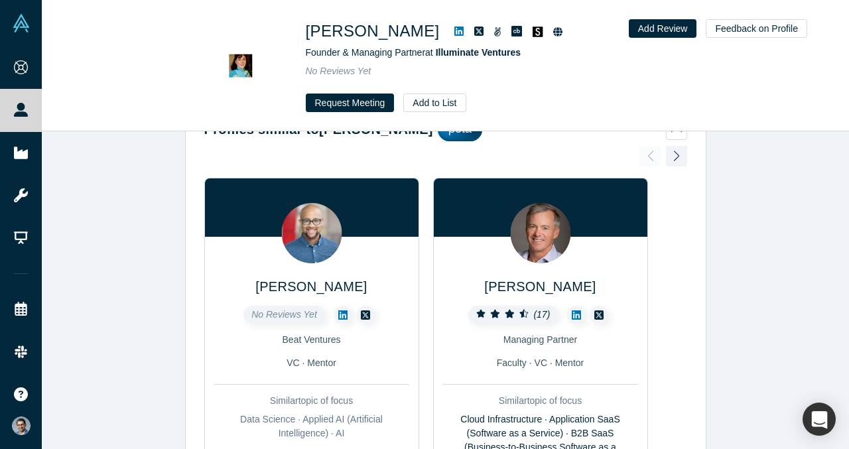
scroll to position [123, 0]
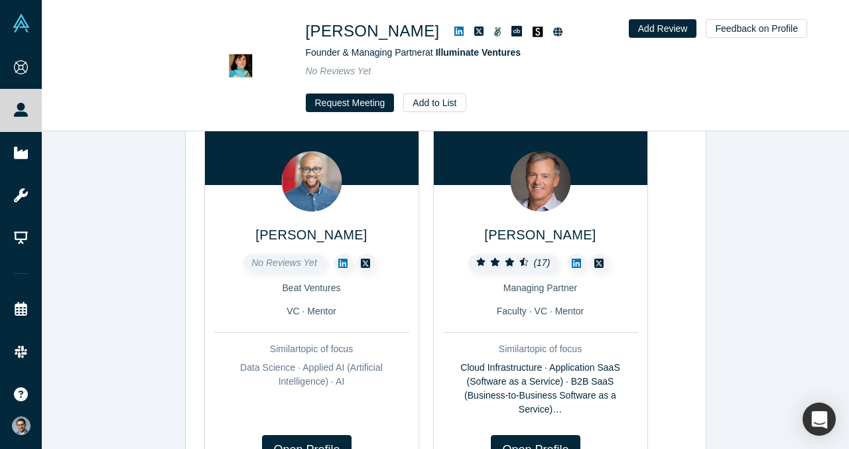
click at [541, 198] on img at bounding box center [540, 181] width 60 height 60
click at [539, 235] on span "[PERSON_NAME]" at bounding box center [539, 234] width 111 height 15
click at [360, 101] on button "Request Meeting" at bounding box center [350, 102] width 89 height 19
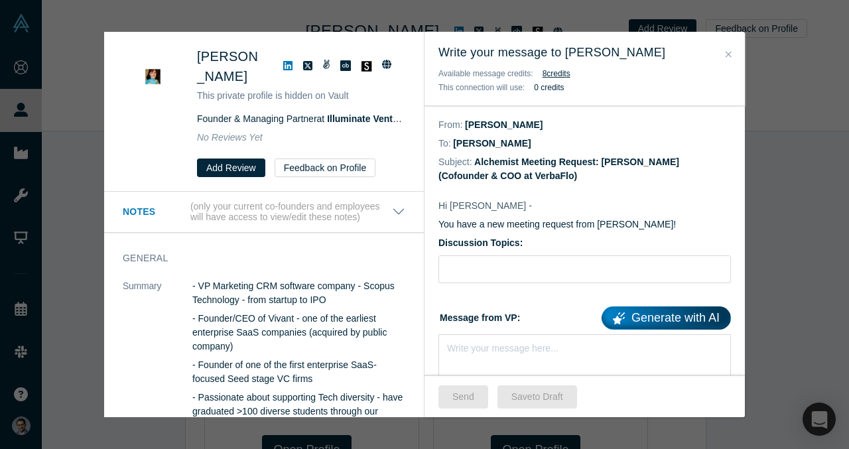
scroll to position [115, 0]
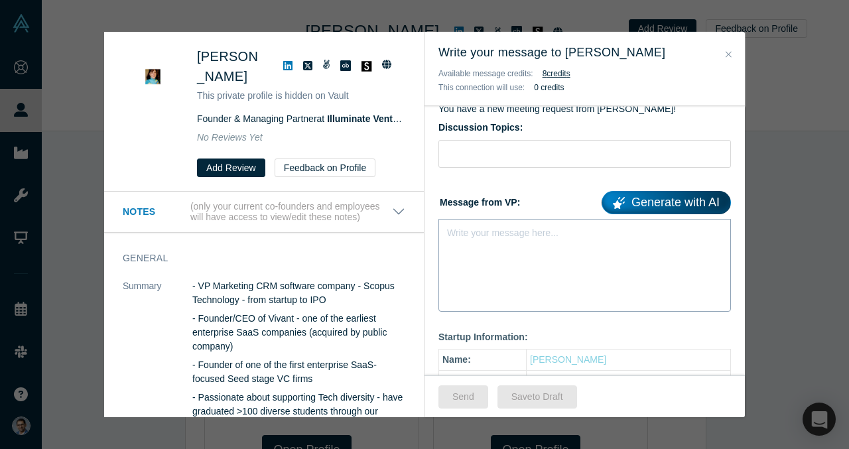
click at [496, 244] on div "Write your message here..." at bounding box center [584, 265] width 292 height 93
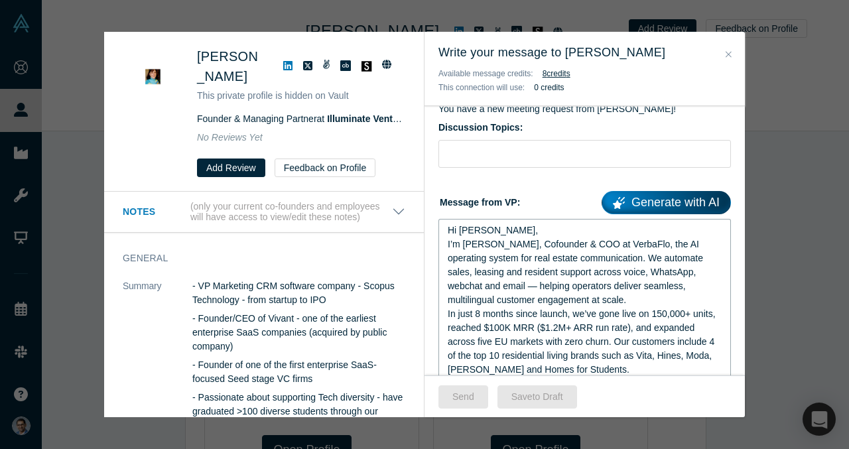
click at [522, 233] on div "Hi [PERSON_NAME]," at bounding box center [585, 230] width 274 height 14
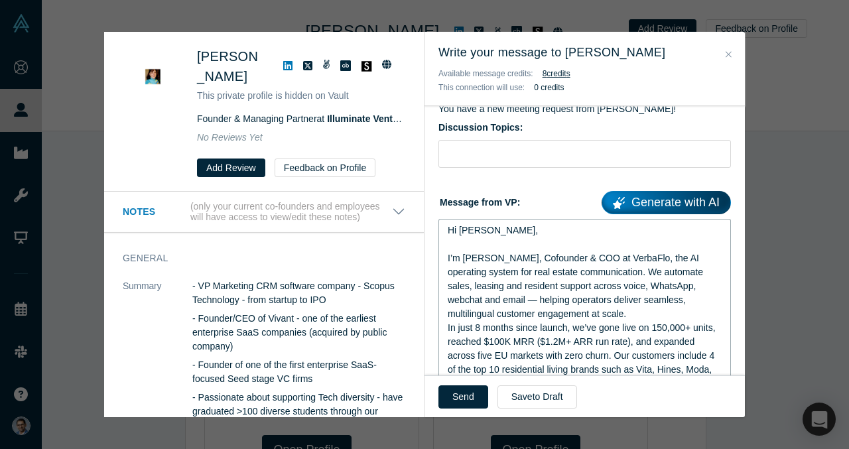
click at [546, 316] on div "I’m [PERSON_NAME], Cofounder & COO at VerbaFlo, the AI operating system for rea…" at bounding box center [585, 286] width 274 height 70
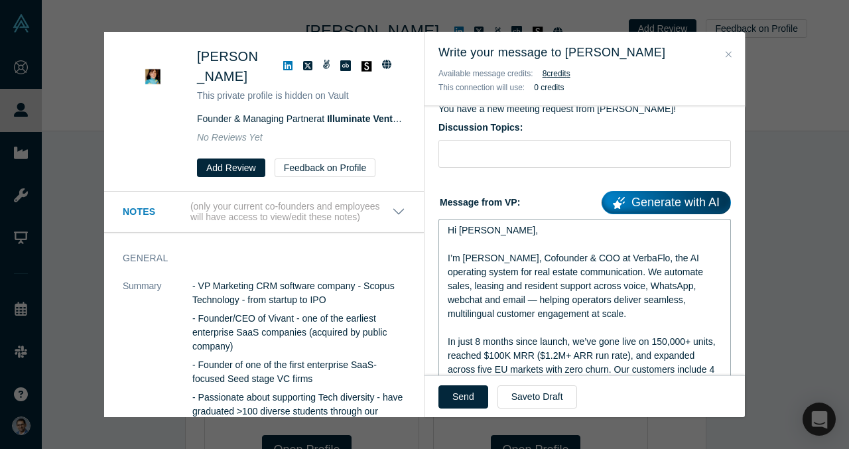
click at [452, 302] on span "I’m [PERSON_NAME], Cofounder & COO at VerbaFlo, the AI operating system for rea…" at bounding box center [577, 286] width 258 height 66
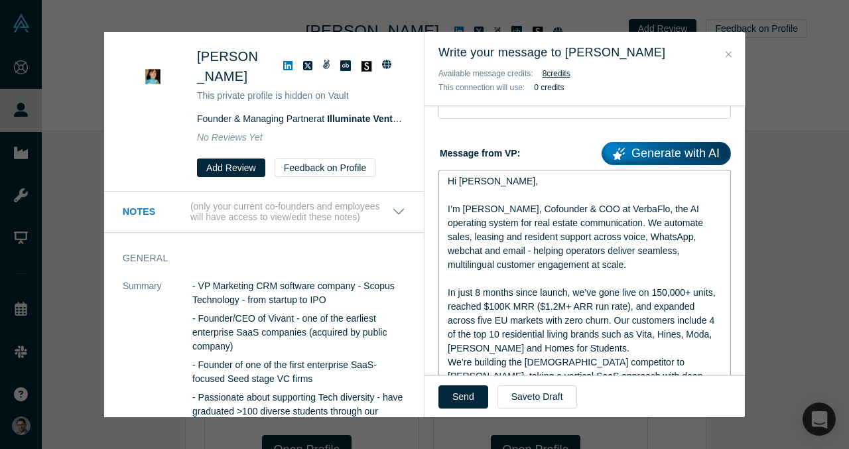
scroll to position [208, 0]
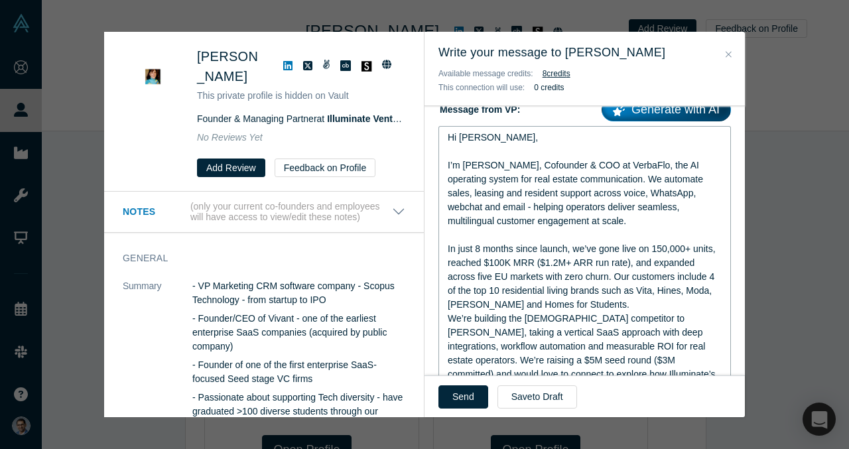
click at [601, 306] on div "In just 8 months since launch, we’ve gone live on 150,000+ units, reached $100K…" at bounding box center [585, 277] width 274 height 70
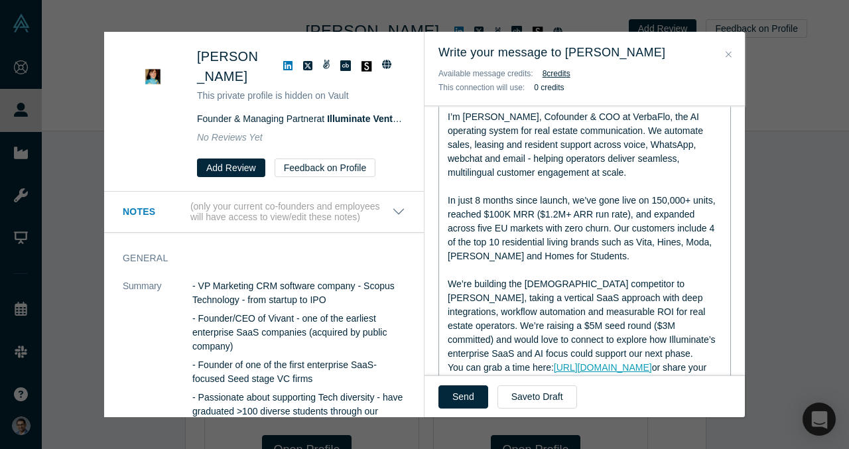
scroll to position [263, 0]
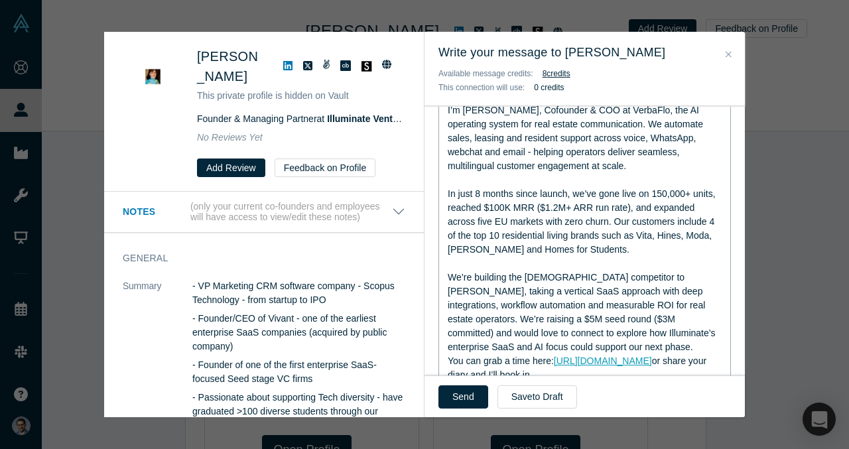
click at [595, 344] on div "We’re building the [DEMOGRAPHIC_DATA] competitor to [PERSON_NAME], taking a ver…" at bounding box center [585, 312] width 274 height 84
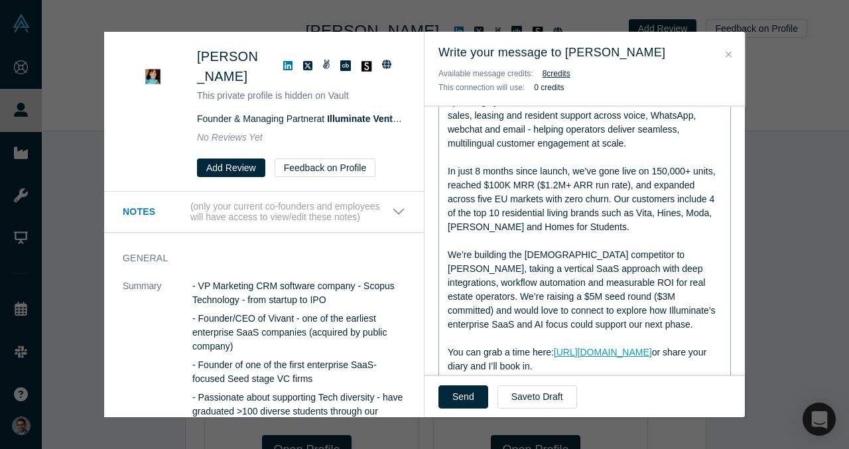
scroll to position [286, 0]
click at [600, 210] on span "In just 8 months since launch, we’ve gone live on 150,000+ units, reached $100K…" at bounding box center [583, 198] width 270 height 66
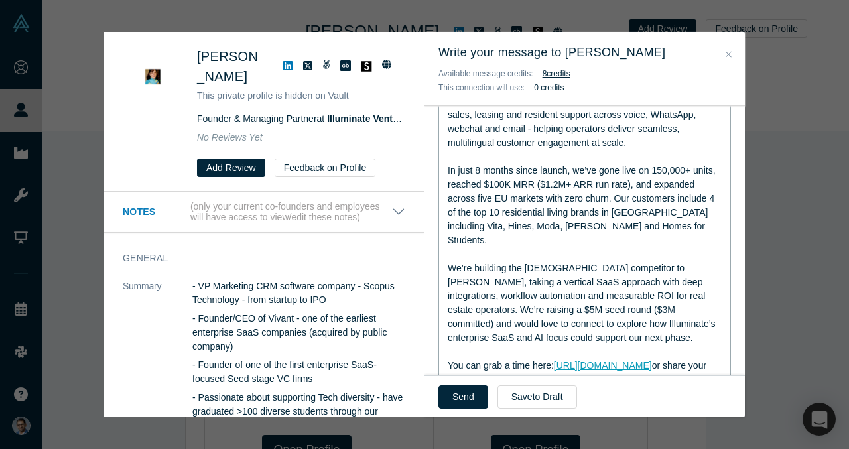
click at [554, 261] on div "We’re building the [DEMOGRAPHIC_DATA] competitor to [PERSON_NAME], taking a ver…" at bounding box center [585, 303] width 274 height 84
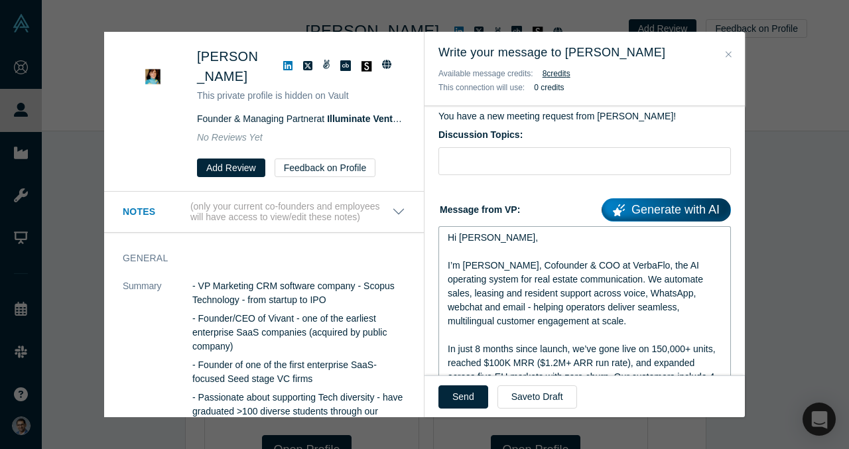
scroll to position [113, 0]
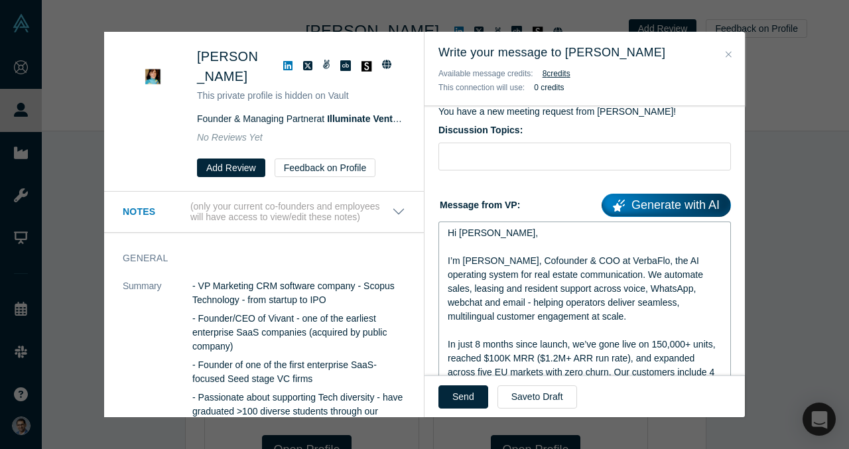
click at [558, 276] on span "I’m [PERSON_NAME], Cofounder & COO at VerbaFlo, the AI operating system for rea…" at bounding box center [577, 288] width 258 height 66
copy div "Hi [PERSON_NAME], I’m [PERSON_NAME], Cofounder & COO at VerbaFlo, the AI operat…"
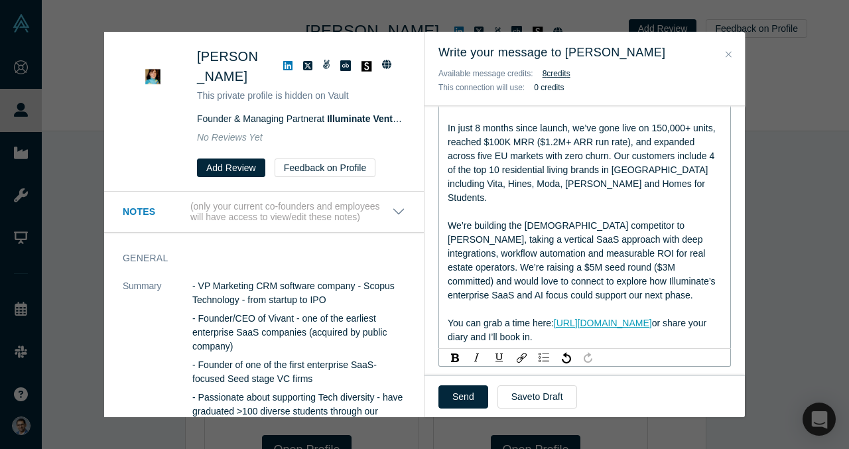
copy div "Hi [PERSON_NAME], I’m [PERSON_NAME], Cofounder & COO at VerbaFlo, the AI operat…"
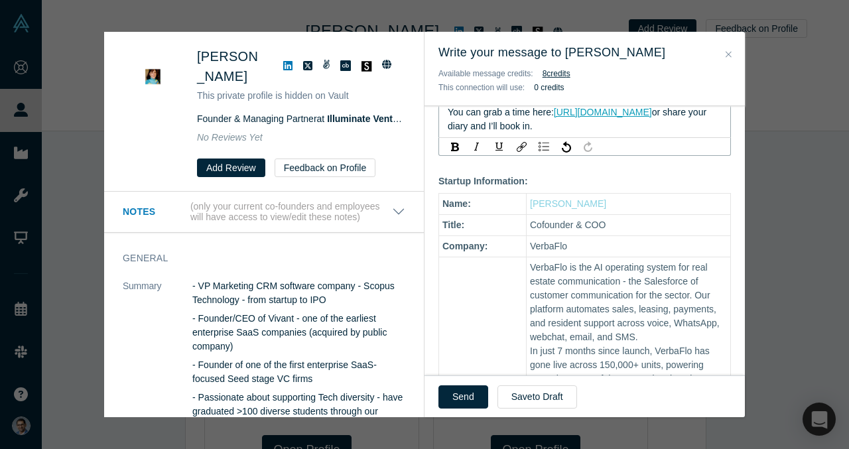
scroll to position [623, 0]
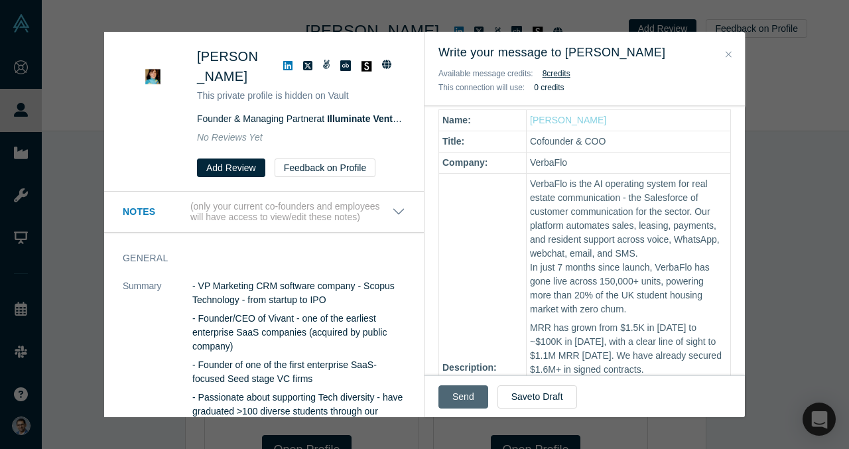
click at [461, 397] on button "Send" at bounding box center [463, 396] width 50 height 23
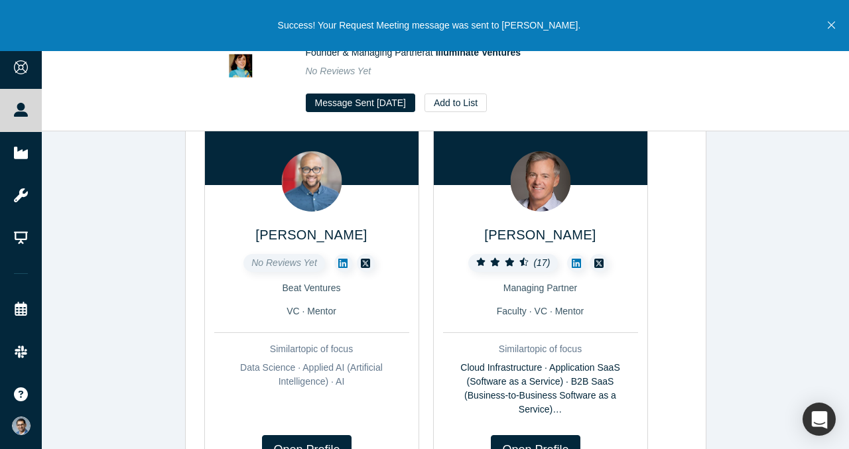
scroll to position [390, 0]
click at [484, 99] on button "Add to List" at bounding box center [455, 102] width 62 height 19
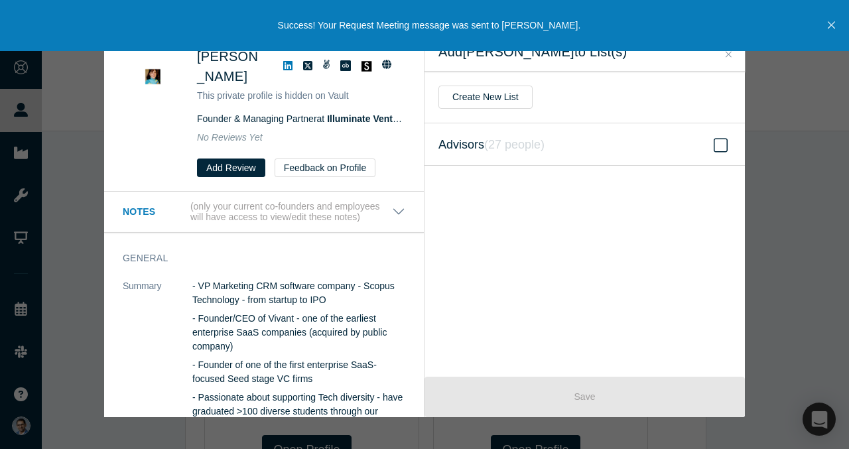
click at [588, 138] on label "Advisors ( 27 people )" at bounding box center [584, 144] width 320 height 42
click at [0, 0] on input "Advisors ( 27 people )" at bounding box center [0, 0] width 0 height 0
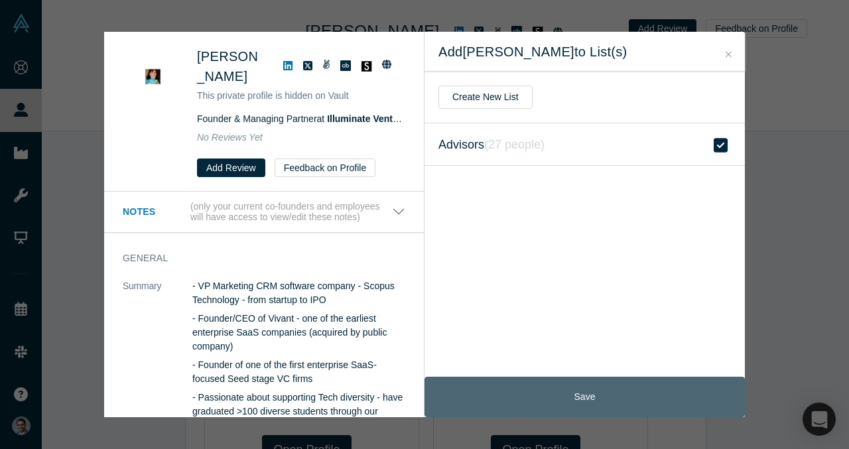
click at [587, 392] on button "Save" at bounding box center [584, 397] width 320 height 40
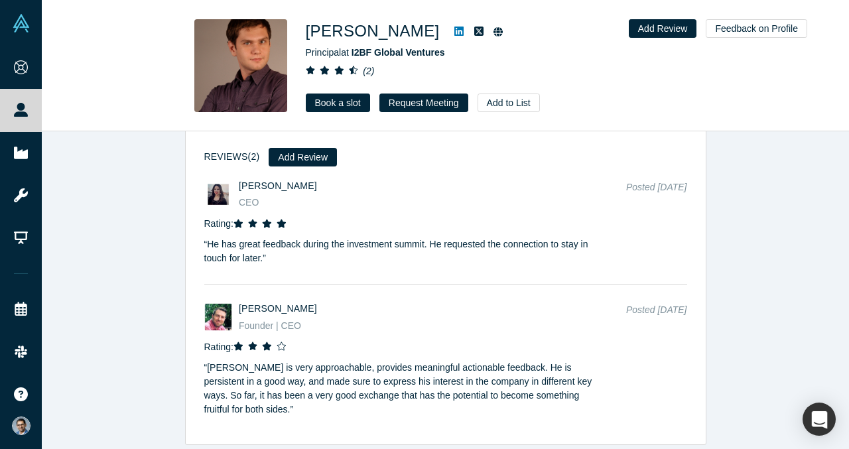
scroll to position [2002, 0]
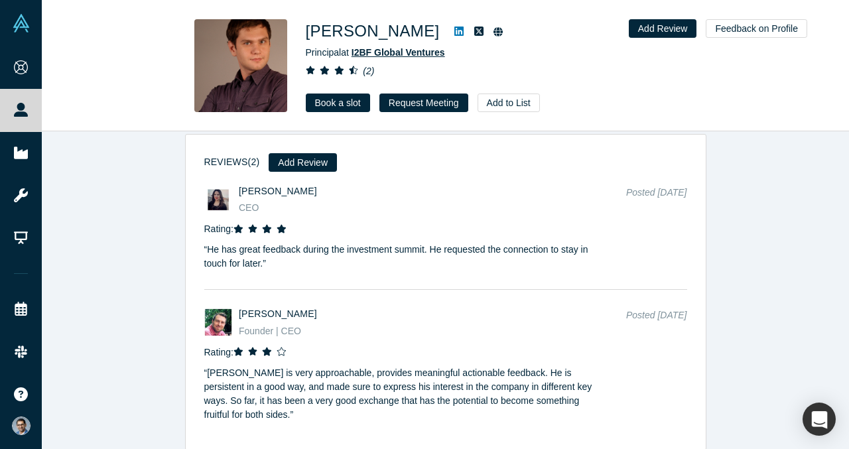
click at [395, 47] on span "I2BF Global Ventures" at bounding box center [397, 52] width 93 height 11
click at [449, 30] on link at bounding box center [459, 31] width 20 height 16
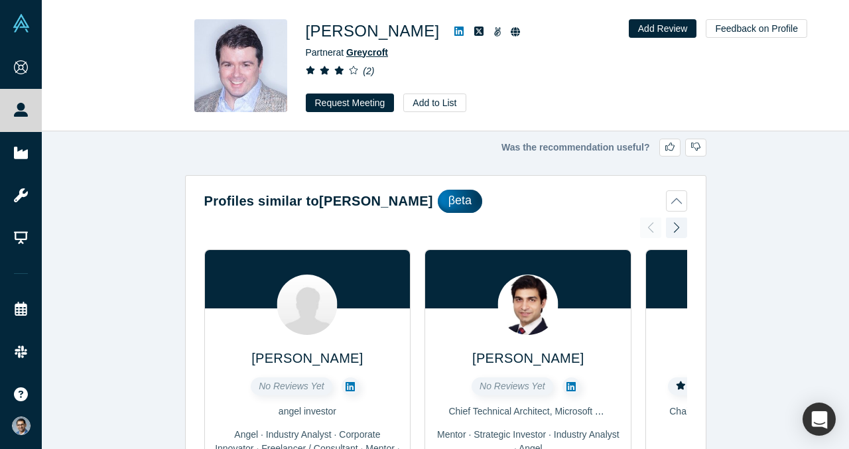
click at [369, 56] on span "Greycroft" at bounding box center [367, 52] width 42 height 11
click at [454, 31] on icon at bounding box center [458, 31] width 9 height 11
click at [365, 103] on button "Request Meeting" at bounding box center [350, 102] width 89 height 19
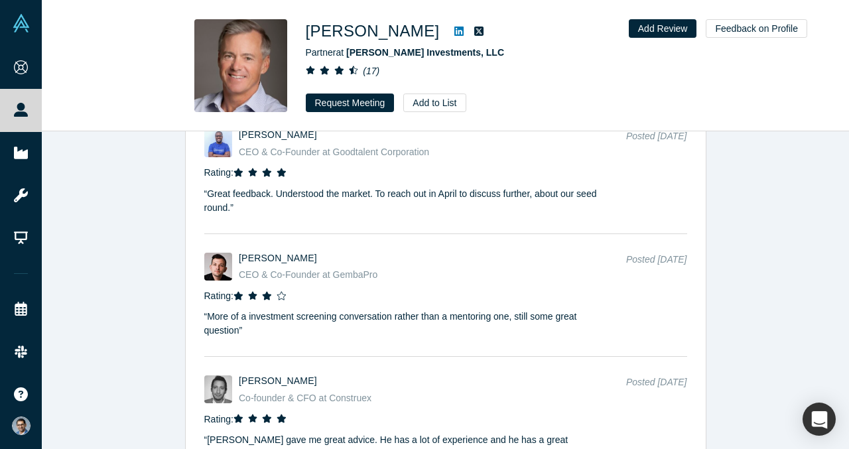
scroll to position [3057, 0]
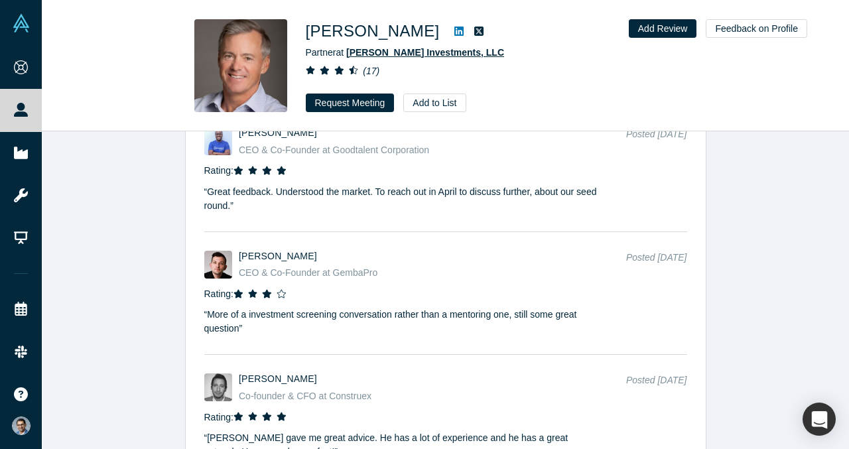
click at [414, 54] on span "[PERSON_NAME] Investments, LLC" at bounding box center [425, 52] width 158 height 11
click at [454, 33] on icon at bounding box center [458, 31] width 9 height 11
click at [454, 29] on icon at bounding box center [458, 31] width 9 height 9
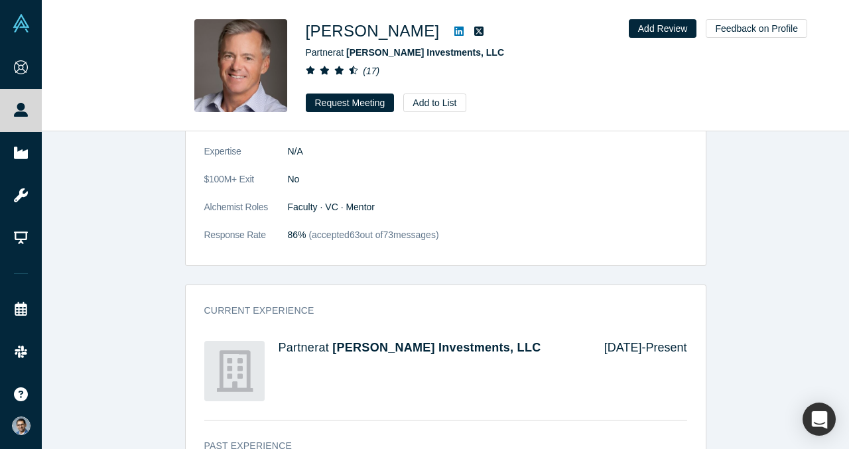
scroll to position [667, 0]
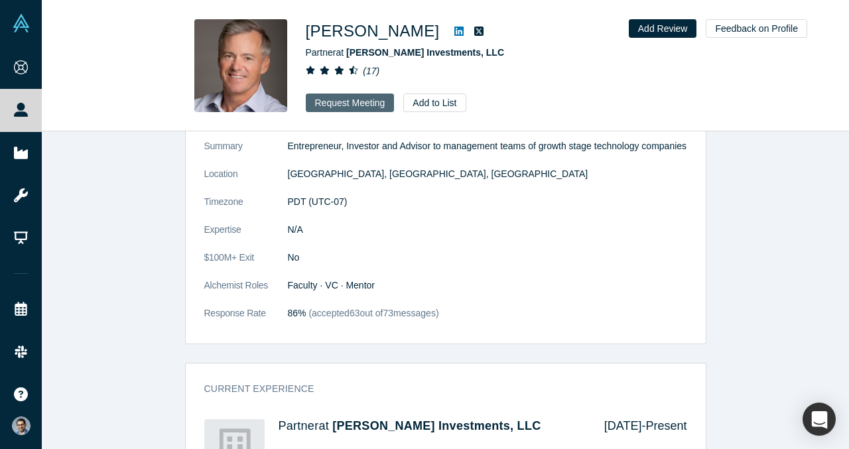
click at [337, 101] on button "Request Meeting" at bounding box center [350, 102] width 89 height 19
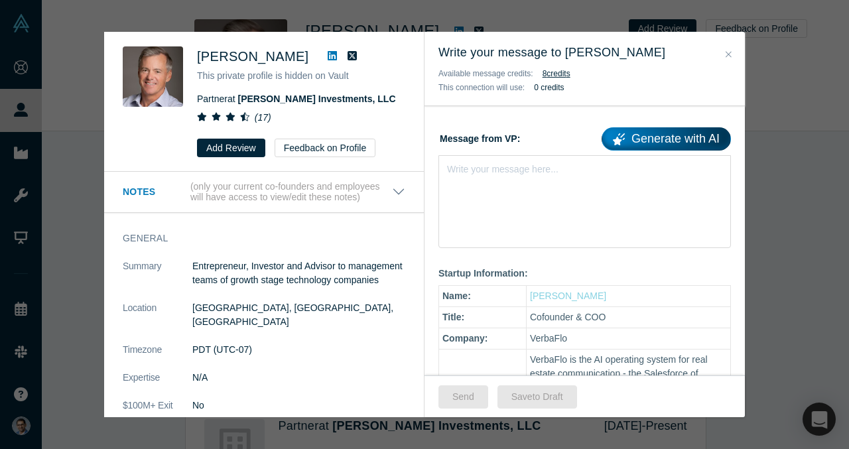
scroll to position [197, 0]
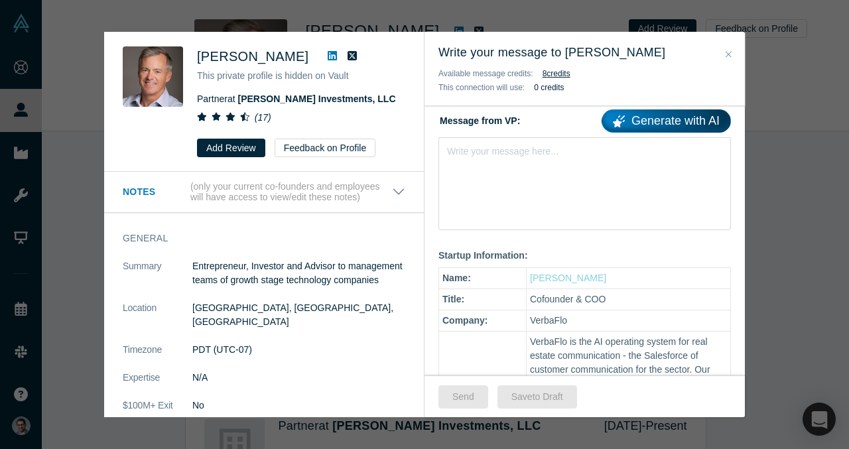
click at [561, 209] on div "Write your message here..." at bounding box center [584, 183] width 292 height 93
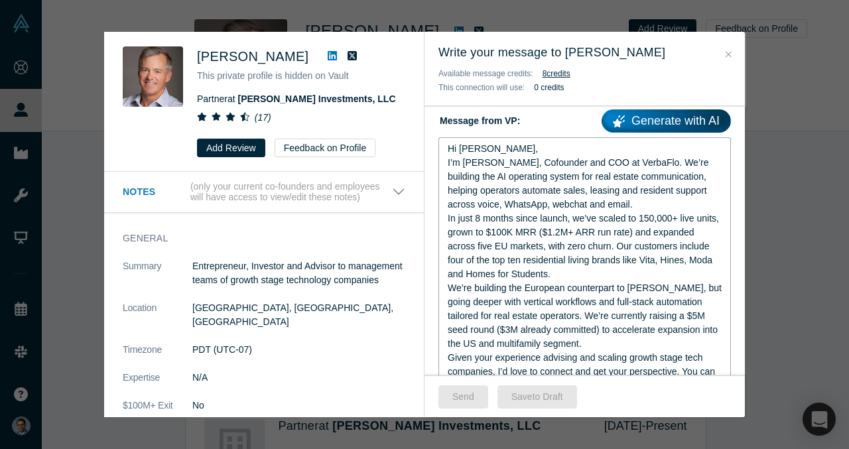
click at [516, 150] on div "Hi Steve," at bounding box center [585, 149] width 274 height 14
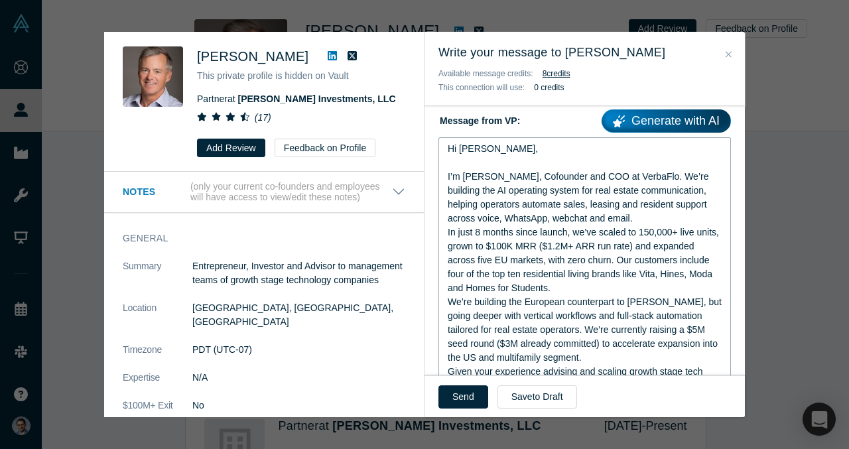
click at [617, 217] on div "I’m VP Singh, Cofounder and COO at VerbaFlo. We’re building the AI operating sy…" at bounding box center [585, 198] width 274 height 56
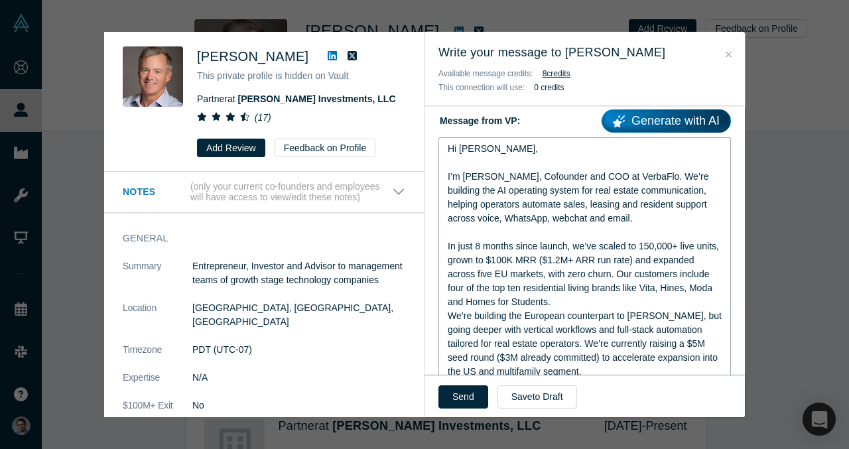
click at [602, 308] on div "In just 8 months since launch, we’ve scaled to 150,000+ live units, grown to $1…" at bounding box center [585, 274] width 274 height 70
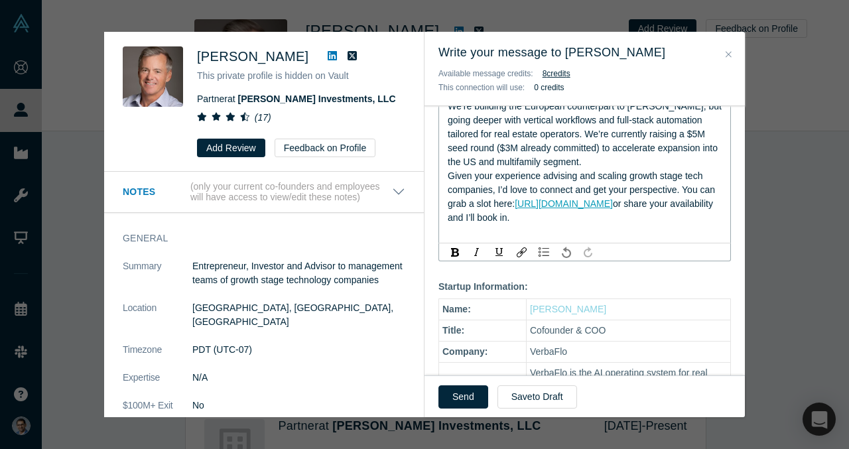
scroll to position [409, 0]
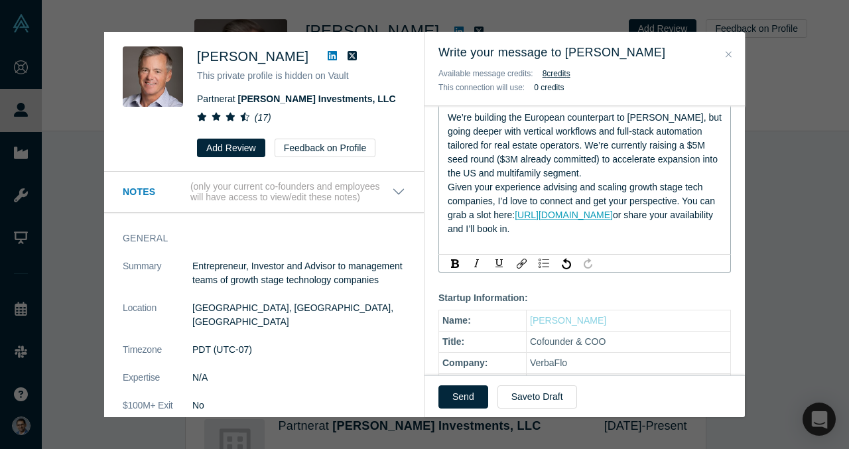
click at [562, 168] on div "We’re building the European counterpart to EliseAI, but going deeper with verti…" at bounding box center [585, 146] width 274 height 70
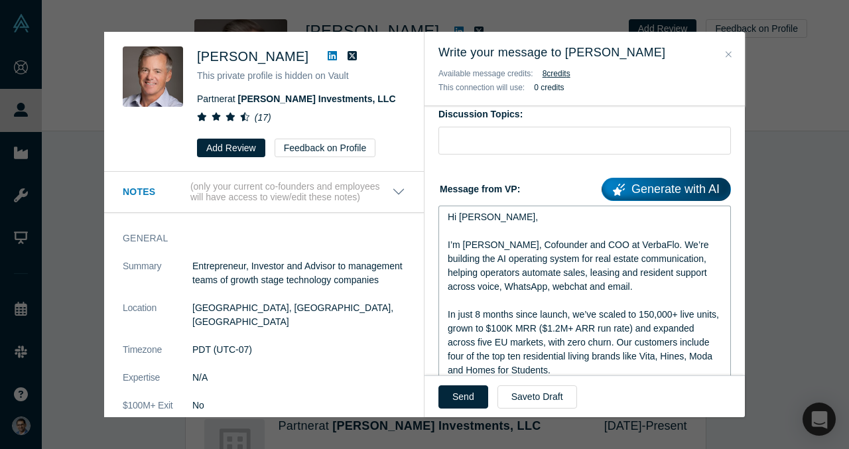
scroll to position [125, 0]
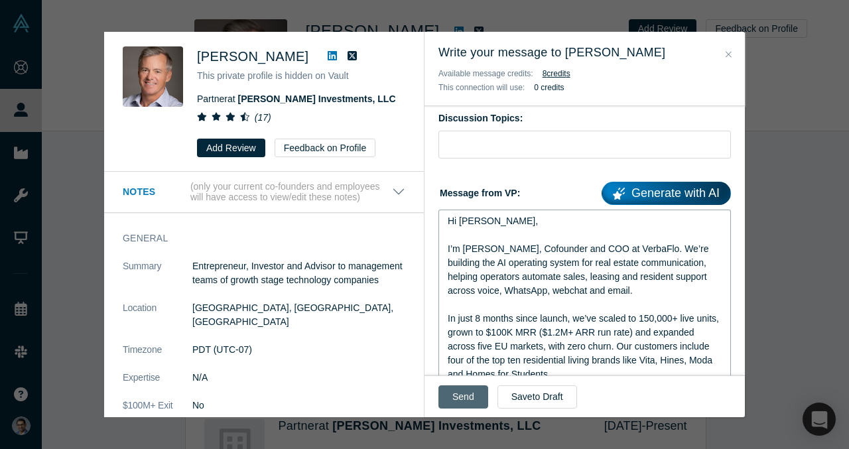
click at [465, 393] on button "Send" at bounding box center [463, 396] width 50 height 23
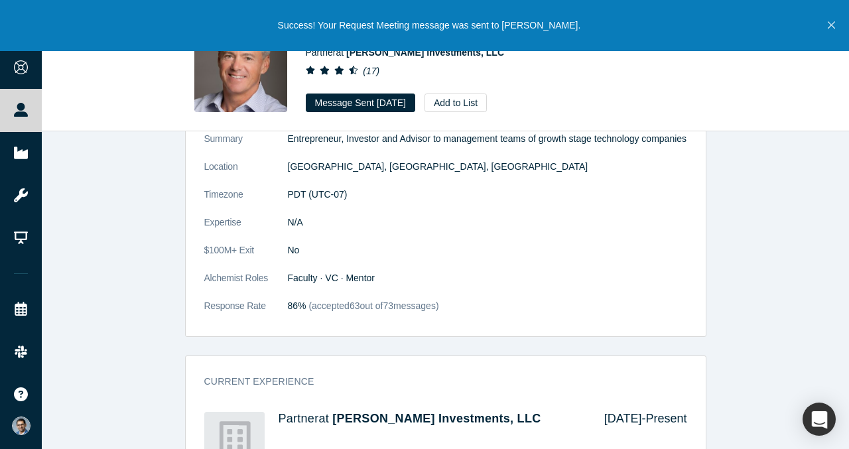
scroll to position [679, 0]
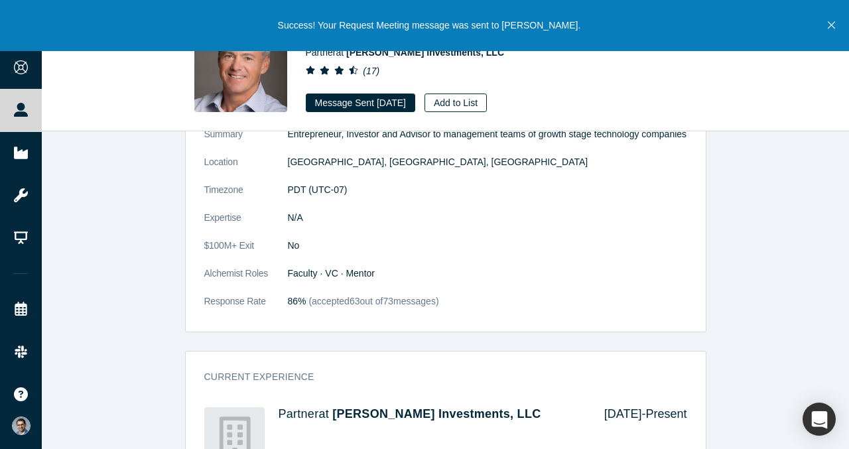
click at [467, 103] on button "Add to List" at bounding box center [455, 102] width 62 height 19
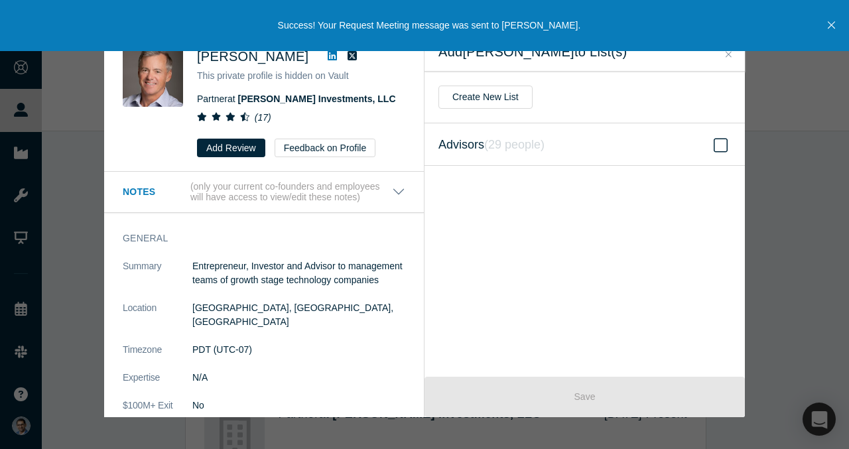
click at [501, 152] on span "Advisors ( 29 people )" at bounding box center [491, 144] width 106 height 19
click at [0, 0] on input "Advisors ( 29 people )" at bounding box center [0, 0] width 0 height 0
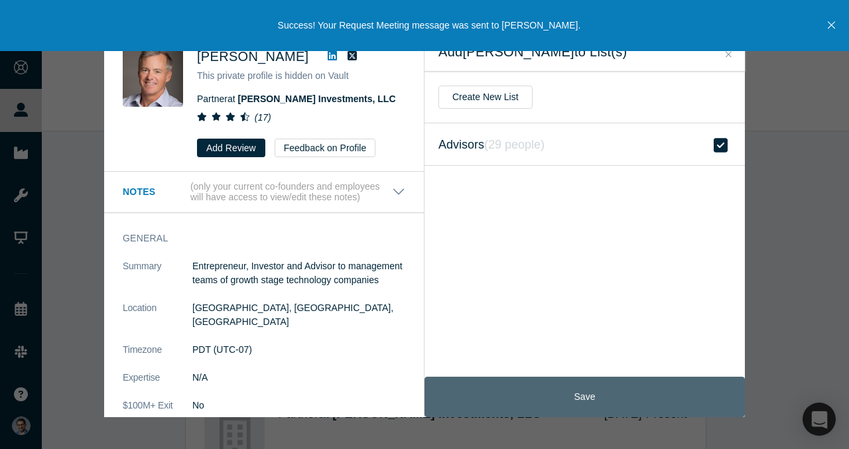
click at [564, 396] on button "Save" at bounding box center [584, 397] width 320 height 40
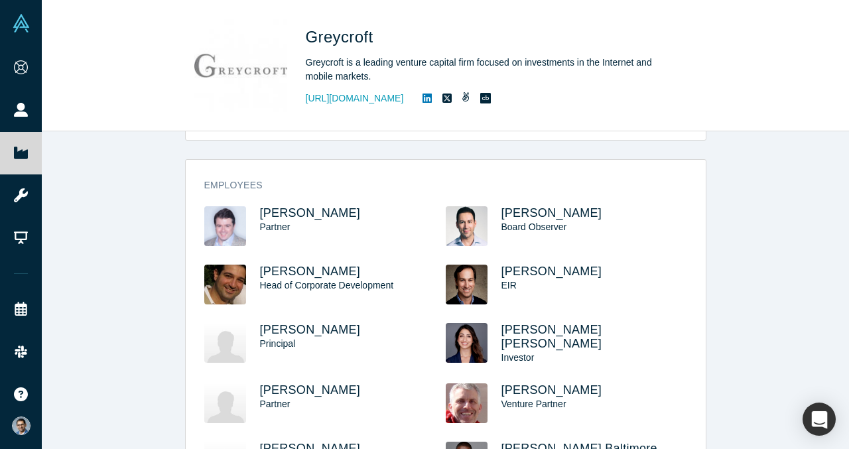
scroll to position [165, 0]
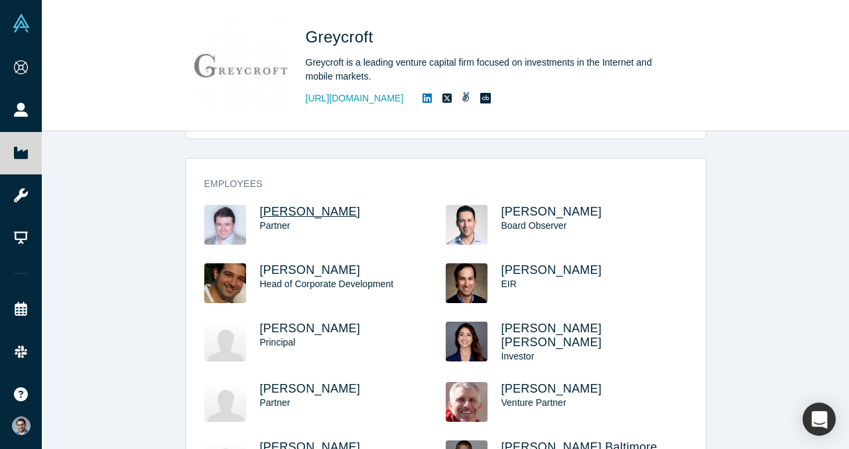
click at [286, 215] on span "[PERSON_NAME]" at bounding box center [310, 211] width 101 height 13
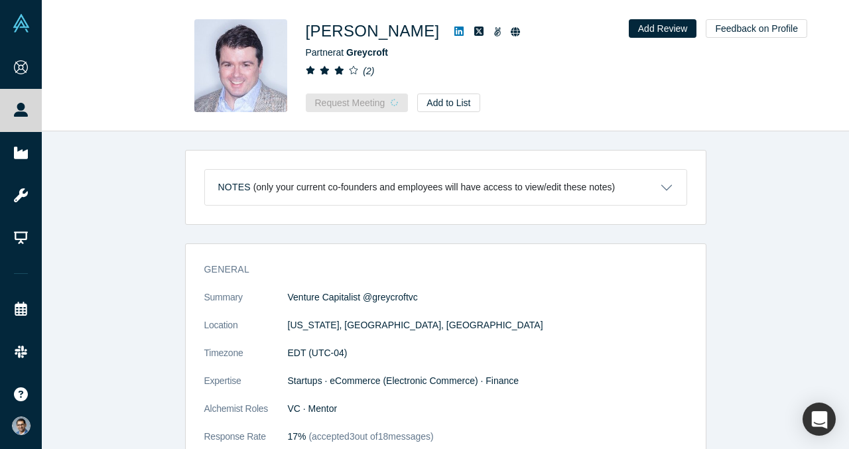
click at [454, 32] on icon at bounding box center [458, 31] width 9 height 11
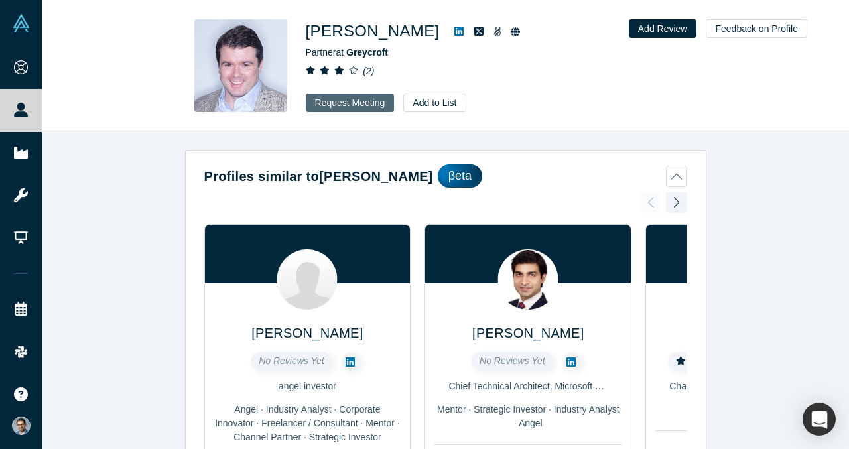
click at [337, 100] on button "Request Meeting" at bounding box center [350, 102] width 89 height 19
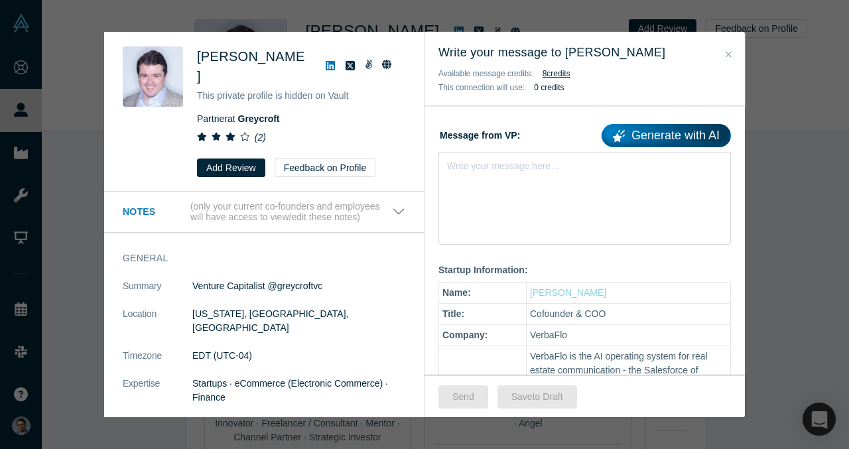
scroll to position [186, 0]
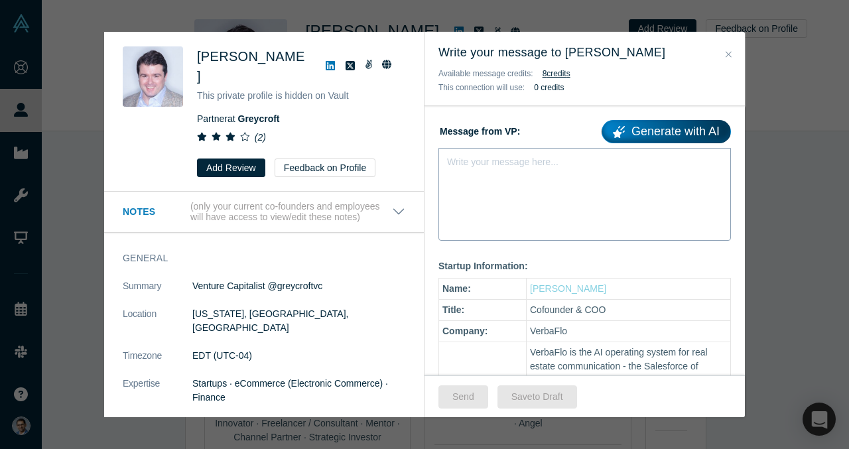
click at [485, 211] on div "Write your message here..." at bounding box center [584, 194] width 292 height 93
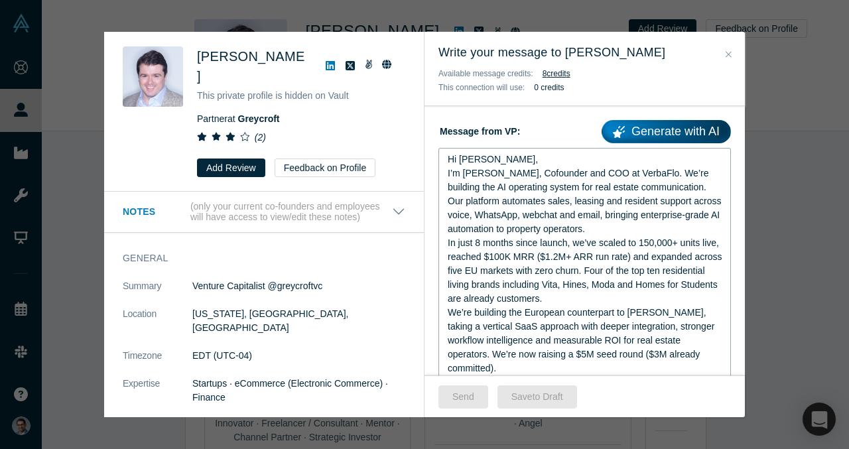
click at [492, 159] on div "Hi [PERSON_NAME]," at bounding box center [585, 159] width 274 height 14
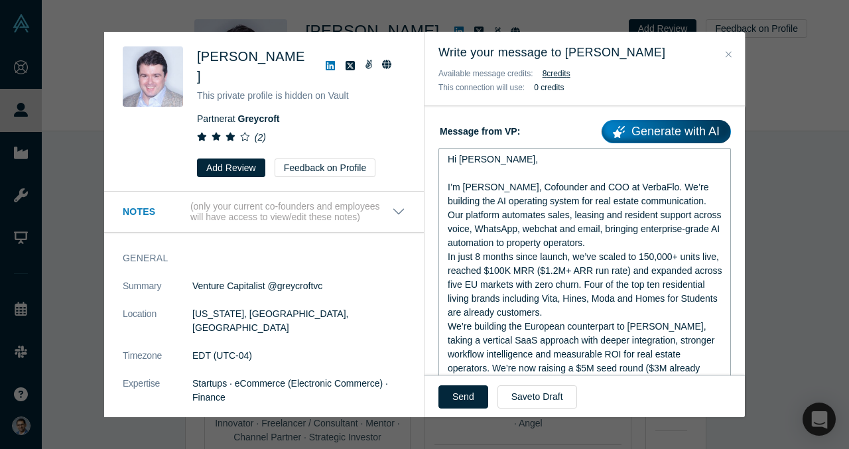
click at [607, 242] on div "I’m [PERSON_NAME], Cofounder and COO at VerbaFlo. We’re building the AI operati…" at bounding box center [585, 215] width 274 height 70
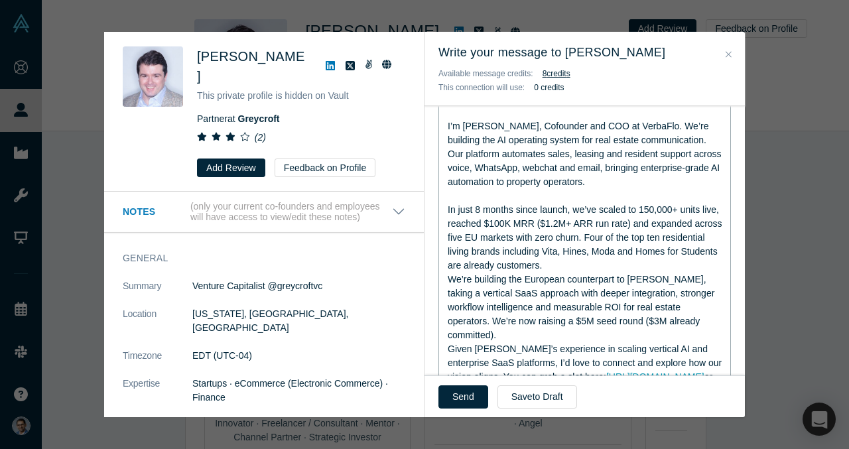
scroll to position [253, 0]
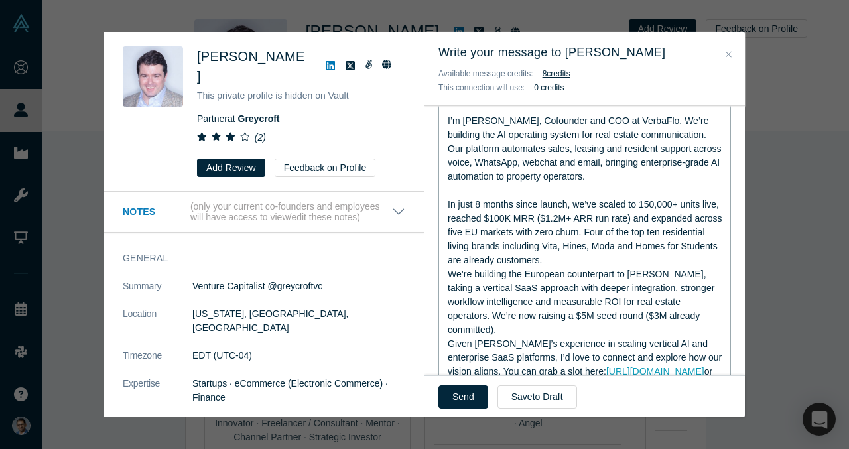
click at [578, 263] on div "In just 8 months since launch, we’ve scaled to 150,000+ units live, reached $10…" at bounding box center [585, 233] width 274 height 70
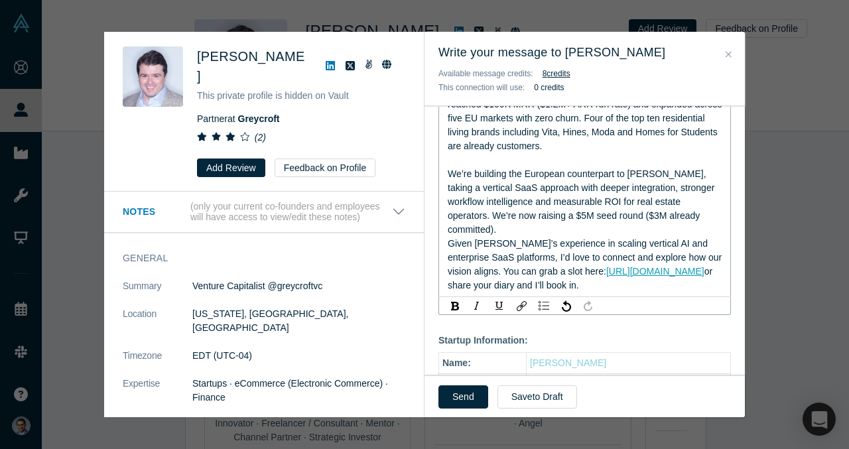
scroll to position [375, 0]
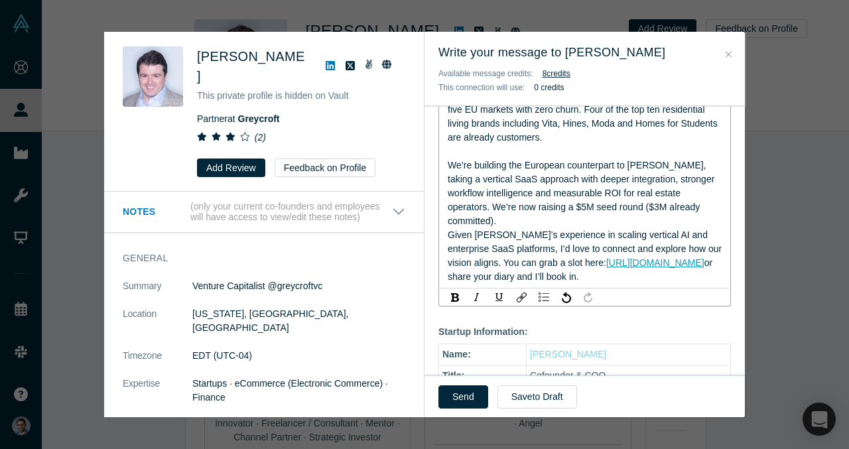
click at [605, 261] on div "Given Greycroft’s experience in scaling vertical AI and enterprise SaaS platfor…" at bounding box center [585, 256] width 274 height 56
click at [609, 264] on div "Given Greycroft’s experience in scaling vertical AI and enterprise SaaS platfor…" at bounding box center [585, 256] width 274 height 56
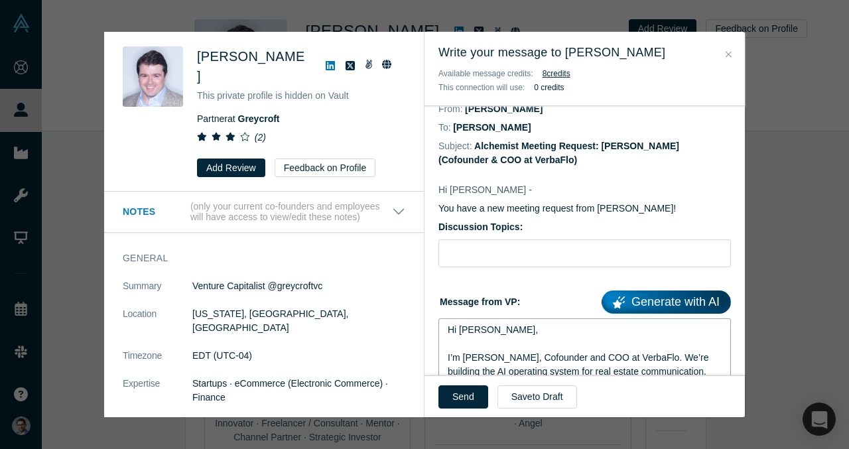
scroll to position [41, 0]
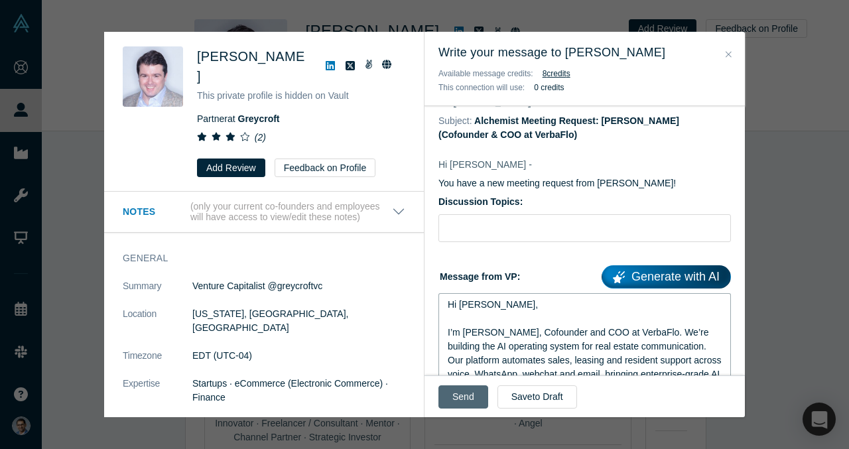
click at [462, 404] on button "Send" at bounding box center [463, 396] width 50 height 23
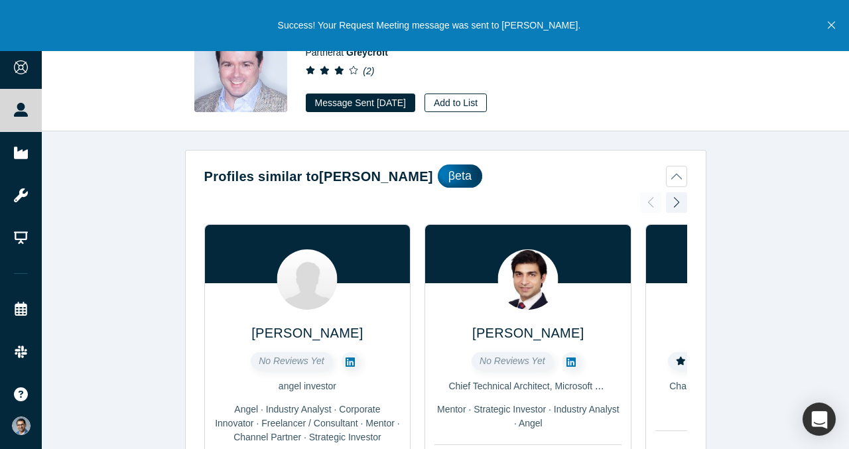
click at [467, 111] on button "Add to List" at bounding box center [455, 102] width 62 height 19
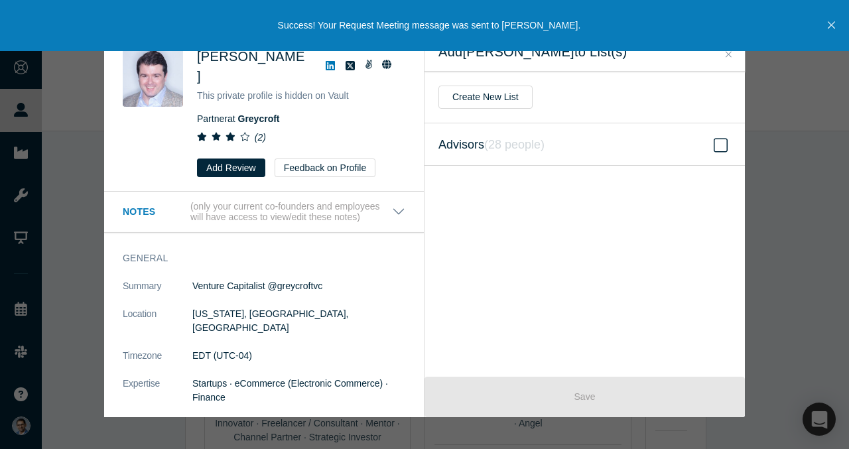
click at [556, 145] on label "Advisors ( 28 people )" at bounding box center [584, 144] width 320 height 42
click at [0, 0] on input "Advisors ( 28 people )" at bounding box center [0, 0] width 0 height 0
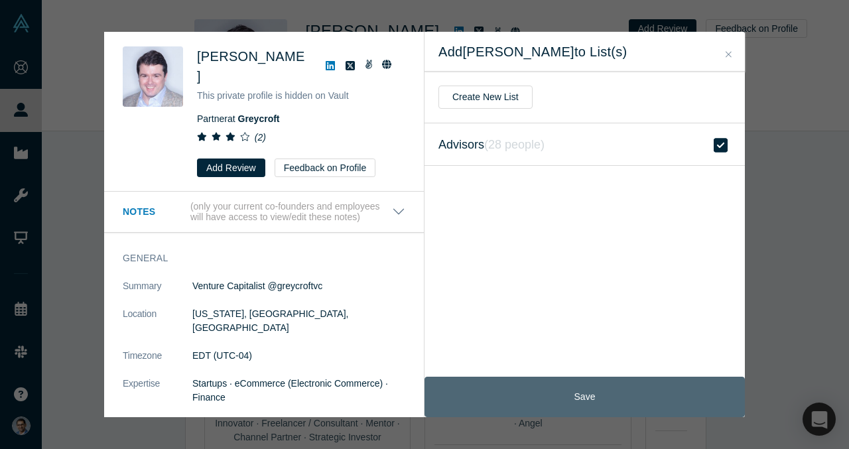
click at [588, 402] on button "Save" at bounding box center [584, 397] width 320 height 40
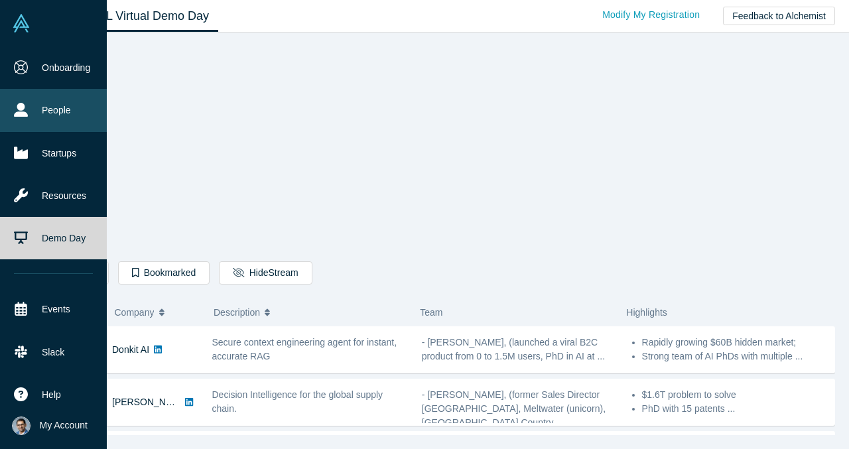
click at [23, 110] on icon at bounding box center [21, 110] width 14 height 14
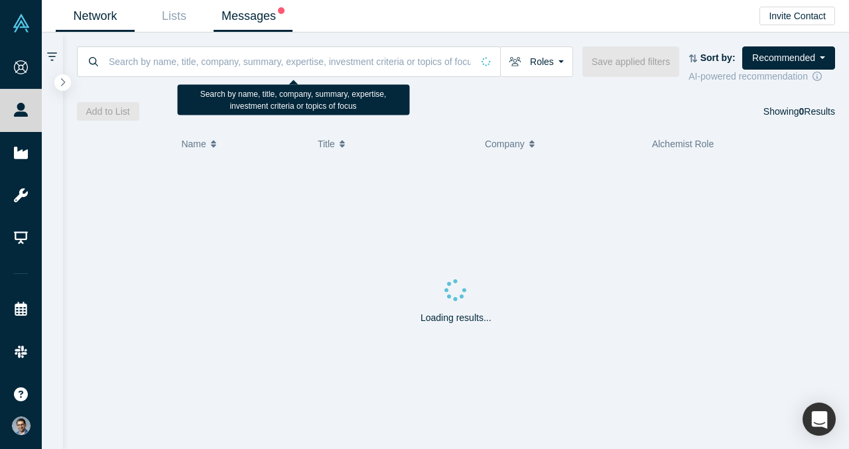
click at [257, 21] on link "Messages" at bounding box center [252, 16] width 79 height 31
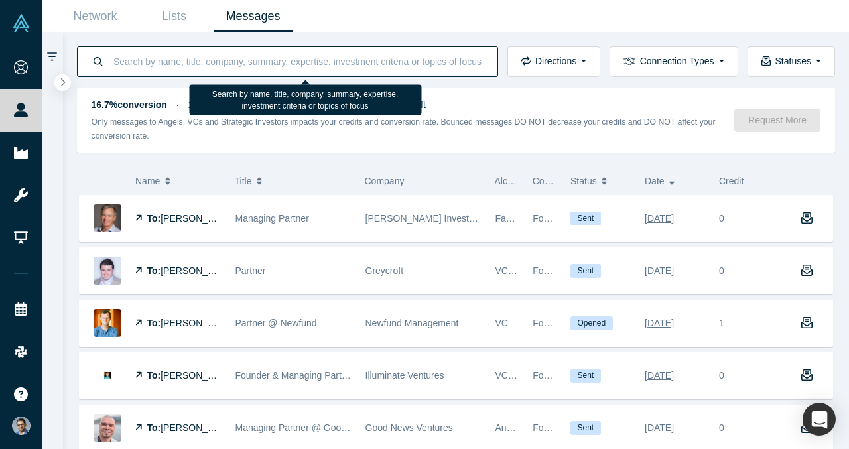
click at [274, 62] on input at bounding box center [297, 61] width 371 height 31
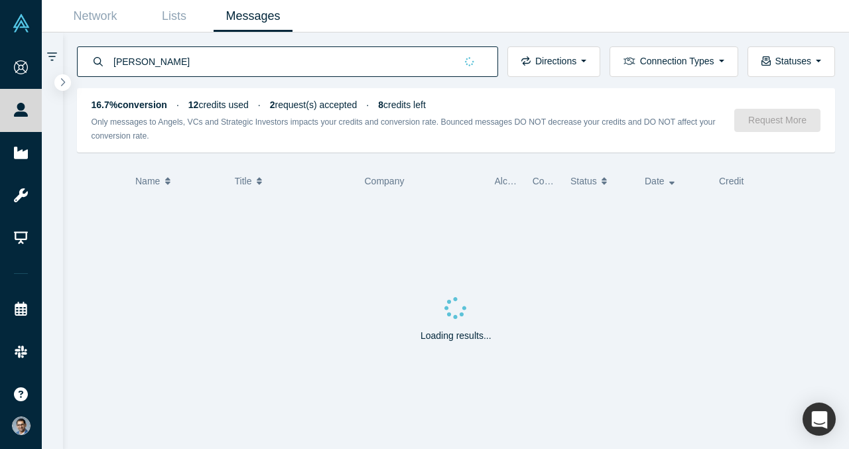
type input "[PERSON_NAME]"
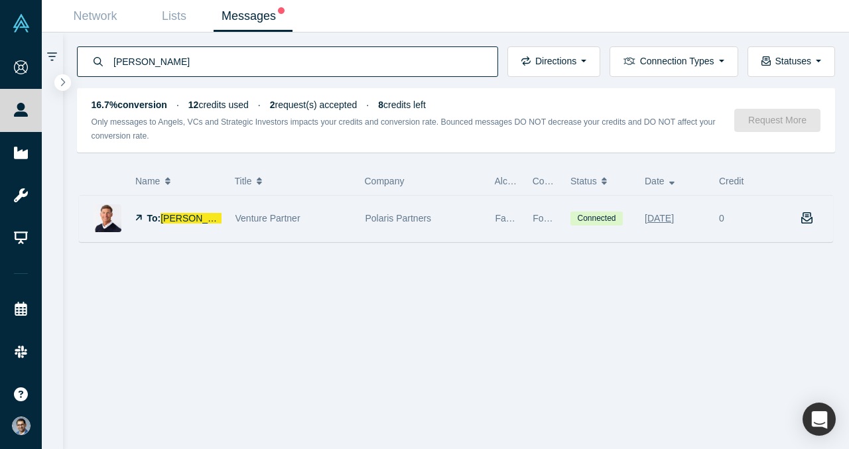
click at [180, 220] on span "[PERSON_NAME]" at bounding box center [198, 218] width 76 height 11
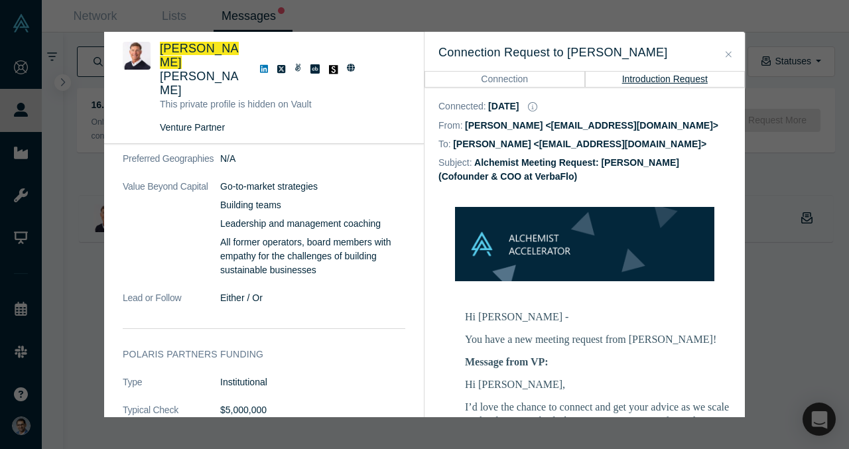
scroll to position [926, 0]
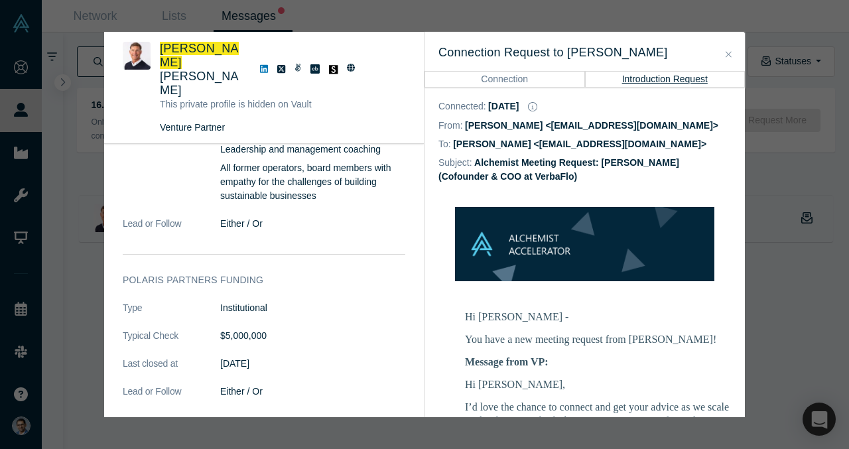
click at [170, 443] on h3 "Reviews (27)" at bounding box center [153, 450] width 61 height 14
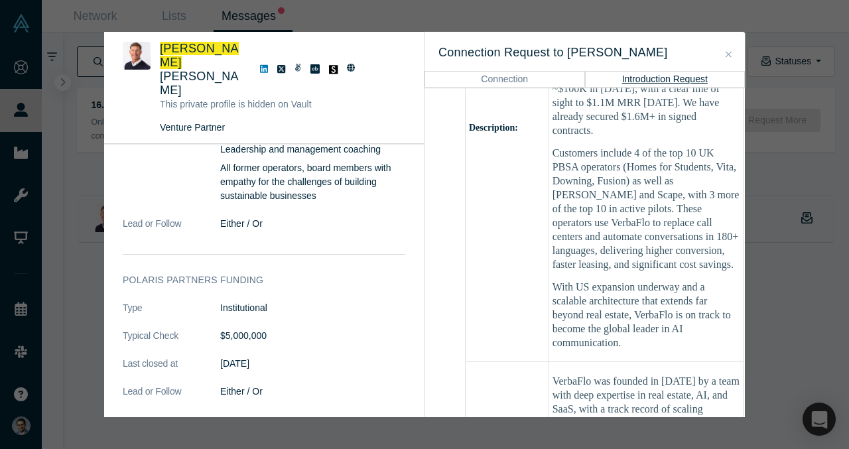
scroll to position [843, 0]
click at [730, 54] on icon "Close" at bounding box center [728, 54] width 6 height 9
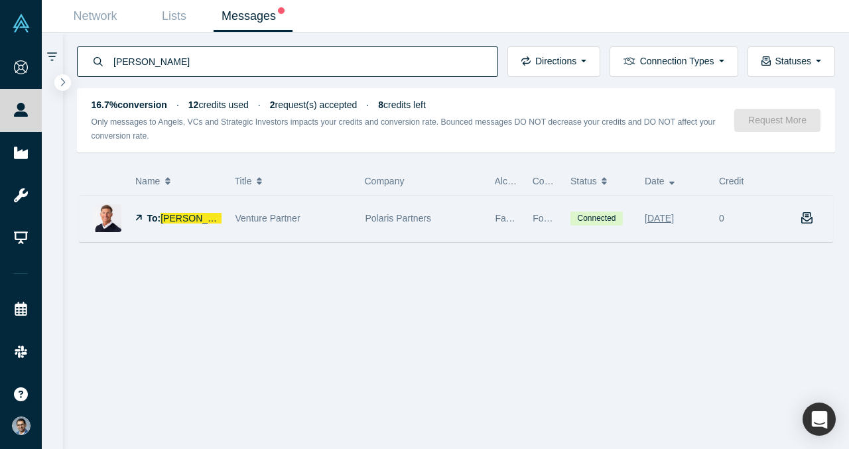
click at [236, 228] on div "Venture Partner" at bounding box center [293, 219] width 116 height 46
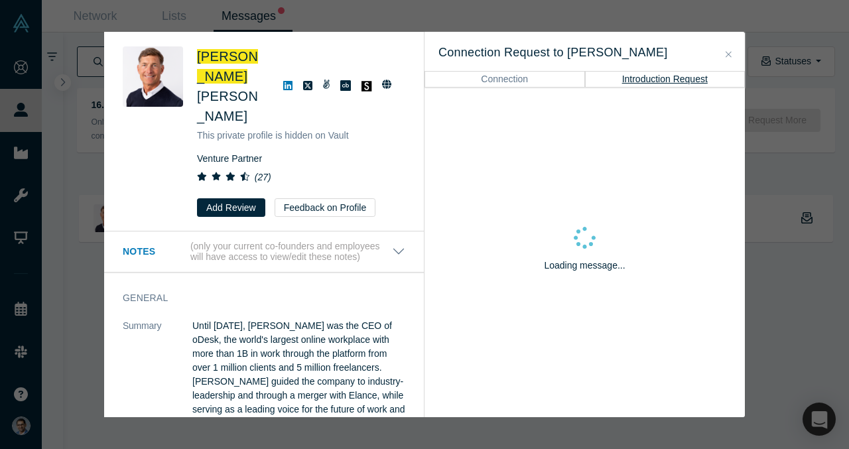
click at [184, 241] on div "Notes (only your current co-founders and employees will have access to view/edi…" at bounding box center [257, 252] width 269 height 23
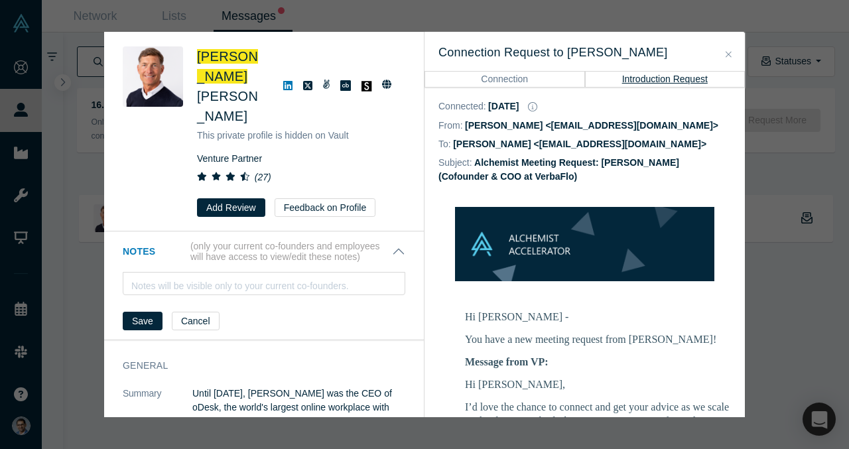
click at [217, 89] on span "[PERSON_NAME]" at bounding box center [227, 106] width 61 height 34
click at [217, 60] on span "[PERSON_NAME]" at bounding box center [227, 66] width 61 height 34
click at [90, 218] on div "Was the recommendation useful? [PERSON_NAME] This private profile is hidden on …" at bounding box center [424, 224] width 849 height 449
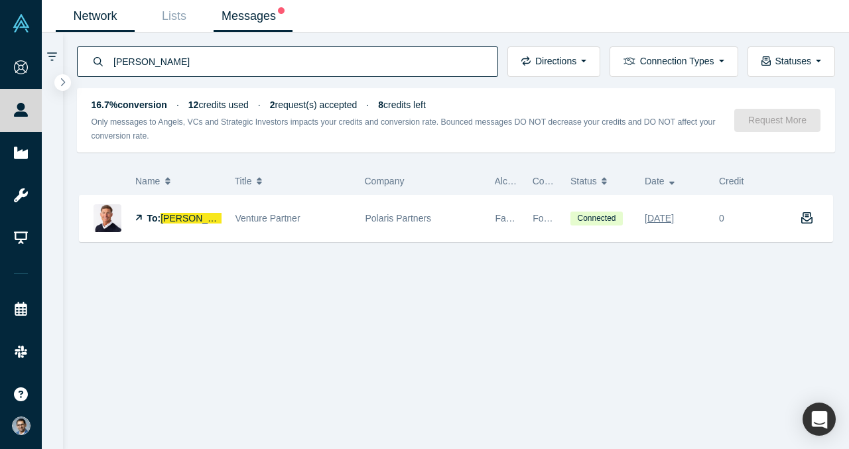
click at [114, 13] on link "Network" at bounding box center [95, 16] width 79 height 31
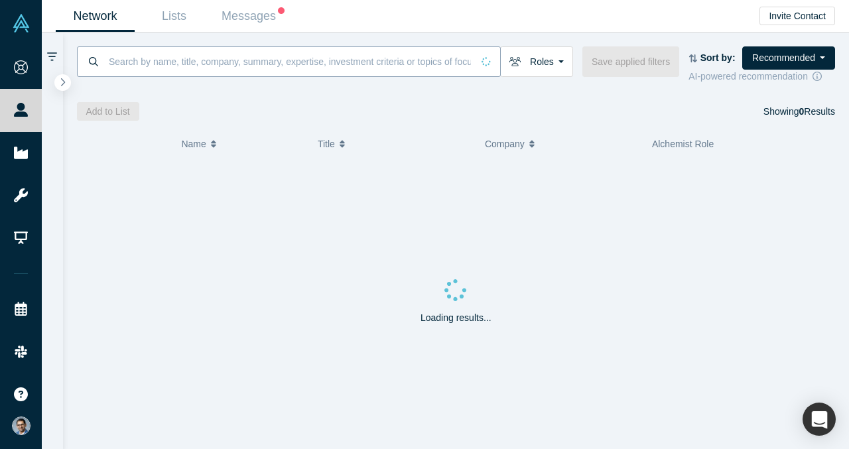
click at [178, 61] on input at bounding box center [289, 61] width 365 height 31
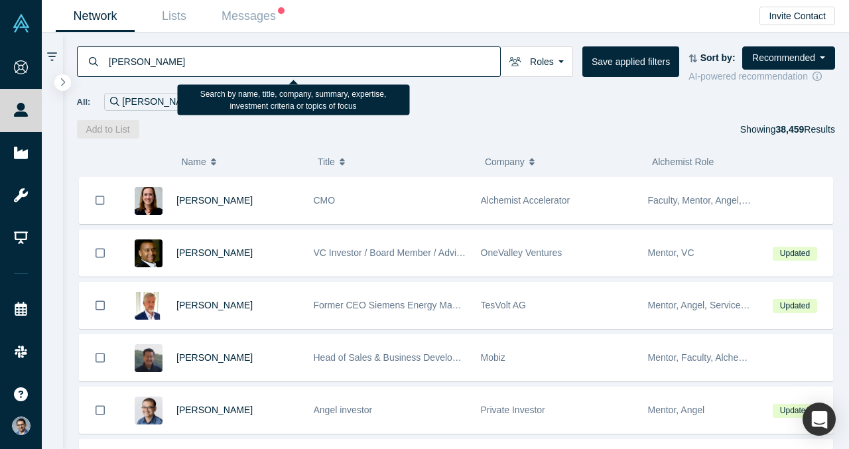
type input "[PERSON_NAME]"
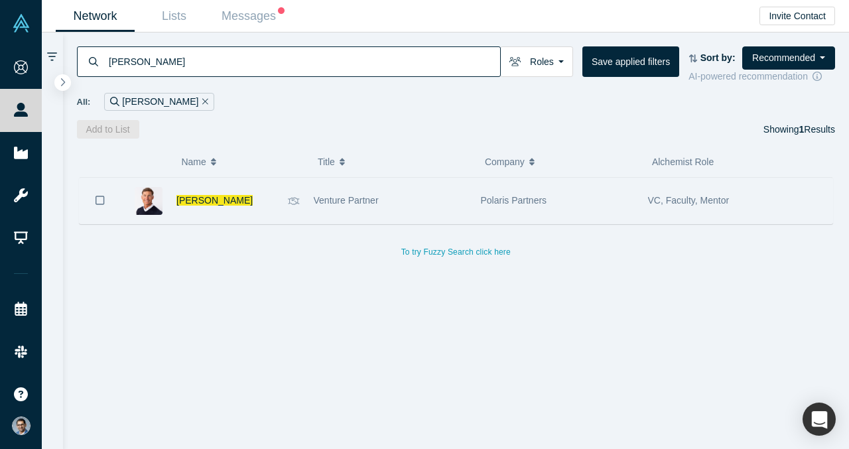
click at [174, 200] on div "[PERSON_NAME]" at bounding box center [210, 201] width 179 height 46
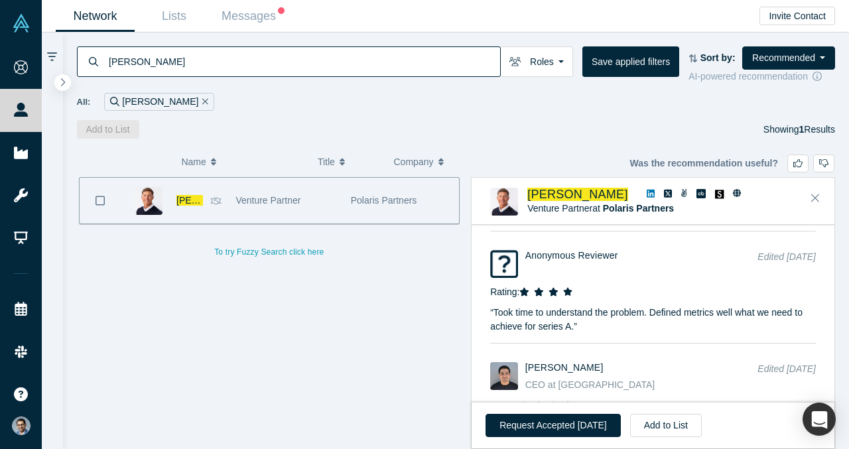
scroll to position [3097, 0]
